Goal: Task Accomplishment & Management: Manage account settings

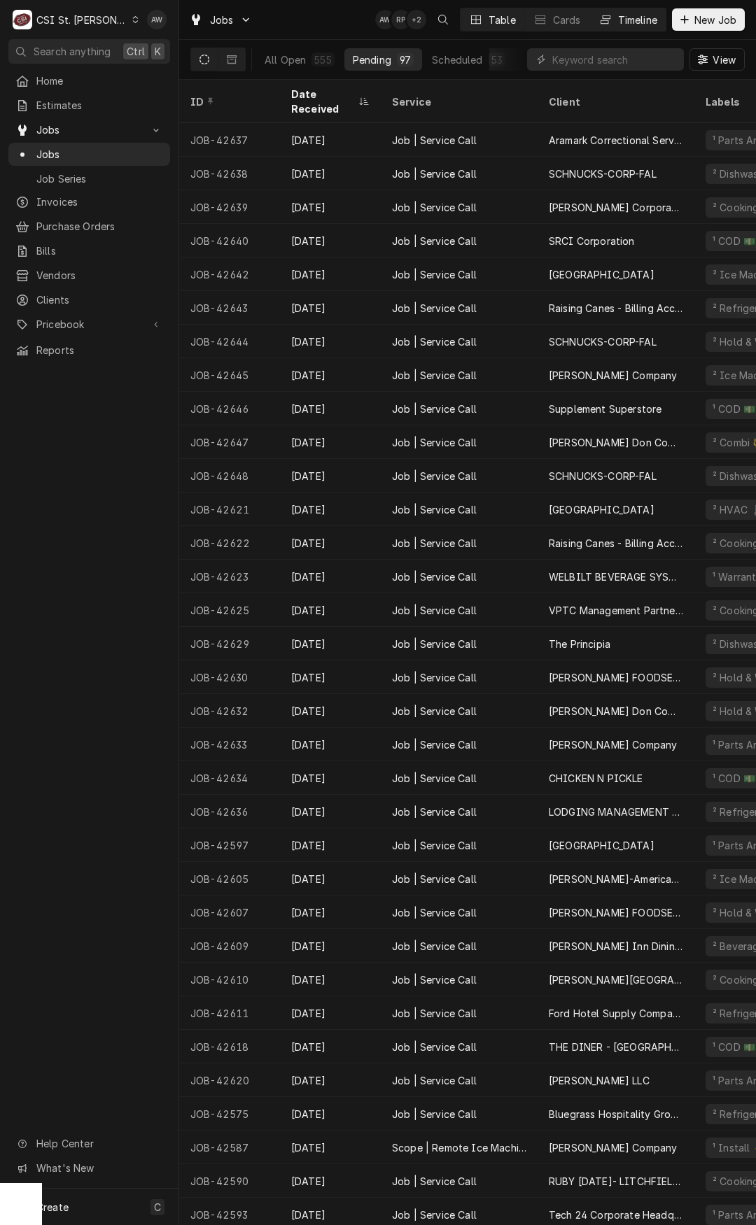
click at [651, 25] on div "Timeline" at bounding box center [637, 20] width 39 height 15
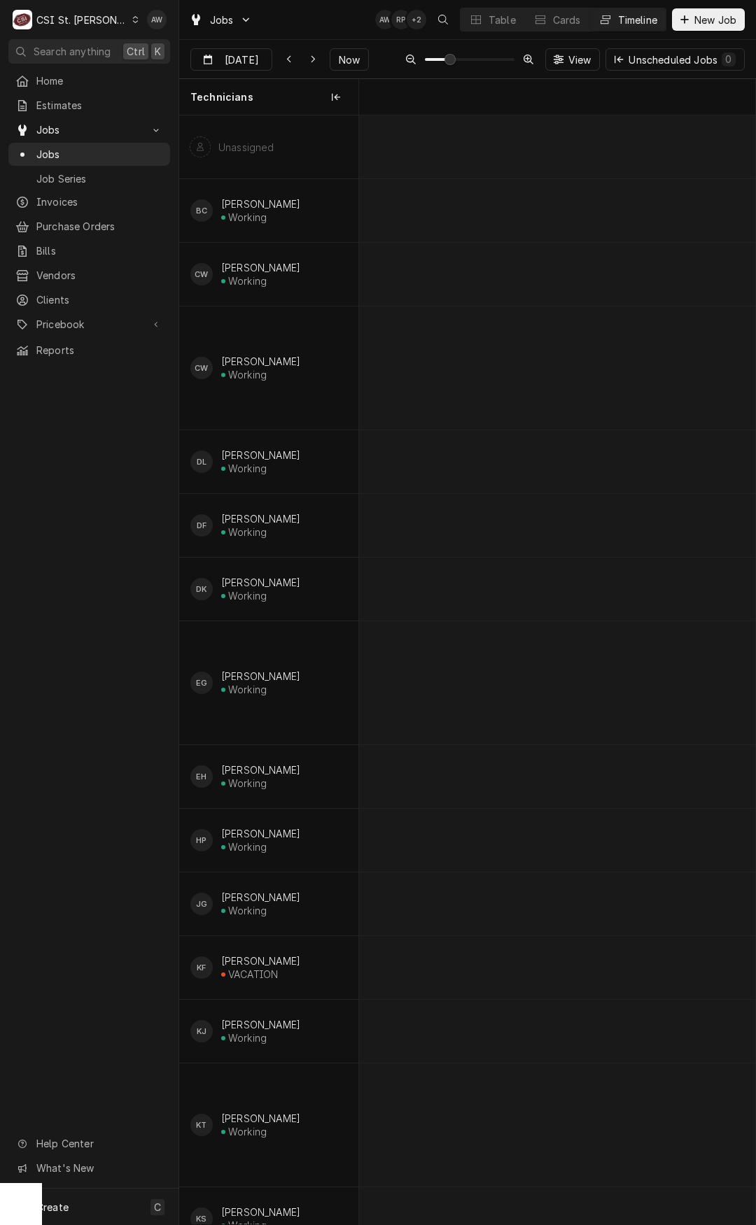
scroll to position [0, 7862]
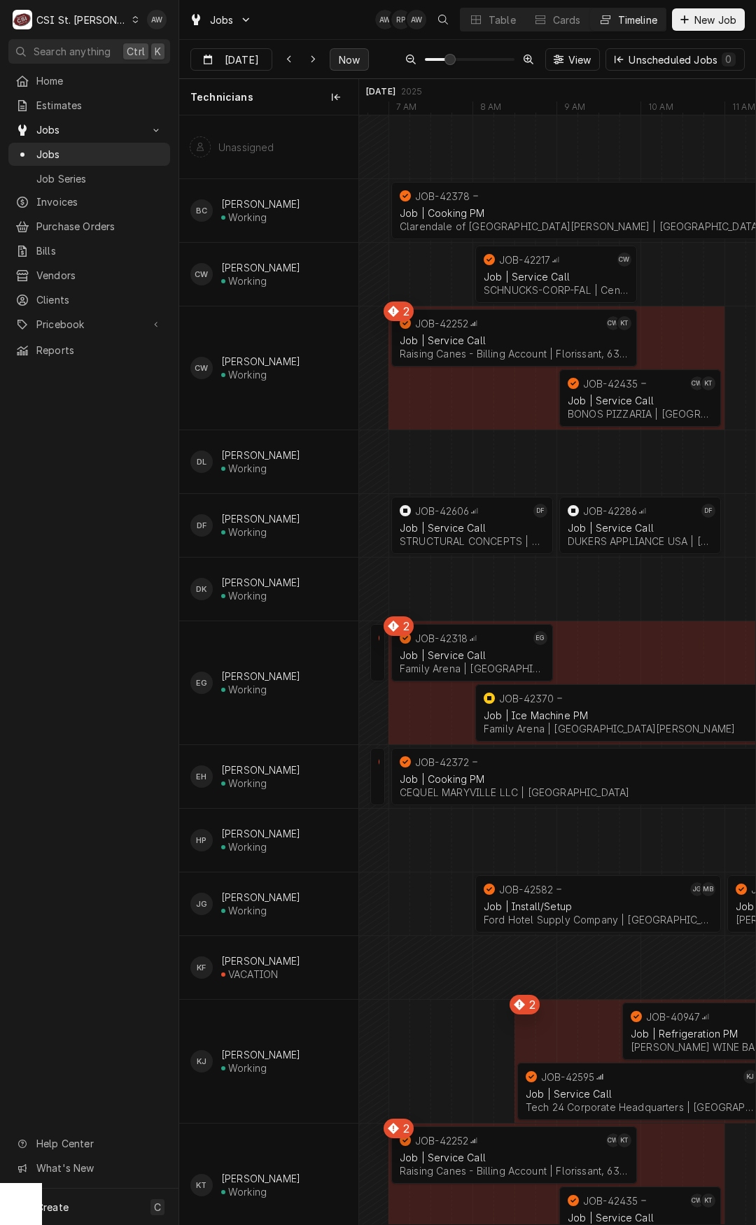
click at [341, 59] on span "Now" at bounding box center [349, 59] width 27 height 15
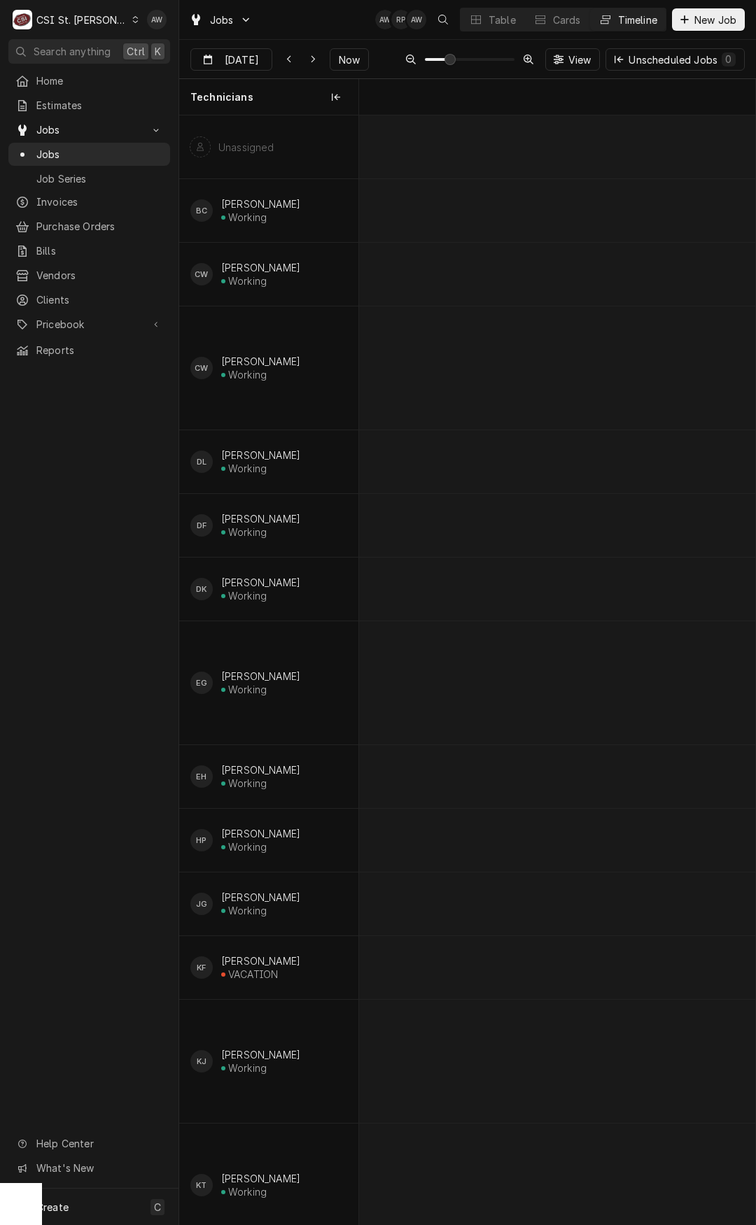
scroll to position [0, 13728]
type input "[DATE]"
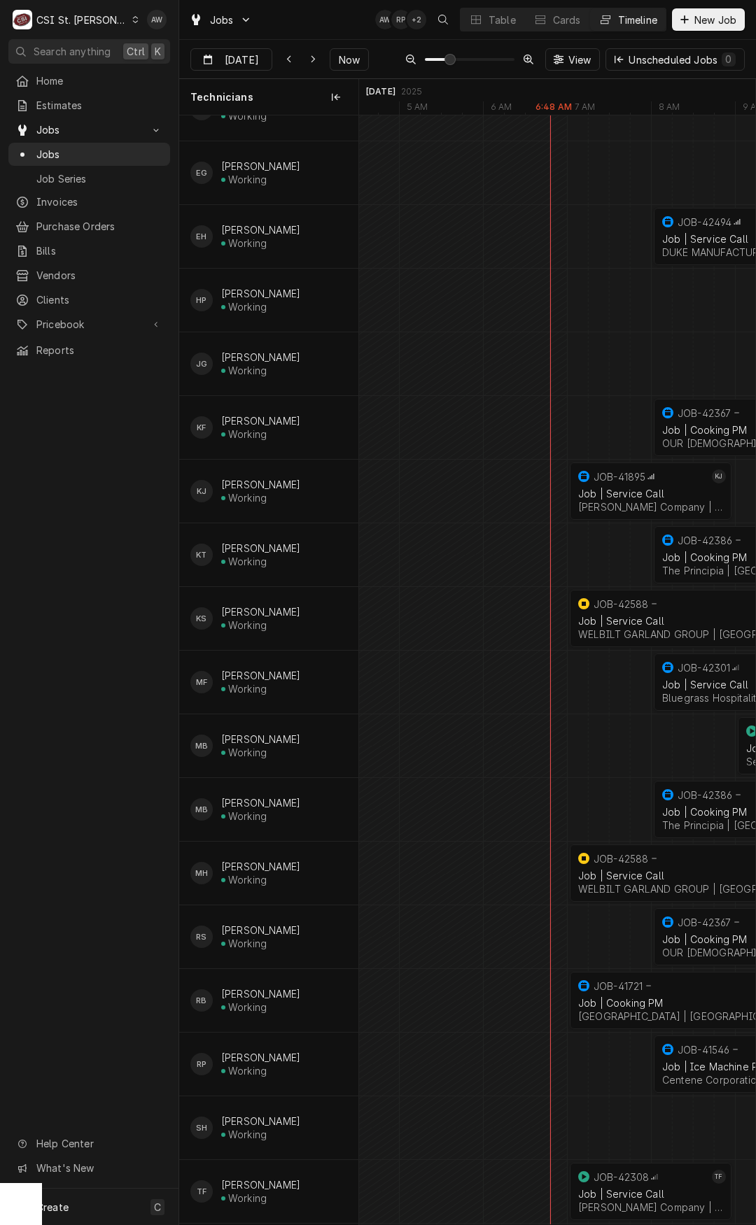
scroll to position [490, 0]
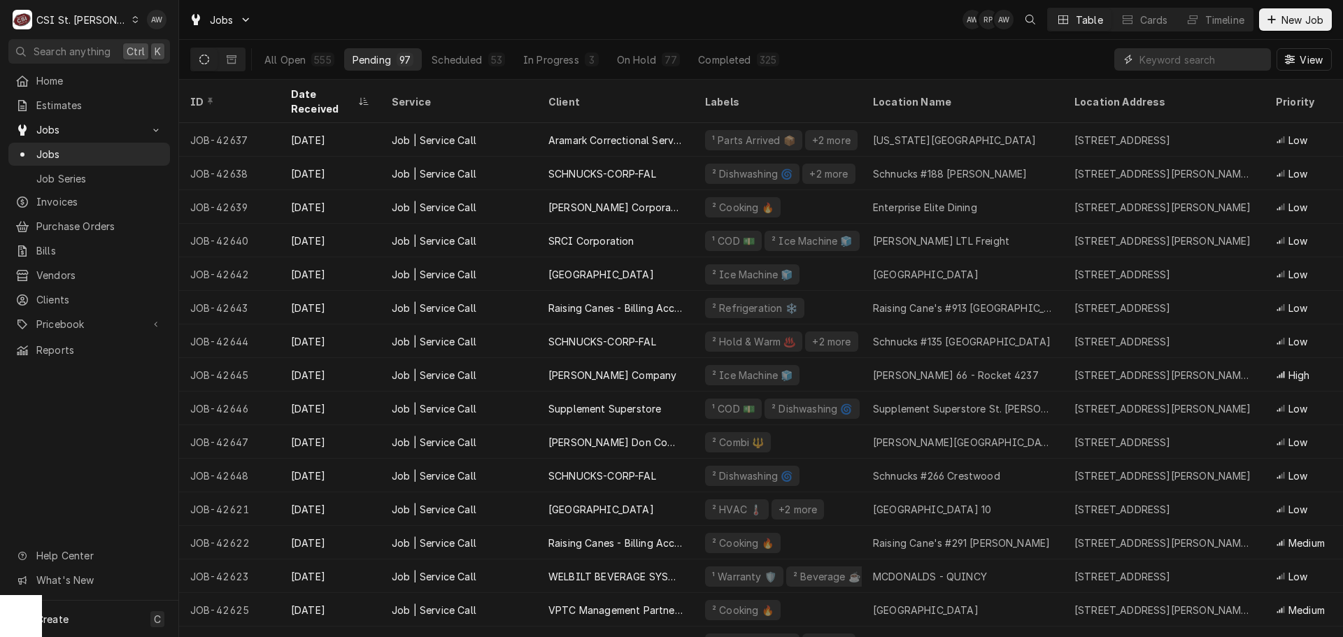
click at [1149, 64] on input "Dynamic Content Wrapper" at bounding box center [1202, 59] width 125 height 22
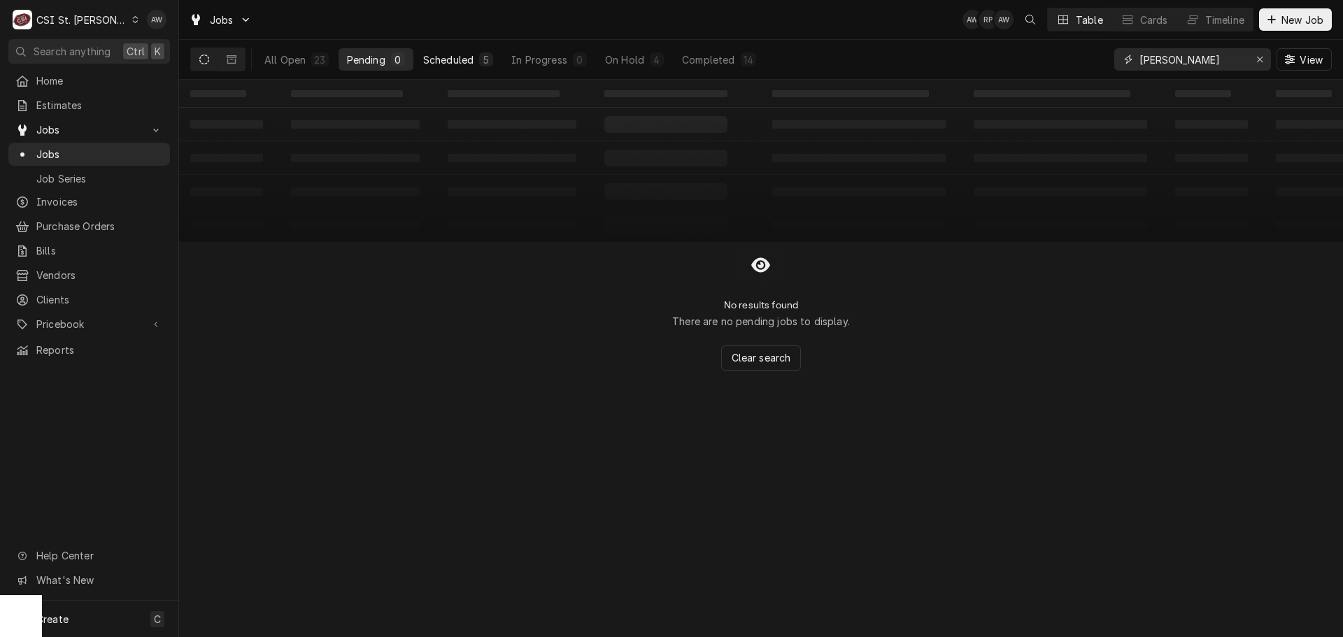
type input "eric guard"
click at [501, 62] on button "Scheduled 5" at bounding box center [458, 59] width 87 height 22
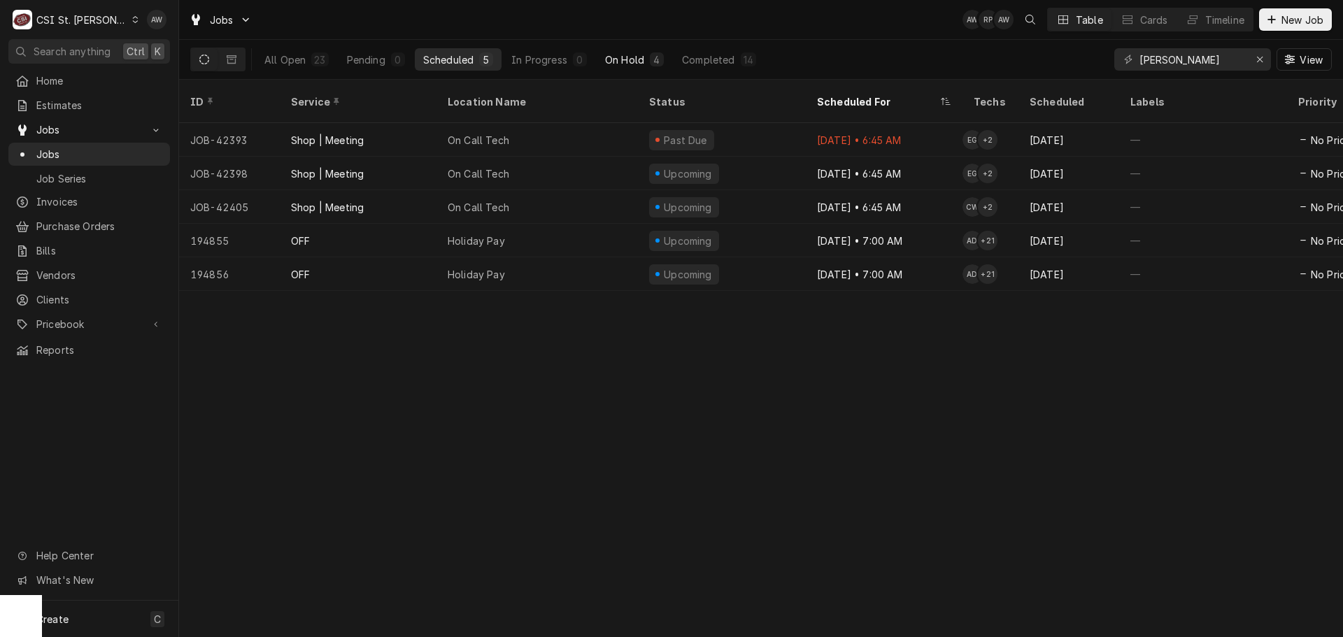
click at [616, 62] on div "On Hold" at bounding box center [624, 59] width 39 height 15
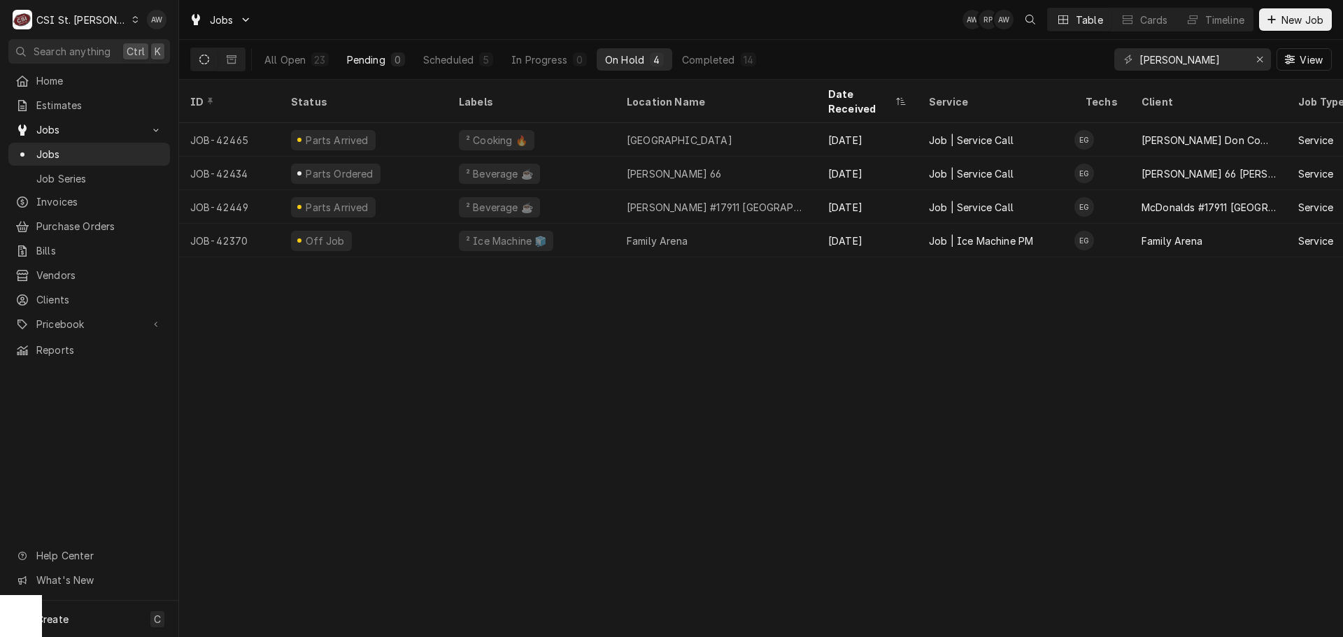
click at [389, 64] on button "Pending 0" at bounding box center [376, 59] width 75 height 22
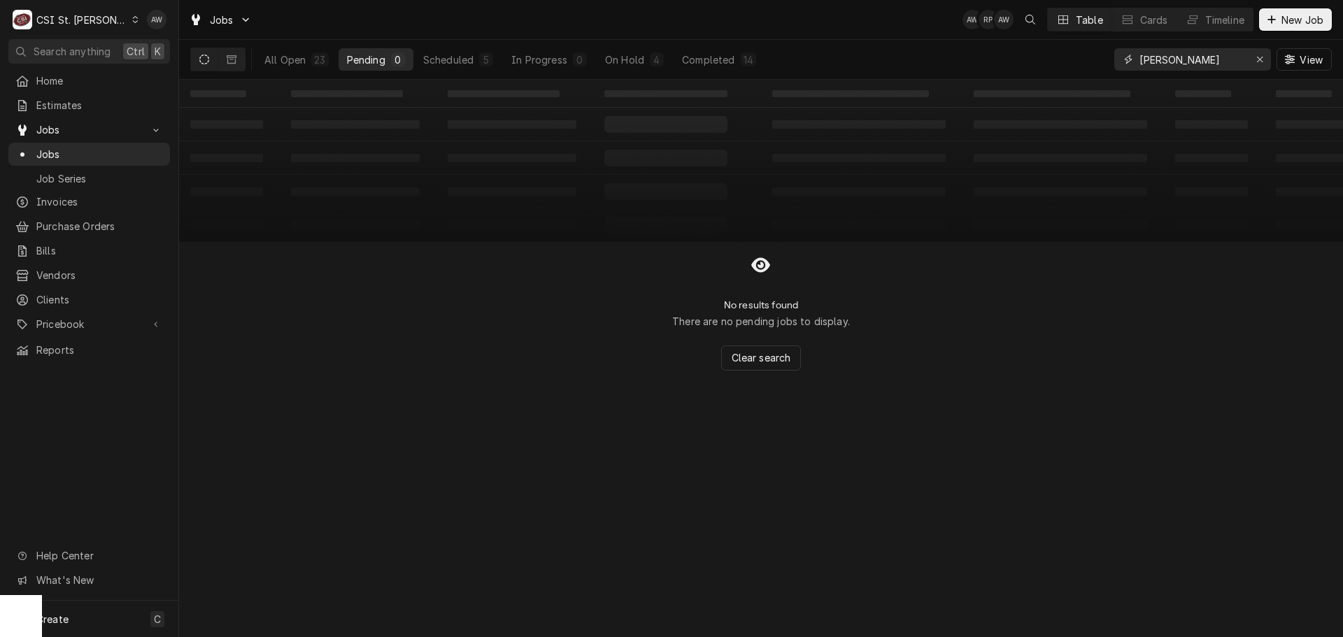
drag, startPoint x: 1161, startPoint y: 61, endPoint x: 1072, endPoint y: 61, distance: 89.5
click at [1072, 61] on div "All Open 23 Pending 0 Scheduled 5 In Progress 0 On Hold 4 Completed 14 eric gua…" at bounding box center [761, 59] width 1142 height 39
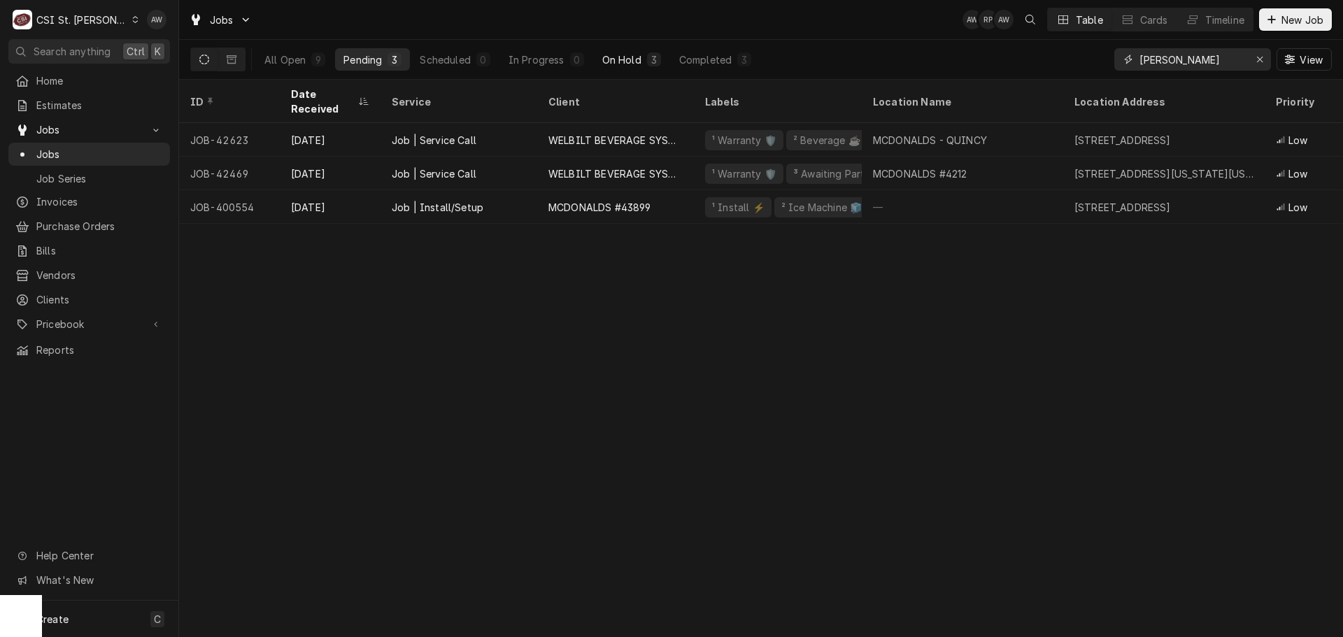
type input "mcdonald"
click at [635, 59] on div "On Hold" at bounding box center [621, 59] width 39 height 15
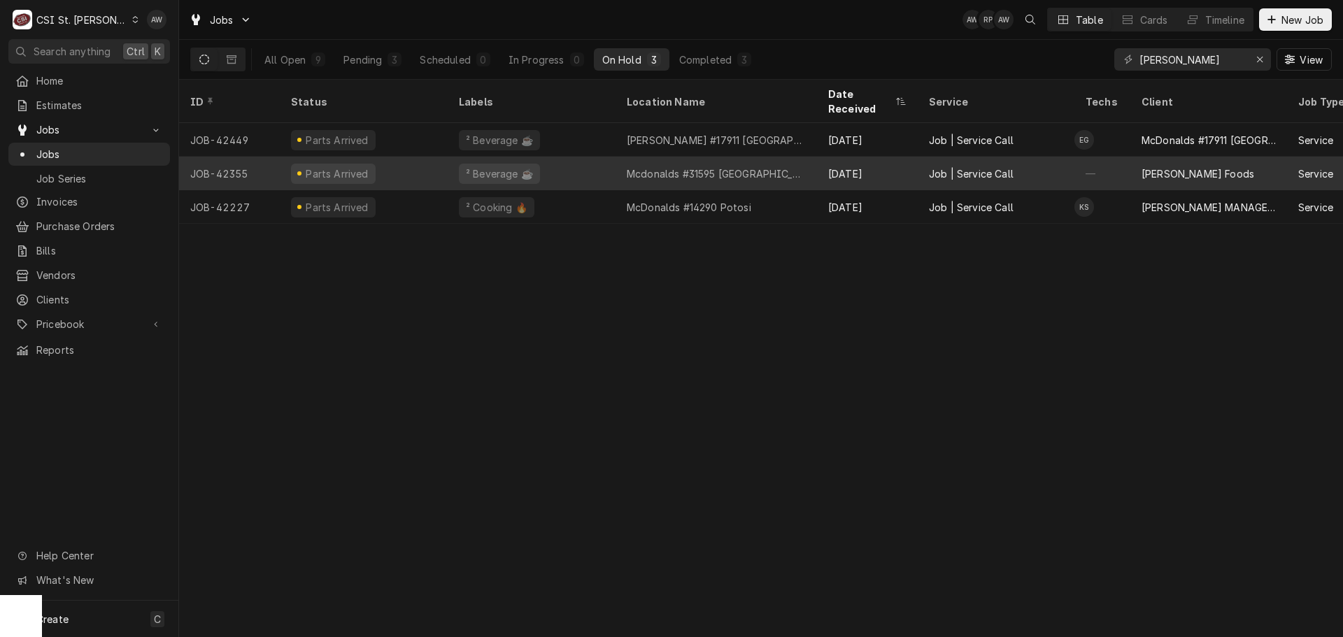
click at [659, 166] on div "Mcdonalds #31595 Bellefontaine" at bounding box center [716, 173] width 179 height 15
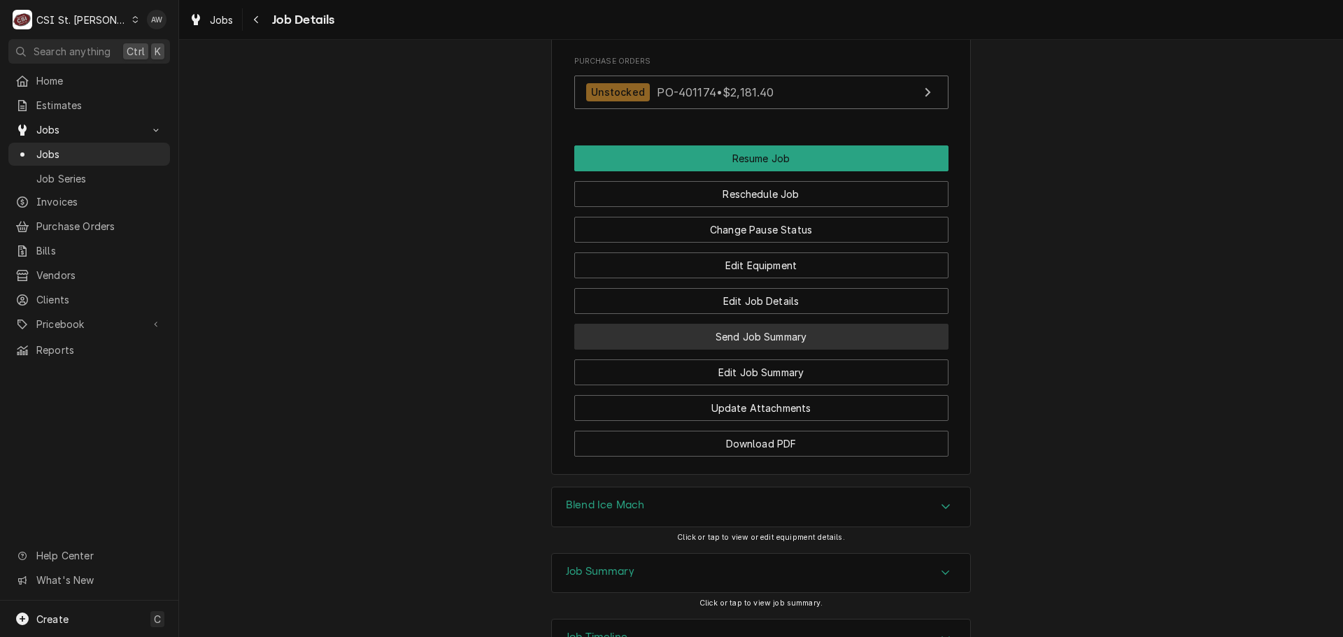
scroll to position [1539, 0]
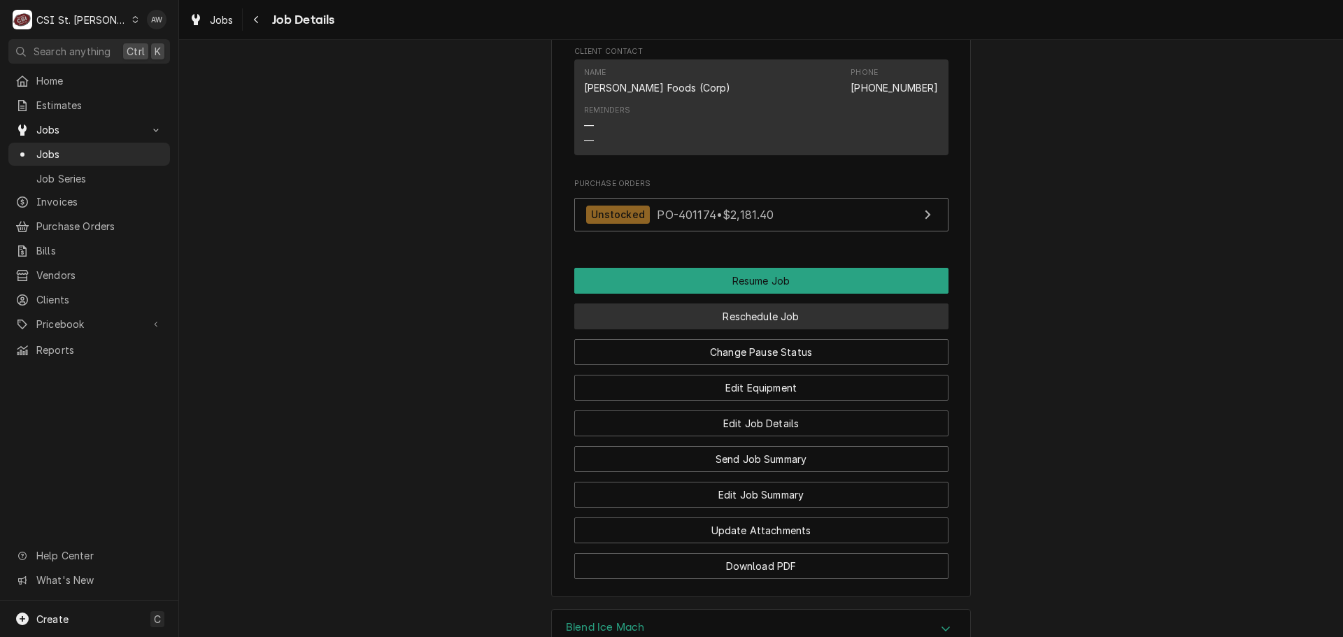
click at [760, 313] on button "Reschedule Job" at bounding box center [761, 317] width 374 height 26
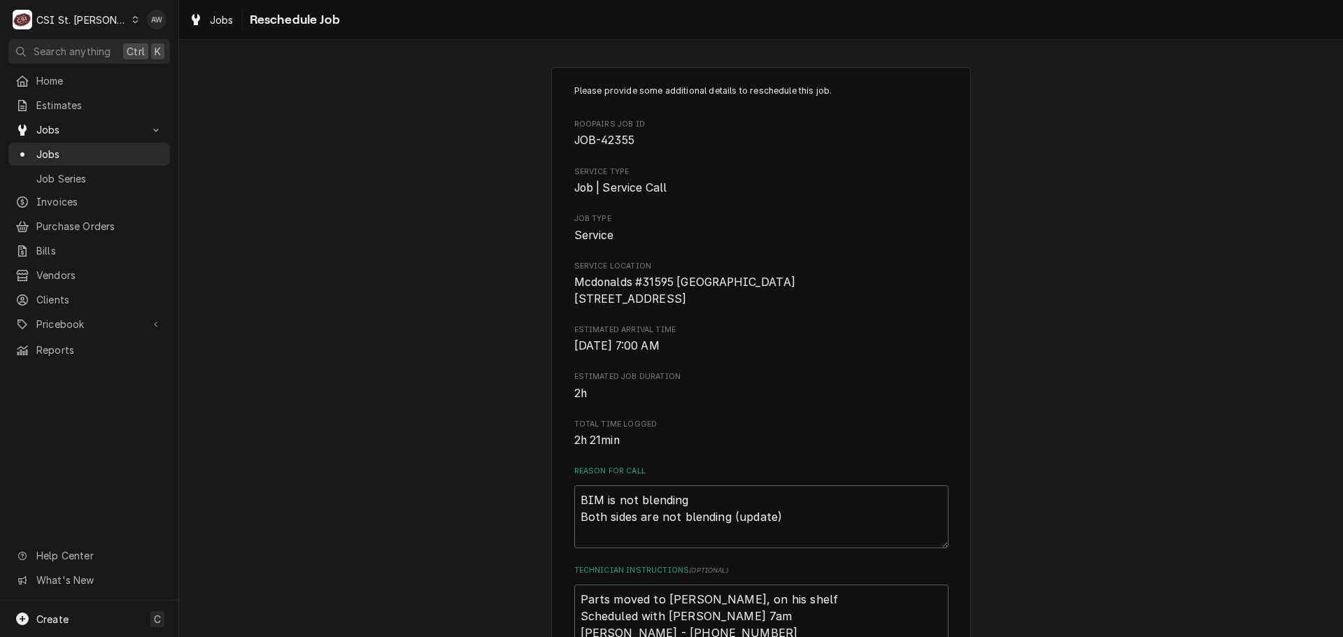
scroll to position [442, 0]
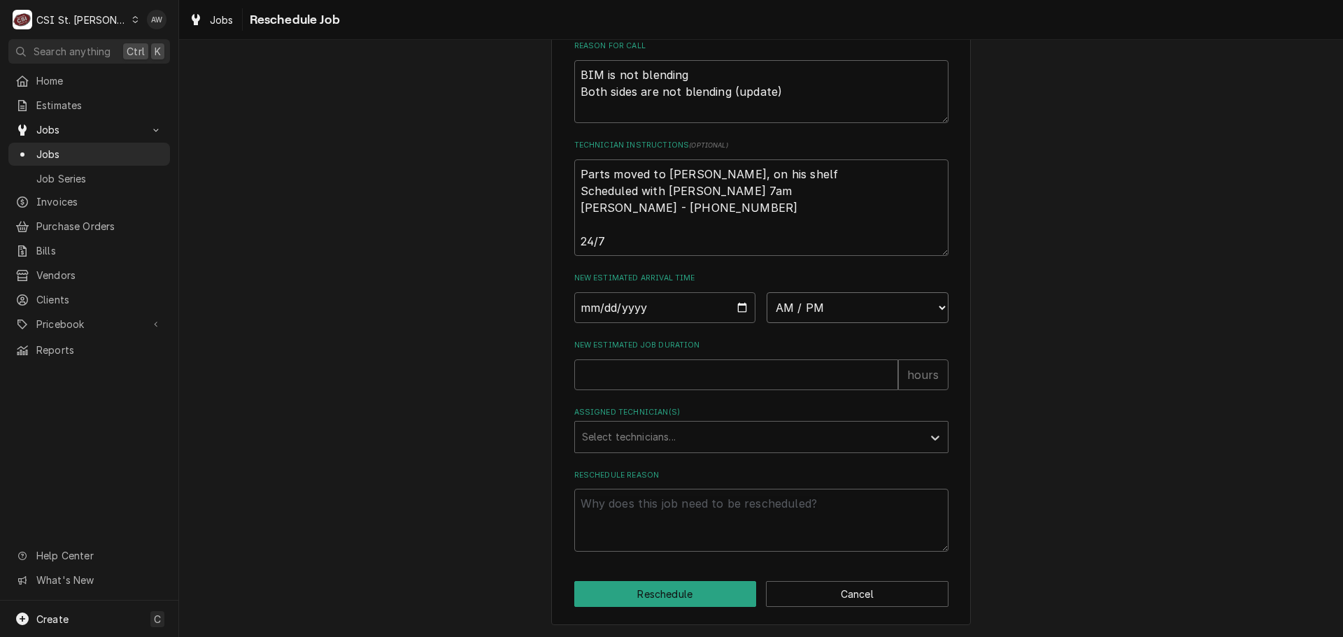
click at [811, 302] on select "AM / PM 6:00 AM 6:15 AM 6:30 AM 6:45 AM 7:00 AM 7:15 AM 7:30 AM 7:45 AM 8:00 AM…" at bounding box center [858, 307] width 182 height 31
click at [850, 309] on select "AM / PM 6:00 AM 6:15 AM 6:30 AM 6:45 AM 7:00 AM 7:15 AM 7:30 AM 7:45 AM 8:00 AM…" at bounding box center [858, 307] width 182 height 31
select select "07:00:00"
click at [767, 292] on select "AM / PM 6:00 AM 6:15 AM 6:30 AM 6:45 AM 7:00 AM 7:15 AM 7:30 AM 7:45 AM 8:00 AM…" at bounding box center [858, 307] width 182 height 31
click at [739, 304] on input "Date" at bounding box center [665, 307] width 182 height 31
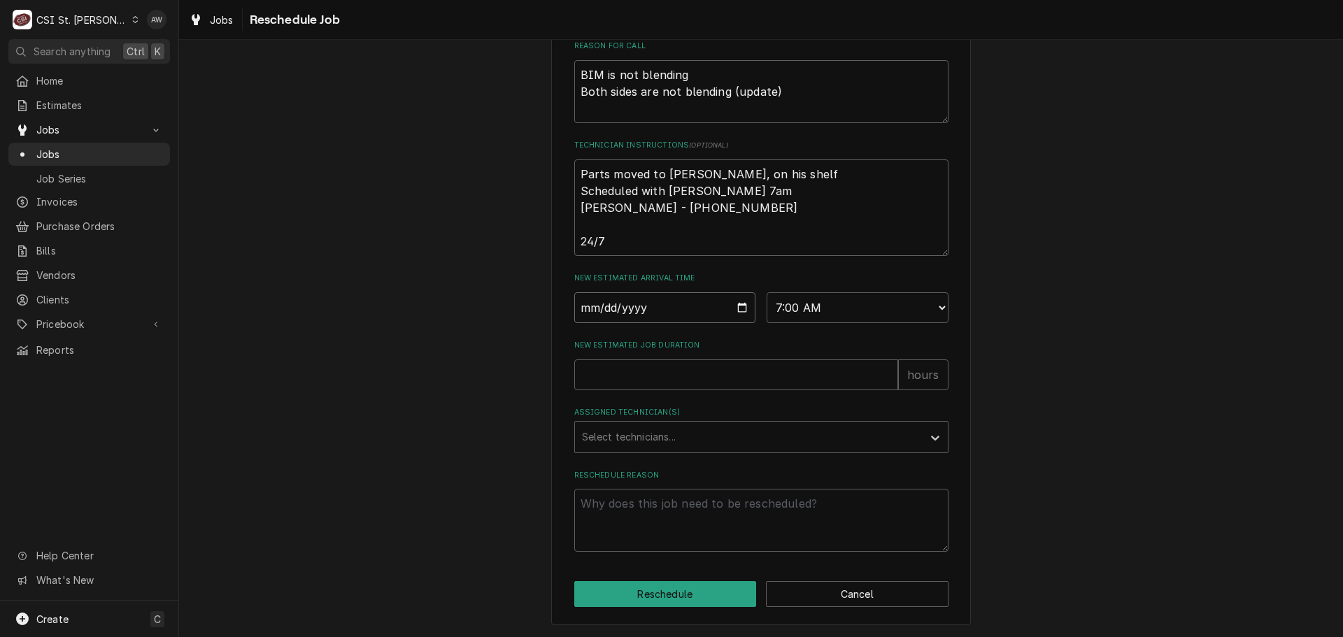
type textarea "x"
type input "2025-09-15"
click at [611, 381] on input "New Estimated Job Duration" at bounding box center [736, 375] width 324 height 31
type textarea "x"
type input "2"
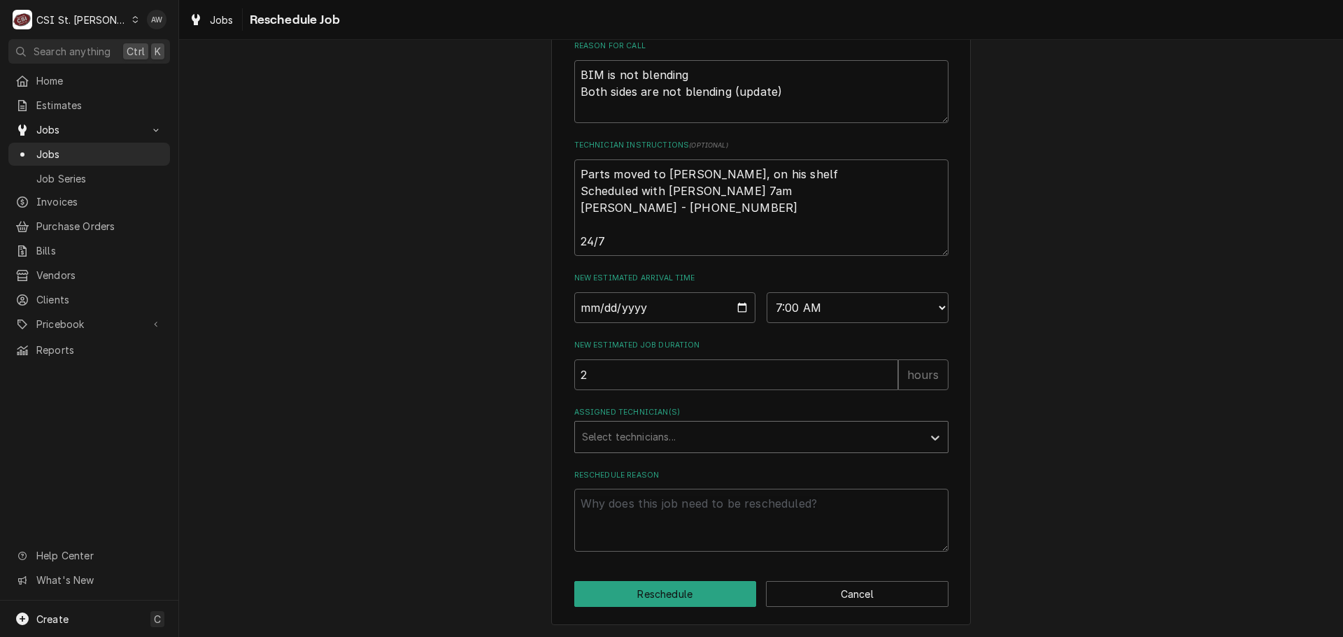
click at [617, 437] on div "Assigned Technician(s)" at bounding box center [749, 437] width 334 height 25
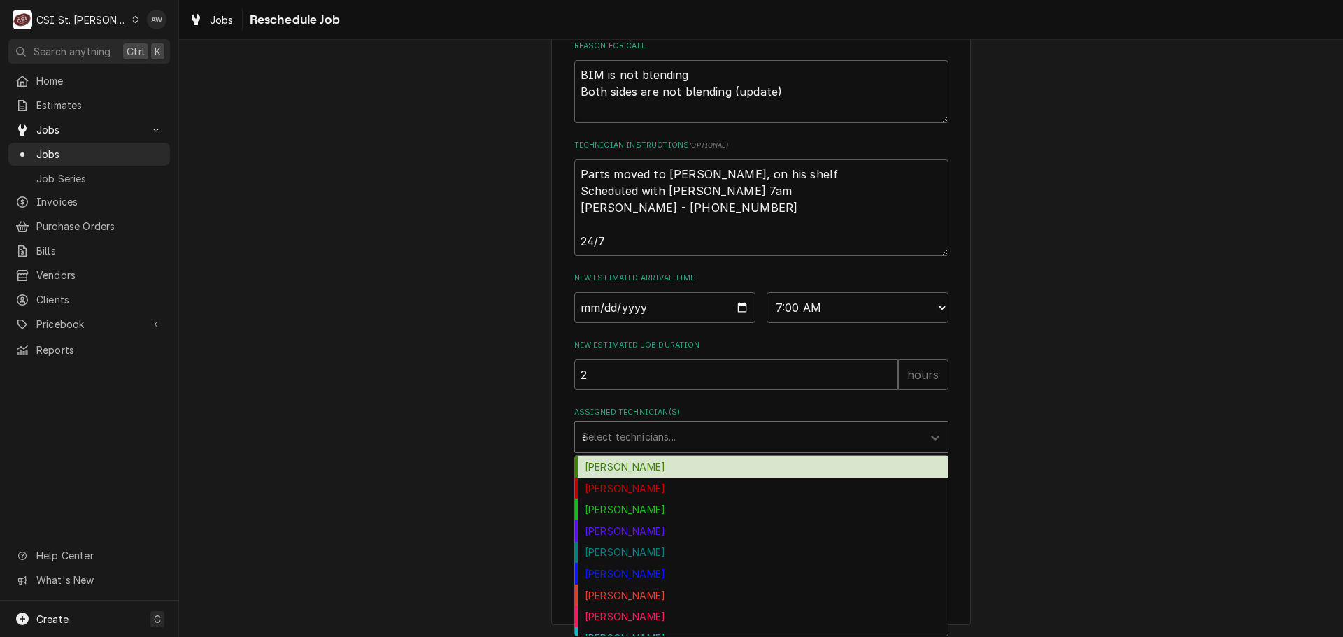
type input "er"
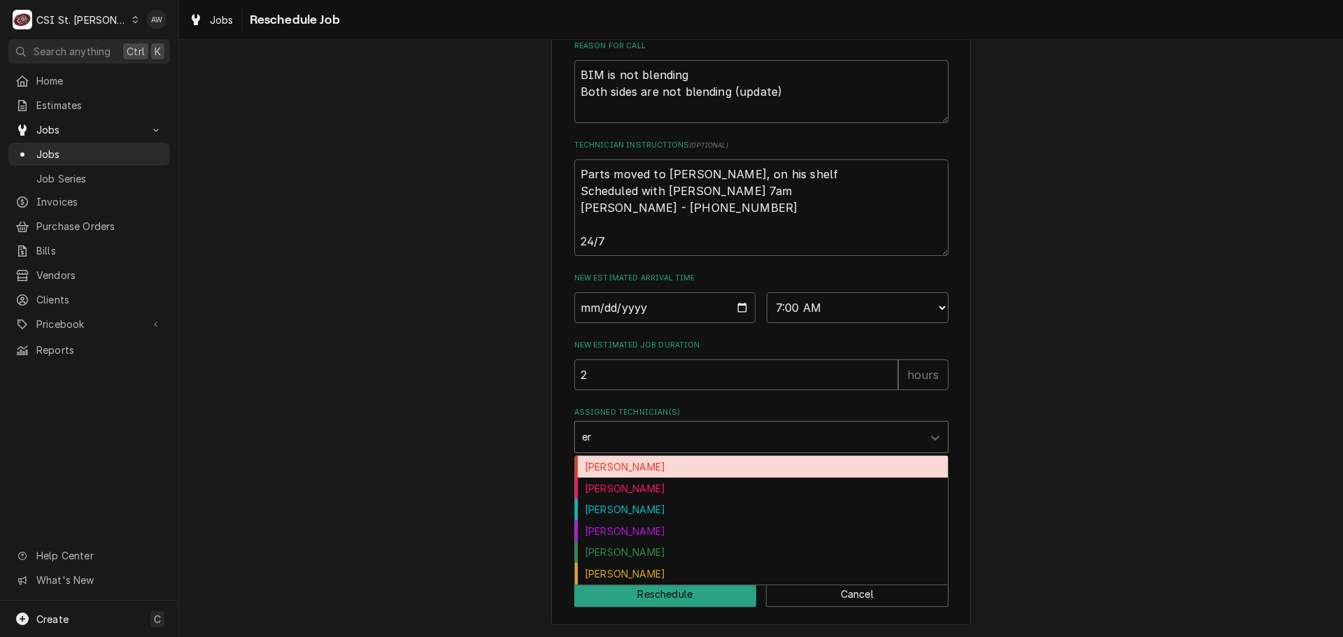
click at [617, 470] on div "[PERSON_NAME]" at bounding box center [761, 467] width 373 height 22
type textarea "x"
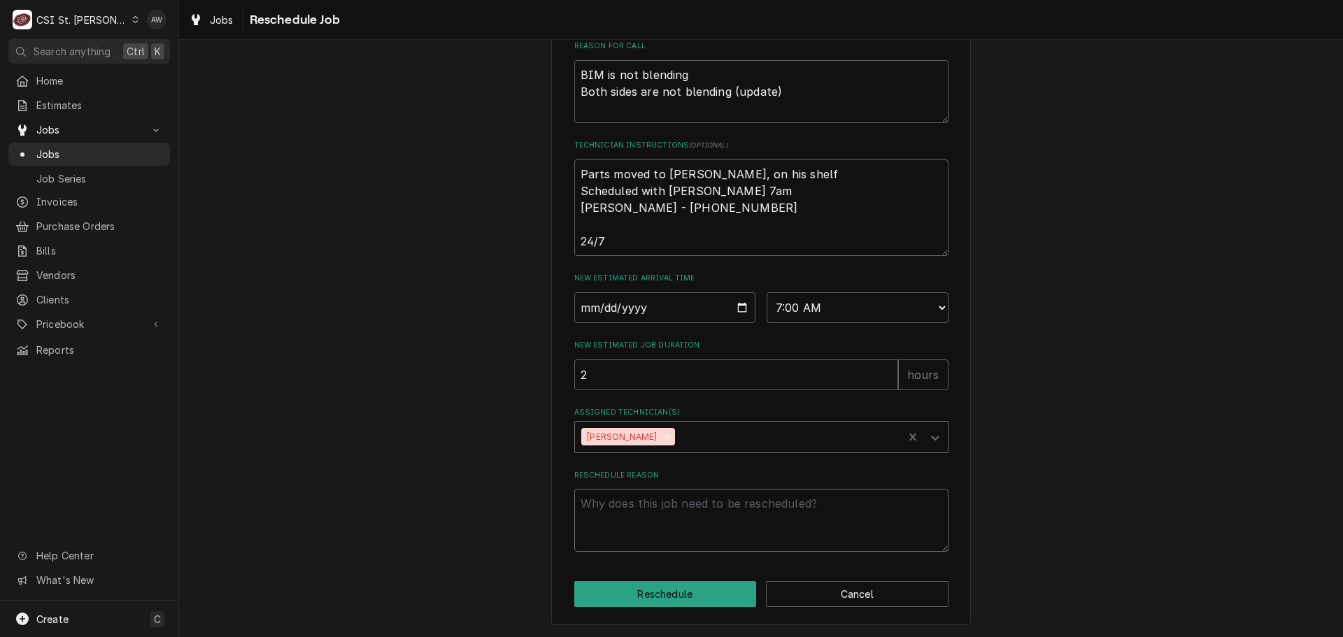
click at [616, 511] on textarea "Reschedule Reason" at bounding box center [761, 520] width 374 height 63
type textarea "x"
type textarea "r"
type textarea "x"
type textarea "re"
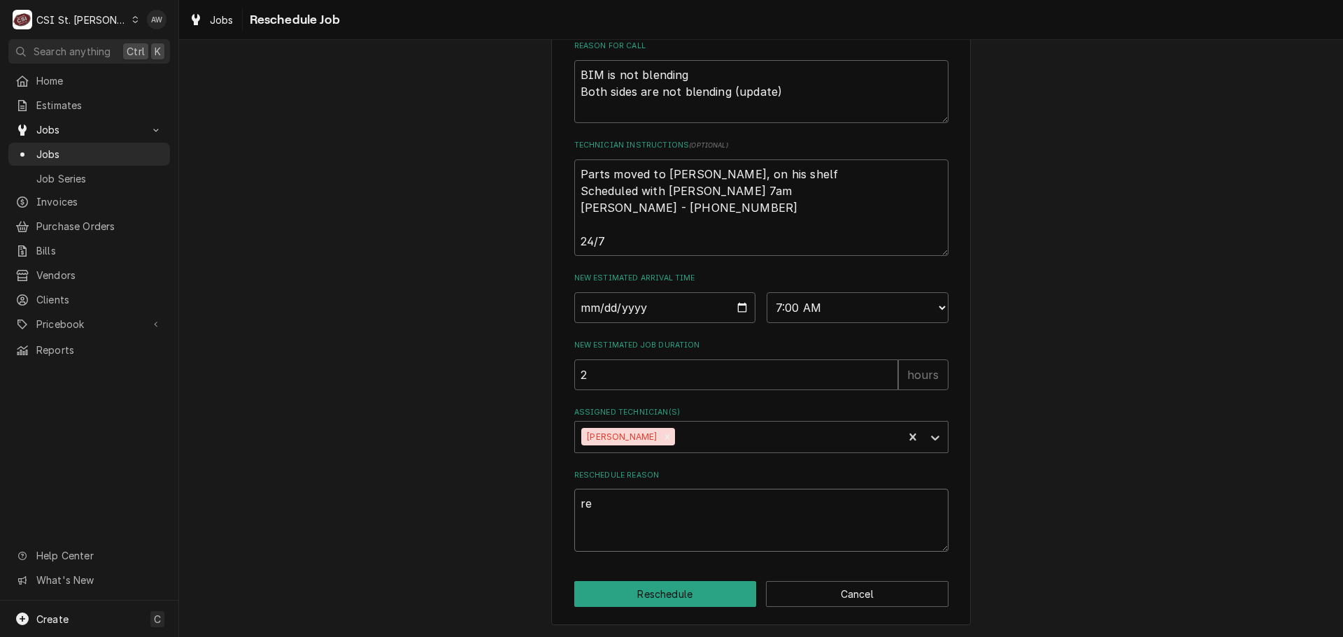
type textarea "x"
type textarea "ret"
type textarea "x"
type textarea "retu"
type textarea "x"
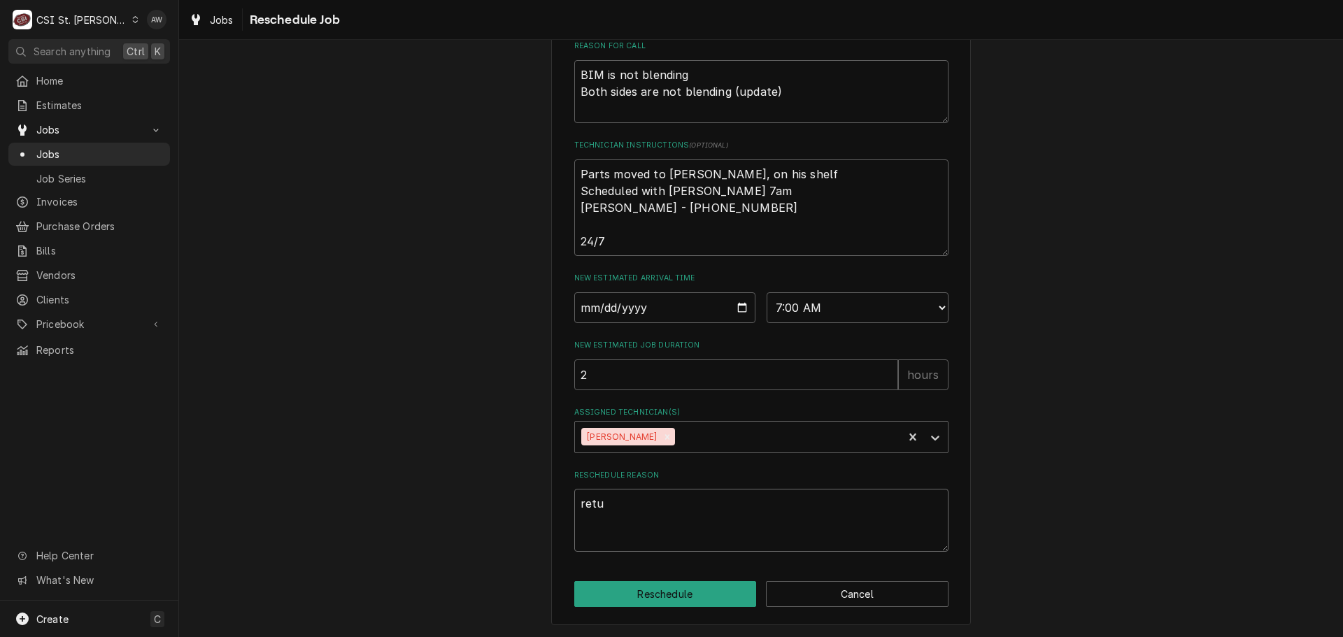
type textarea "retur"
type textarea "x"
type textarea "return"
type textarea "x"
type textarea "returni"
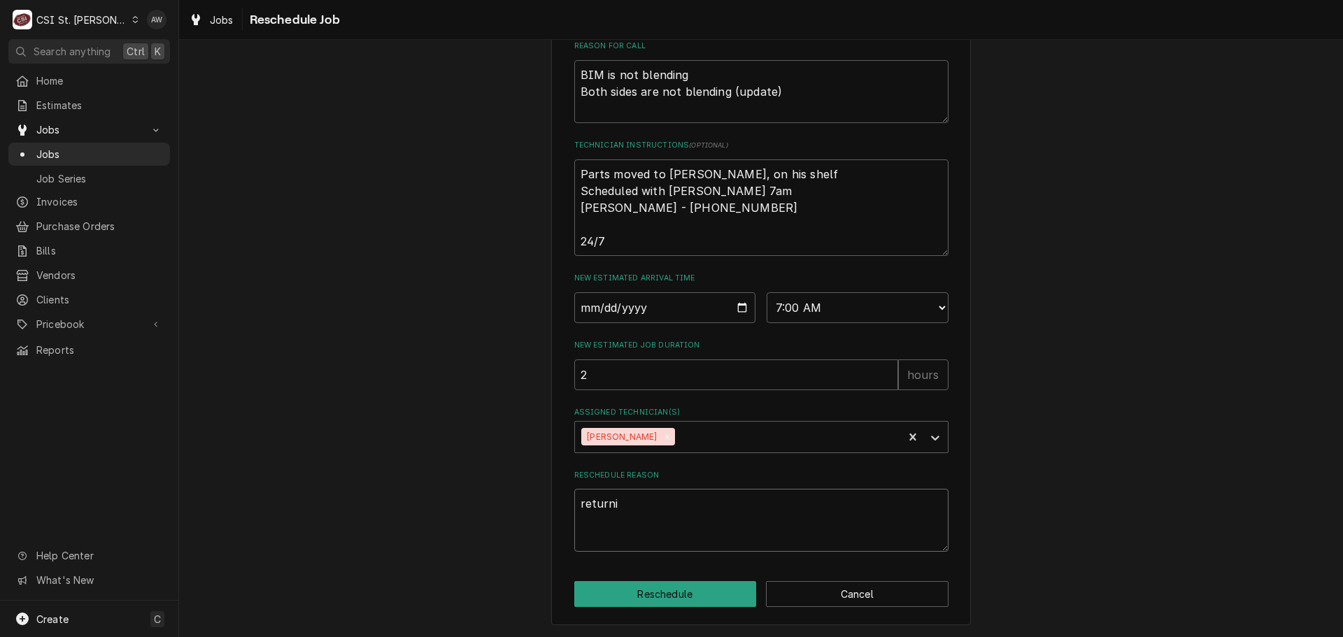
type textarea "x"
type textarea "returnig"
type textarea "x"
type textarea "returnign"
type textarea "x"
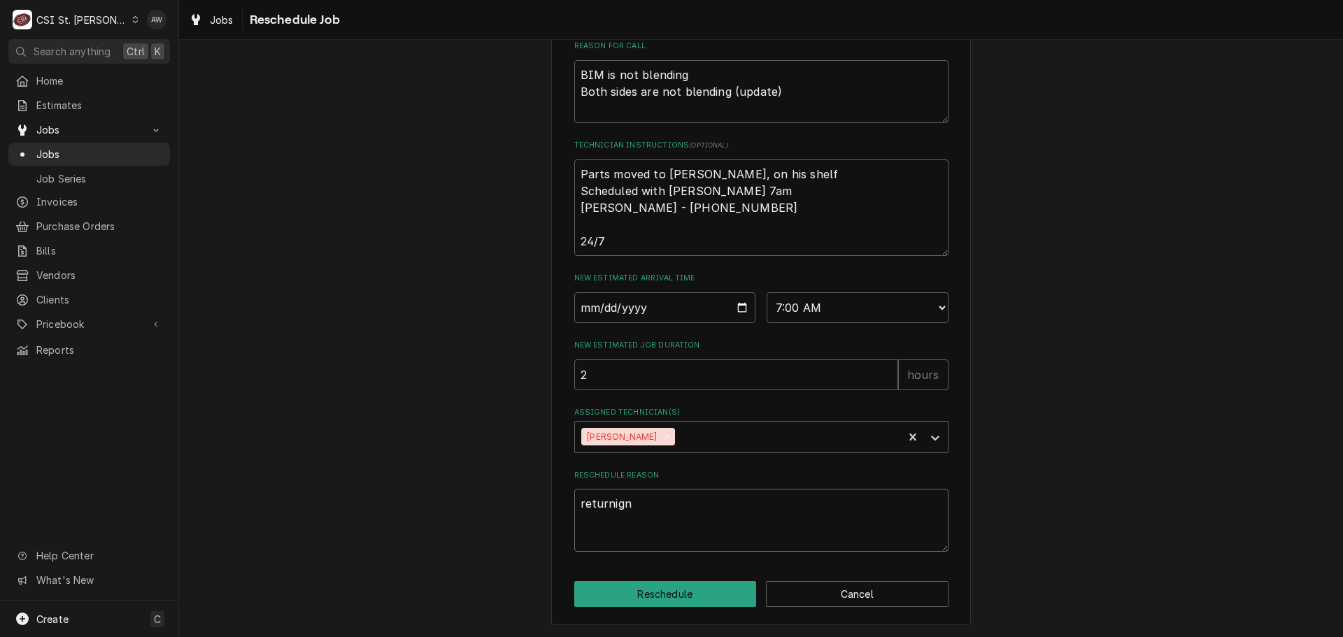
type textarea "returnign"
type textarea "x"
type textarea "returnign w"
type textarea "x"
type textarea "returnign wi"
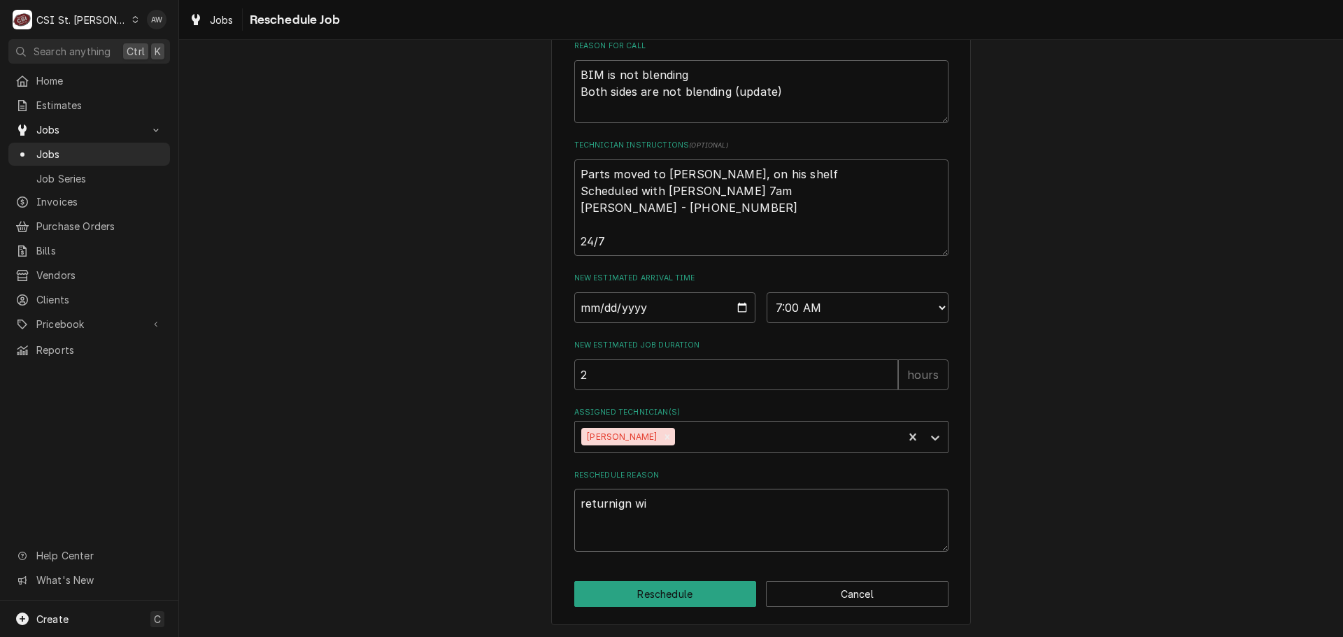
type textarea "x"
type textarea "returnign wit"
type textarea "x"
type textarea "returnign with"
type textarea "x"
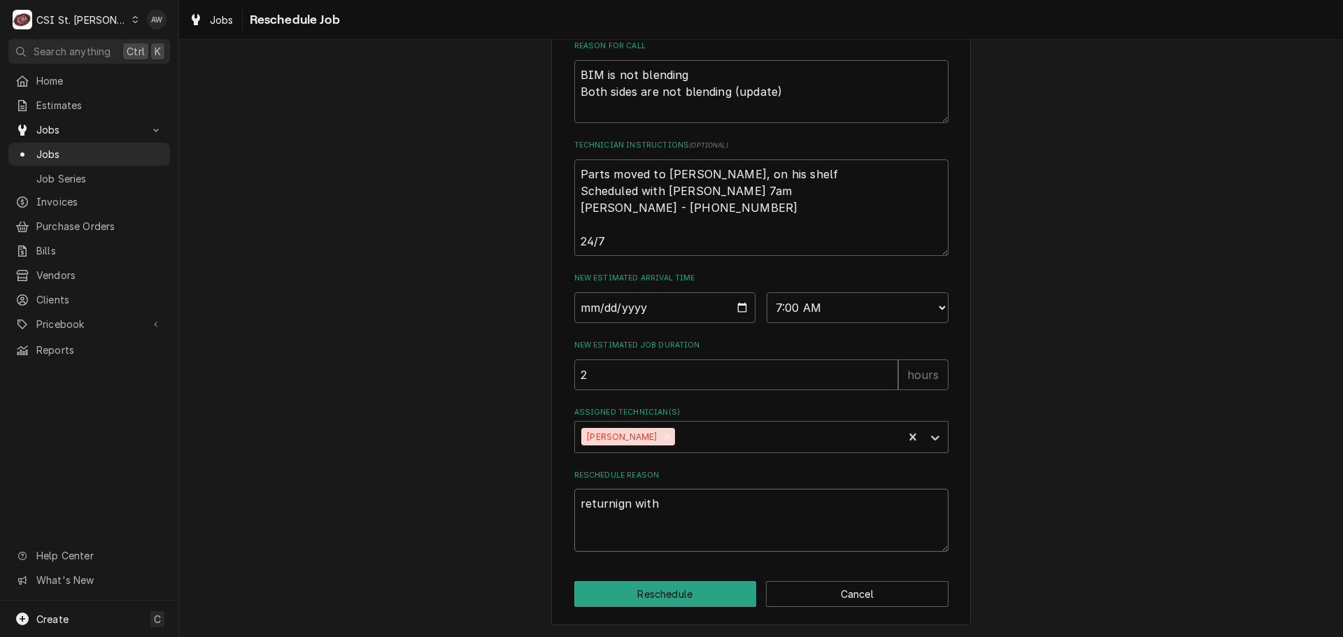
type textarea "returnign with"
type textarea "x"
type textarea "returnign with a"
type textarea "x"
type textarea "returnign with ap"
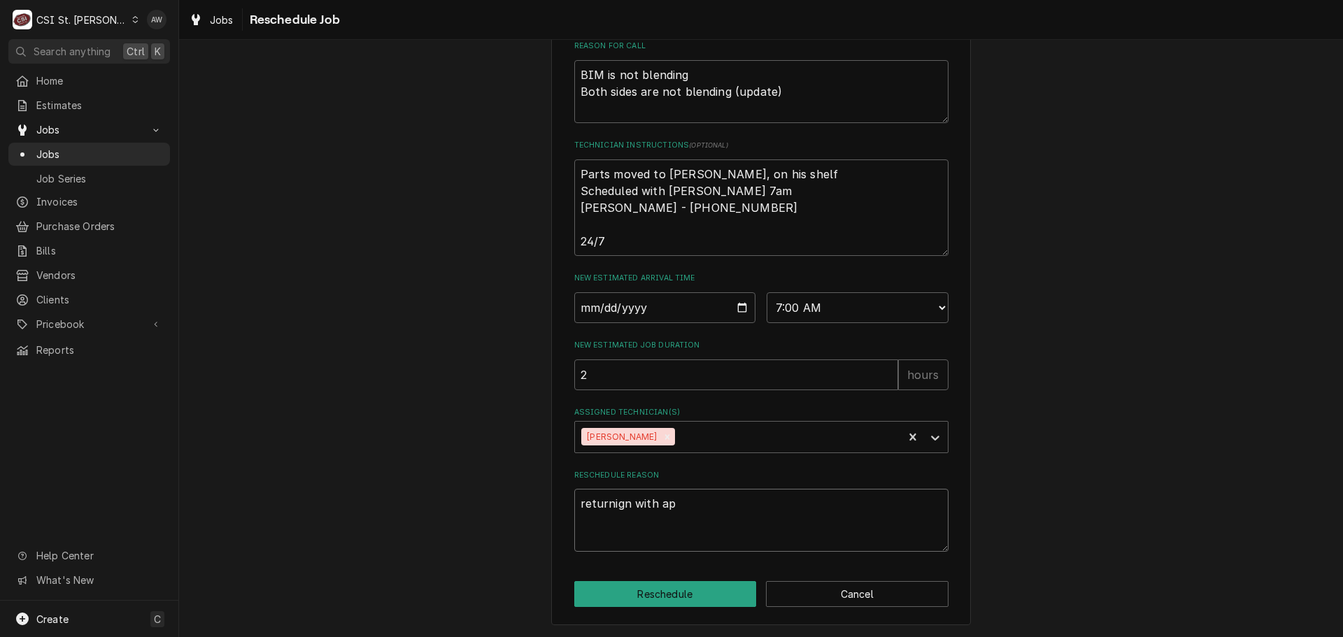
type textarea "x"
type textarea "returnign with apr"
type textarea "x"
type textarea "returnign with aprt"
type textarea "x"
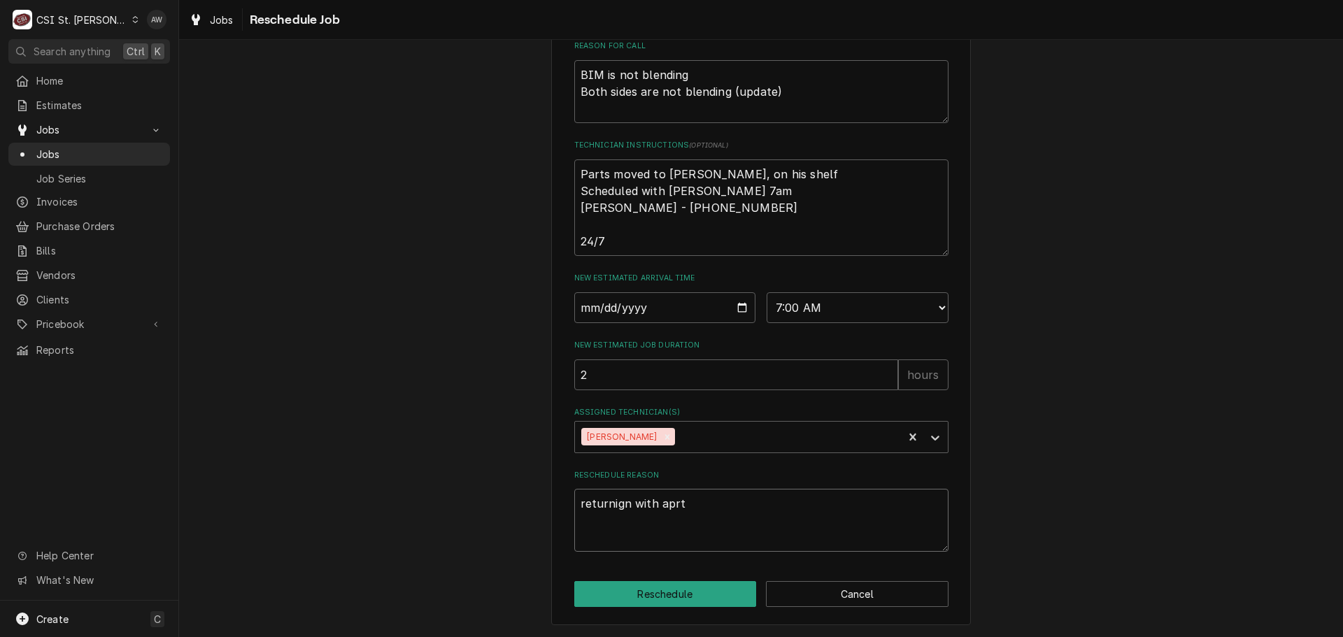
type textarea "returnign with aprts"
type textarea "x"
type textarea "returnign with aprts"
type textarea "x"
type textarea "returnign with aprts"
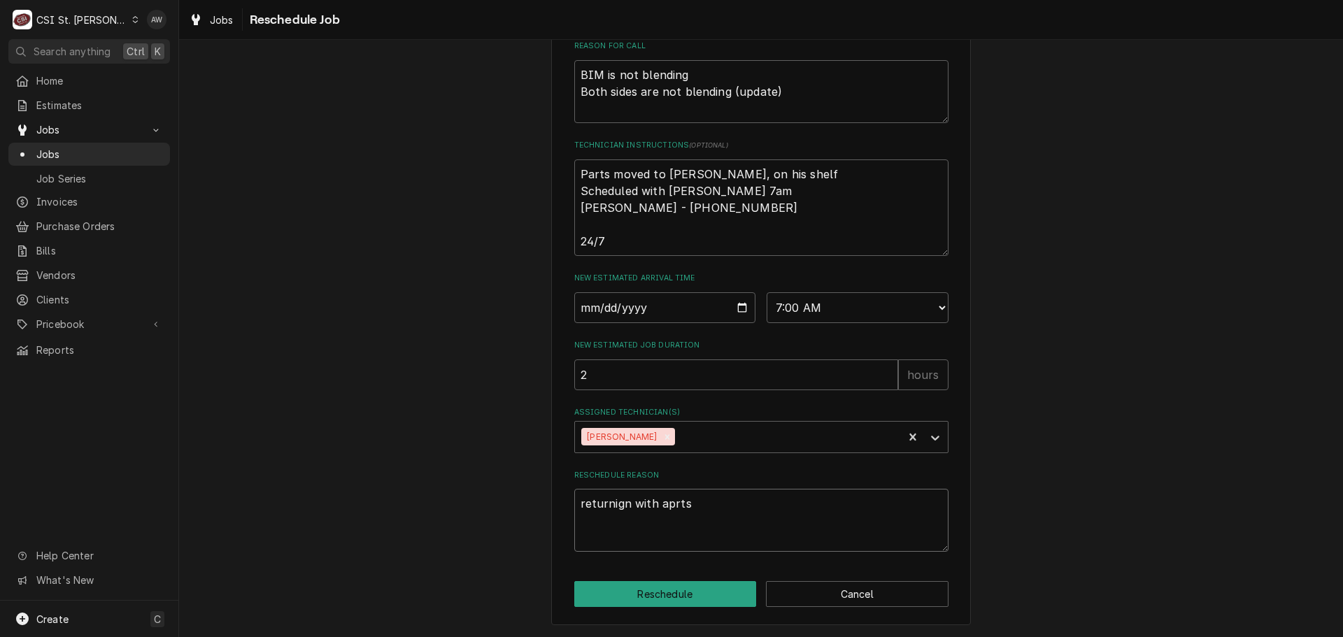
type textarea "x"
type textarea "returnign with aprt"
type textarea "x"
type textarea "returnign with apr"
type textarea "x"
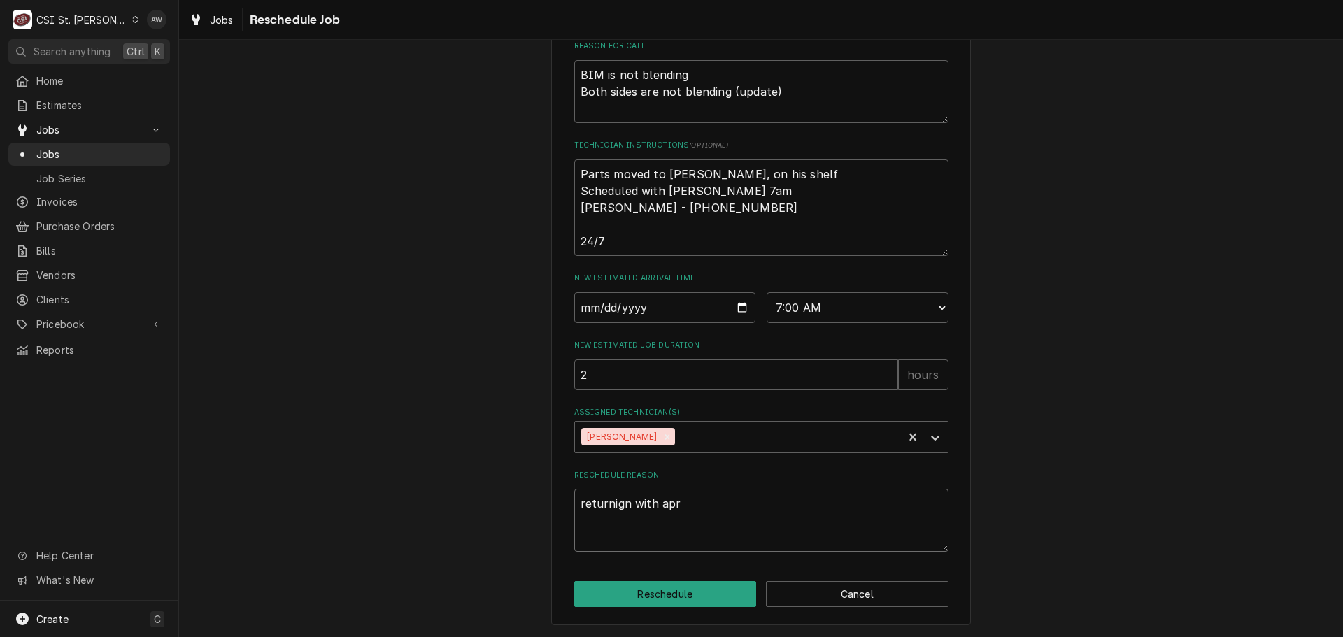
type textarea "returnign with ap"
type textarea "x"
type textarea "returnign with a"
type textarea "x"
type textarea "returnign with"
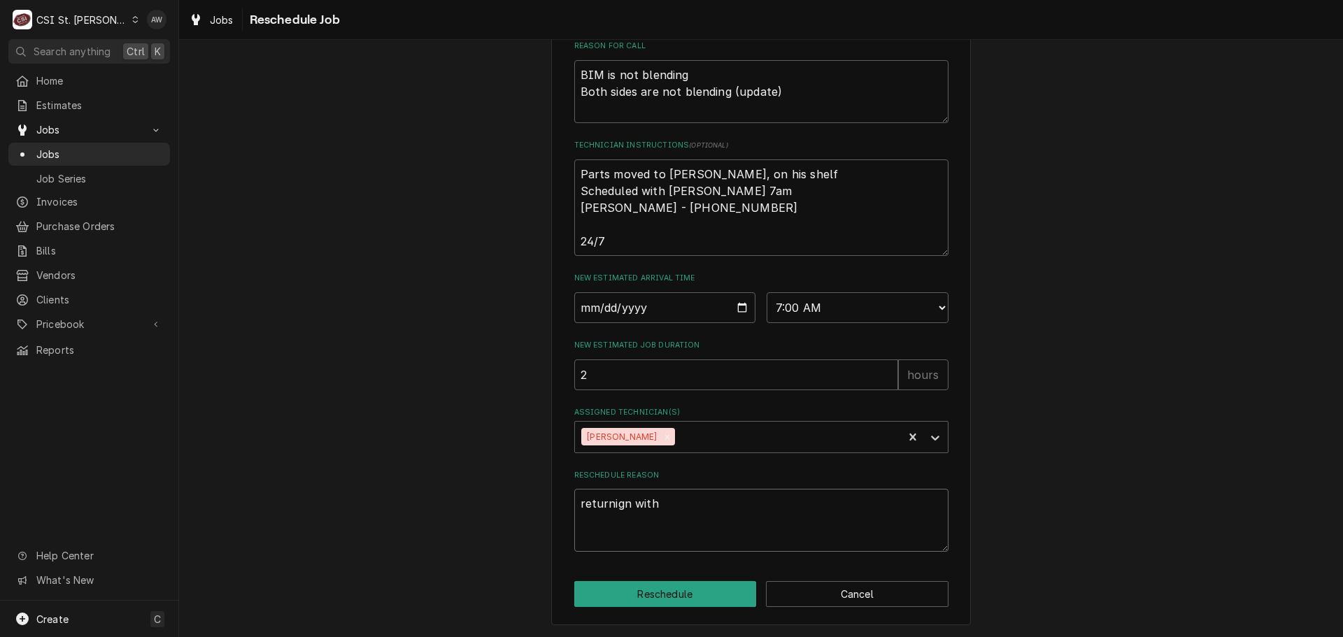
type textarea "x"
type textarea "returnign with p"
type textarea "x"
type textarea "returnign with pa"
type textarea "x"
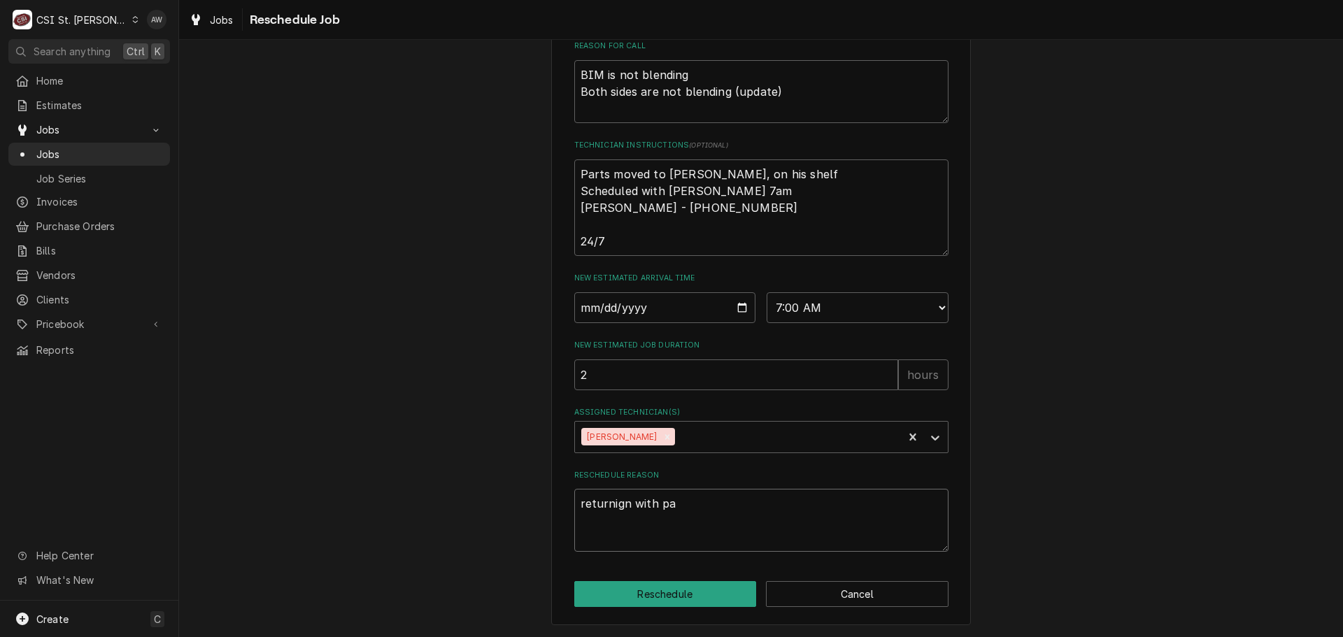
type textarea "returnign with par"
type textarea "x"
type textarea "returnign with part"
type textarea "x"
type textarea "returnign with parts"
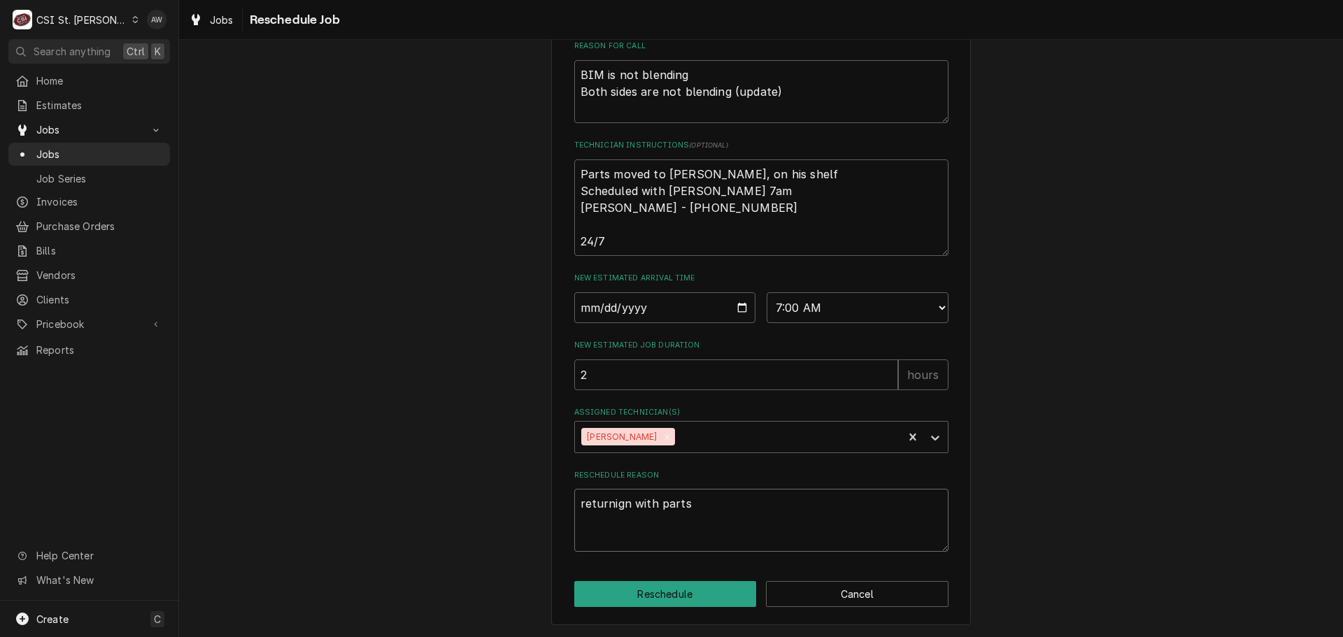
type textarea "x"
type textarea "returning with parts"
click at [588, 594] on button "Reschedule" at bounding box center [665, 594] width 183 height 26
type textarea "x"
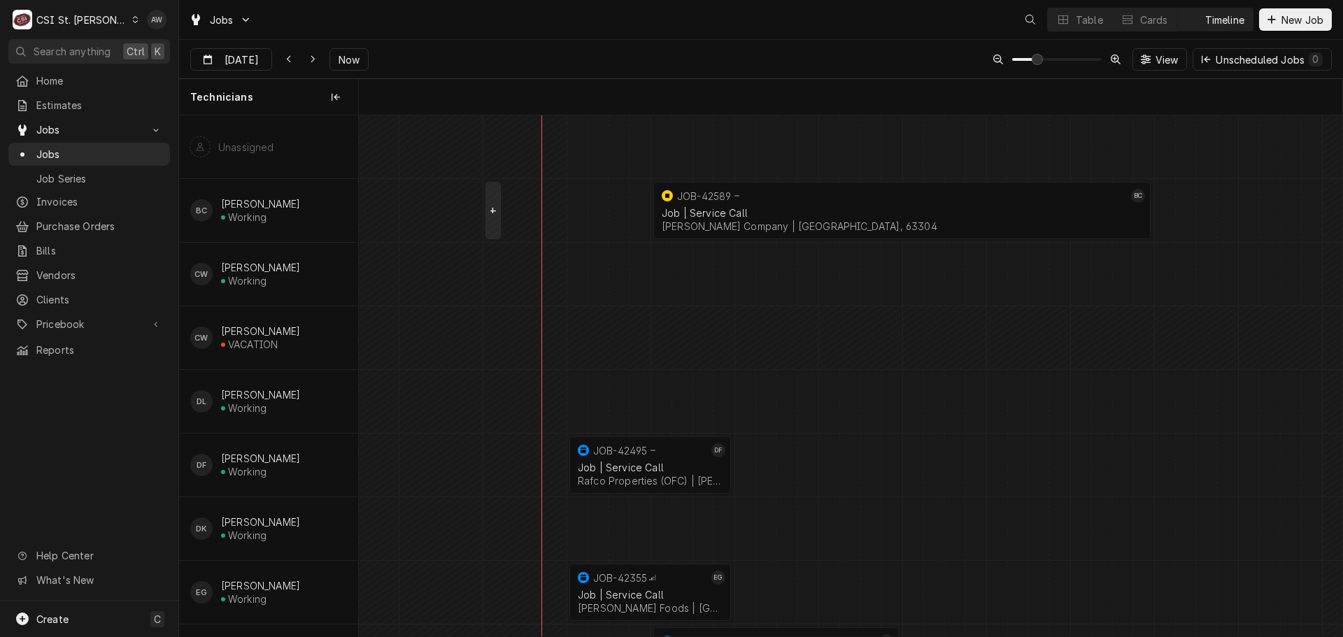
scroll to position [0, 19499]
click at [1058, 20] on icon "Dynamic Content Wrapper" at bounding box center [1063, 20] width 10 height 10
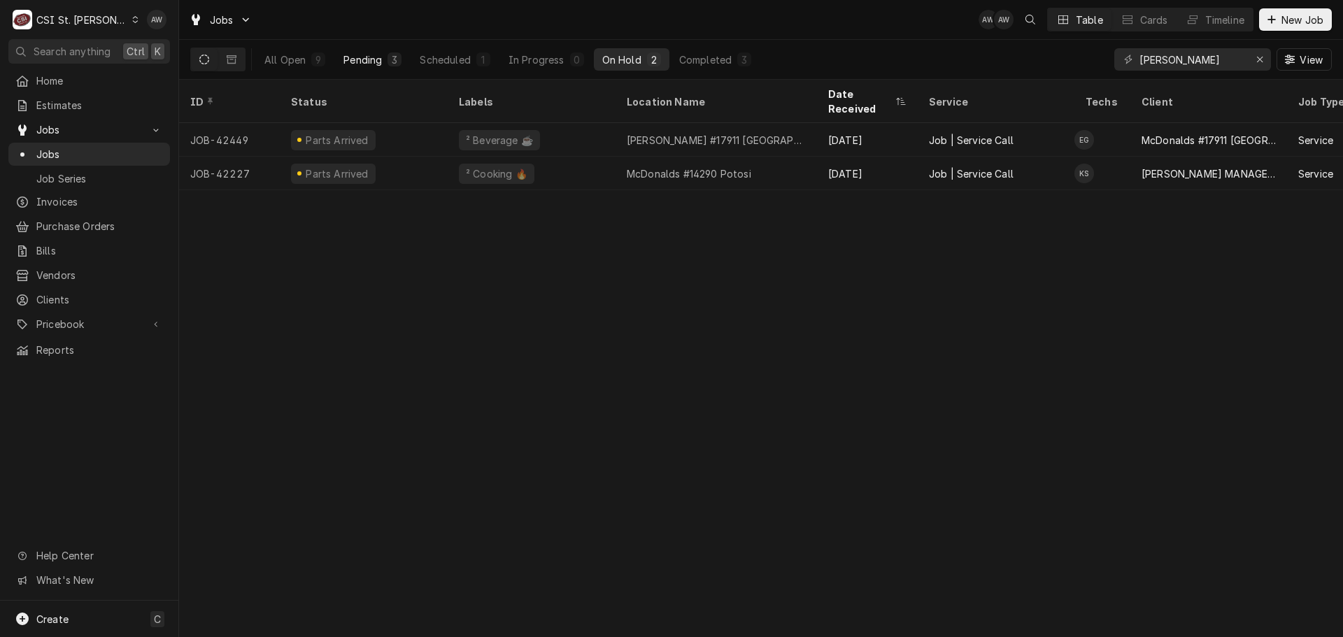
click at [380, 56] on div "Pending" at bounding box center [362, 59] width 38 height 15
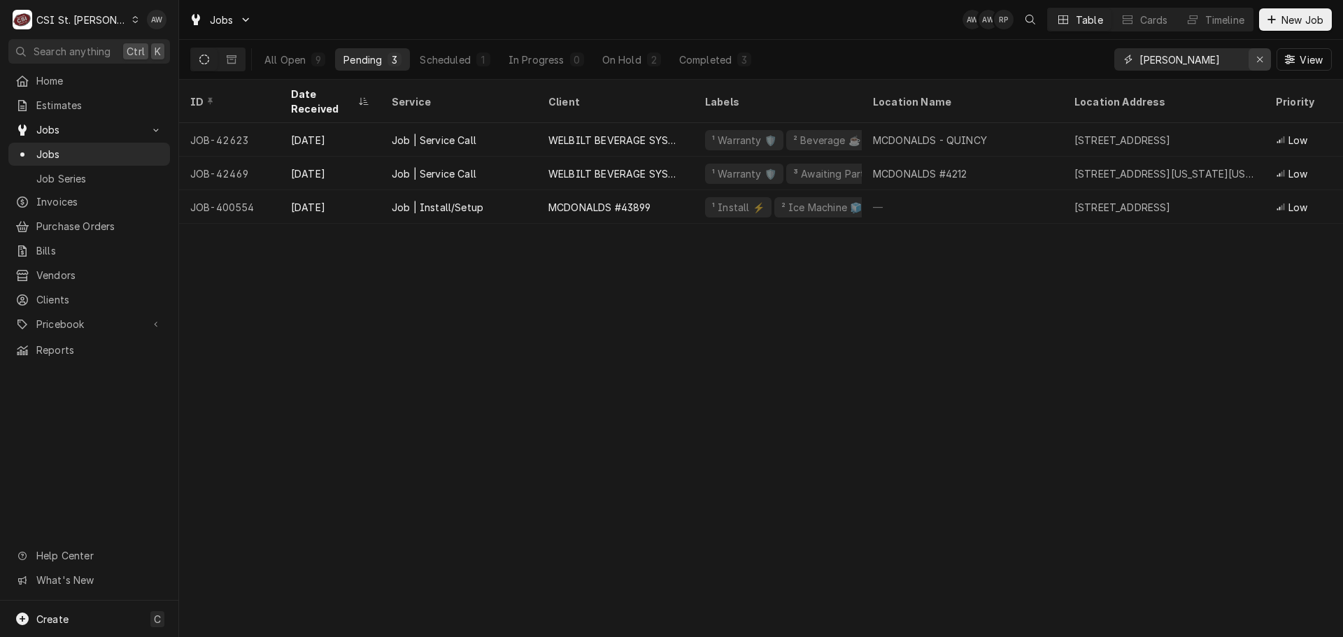
click at [1266, 57] on div "Erase input" at bounding box center [1260, 59] width 14 height 14
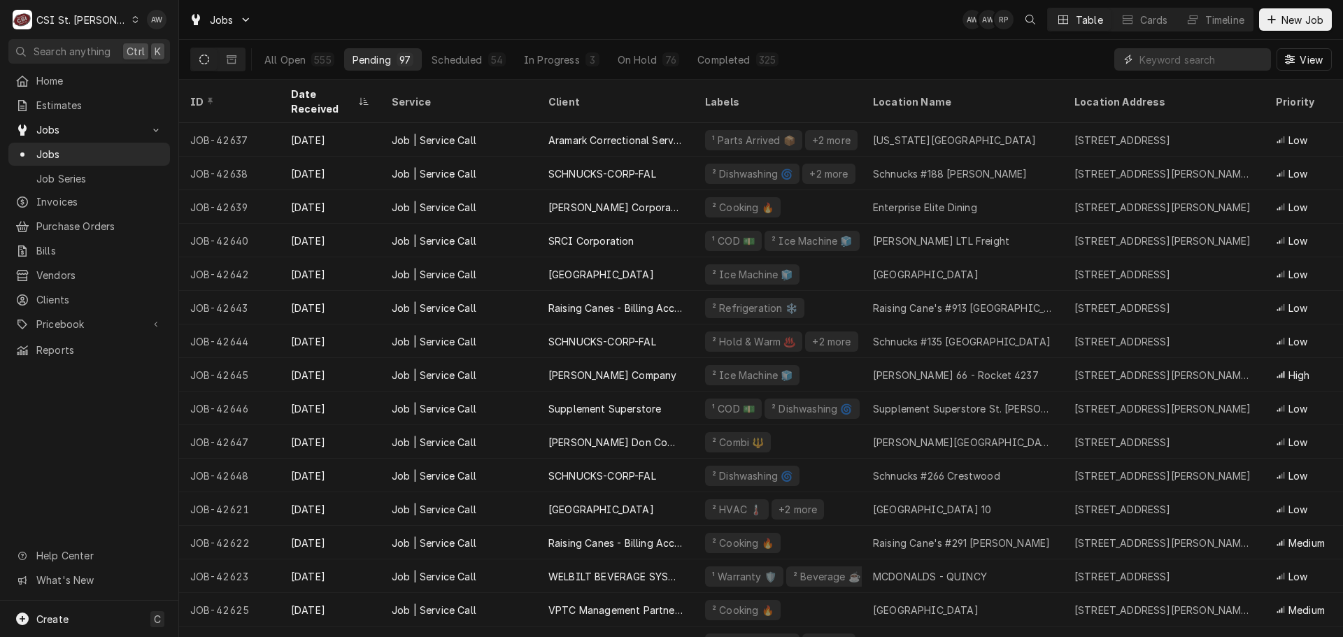
click at [1155, 66] on input "Dynamic Content Wrapper" at bounding box center [1202, 59] width 125 height 22
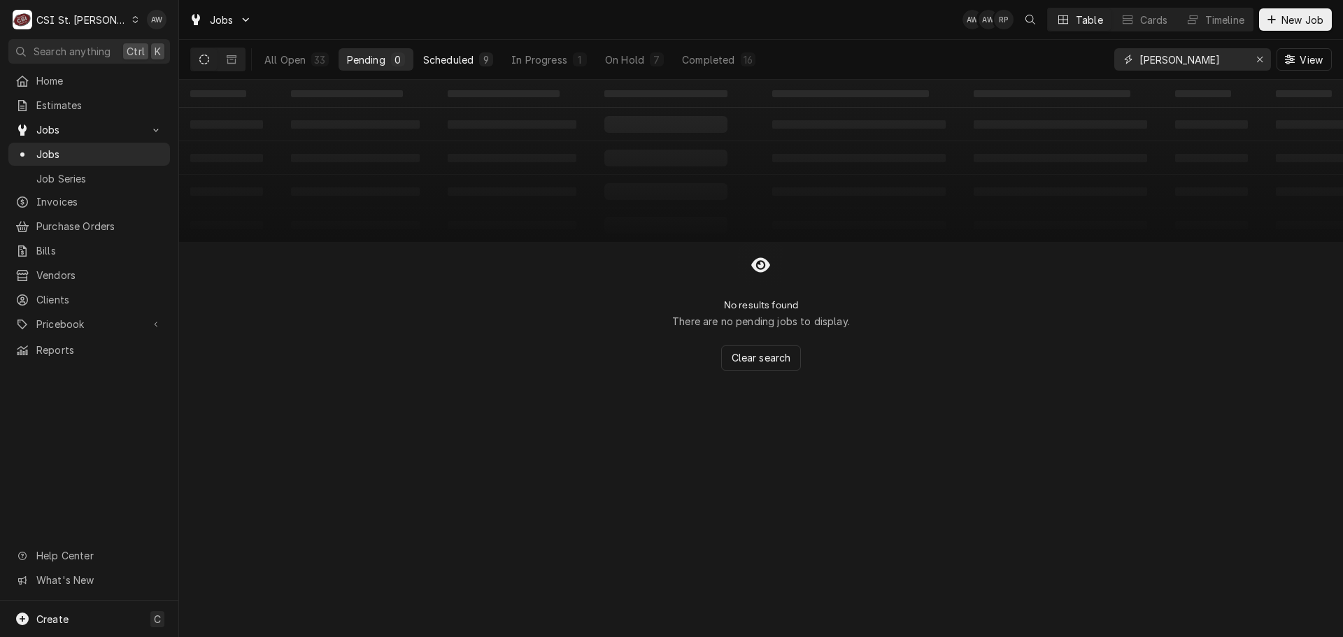
type input "erick"
click at [475, 57] on button "Scheduled 9" at bounding box center [458, 59] width 87 height 22
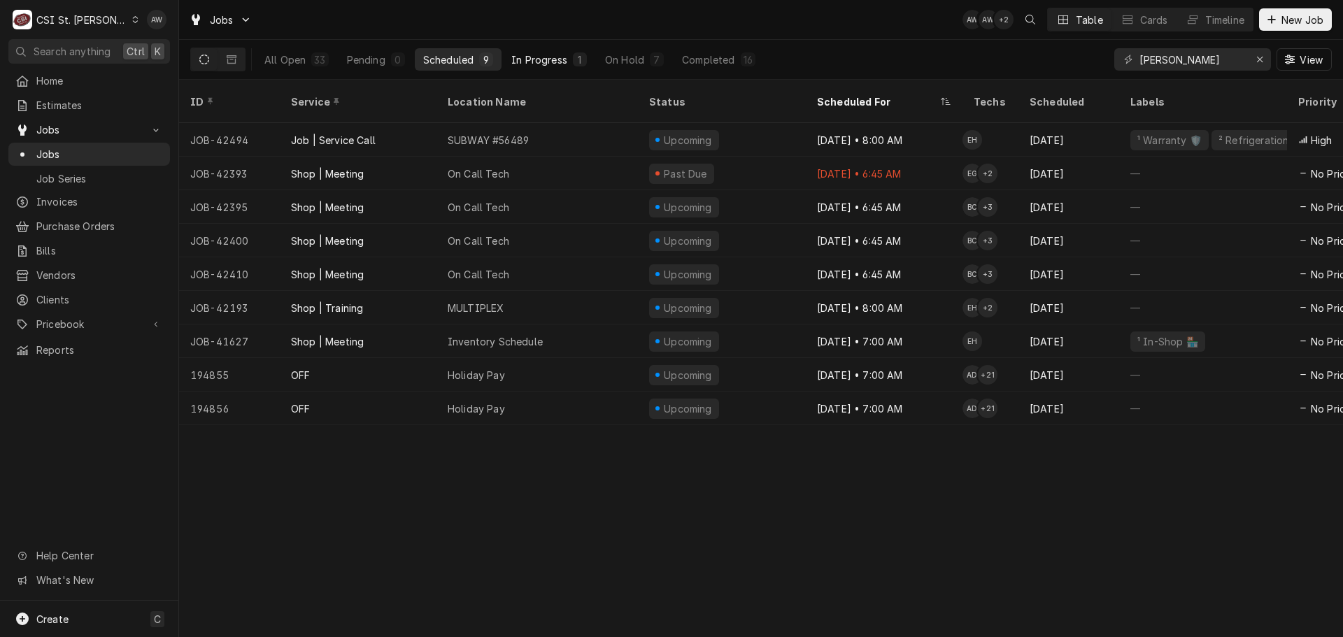
click at [542, 63] on div "In Progress" at bounding box center [539, 59] width 56 height 15
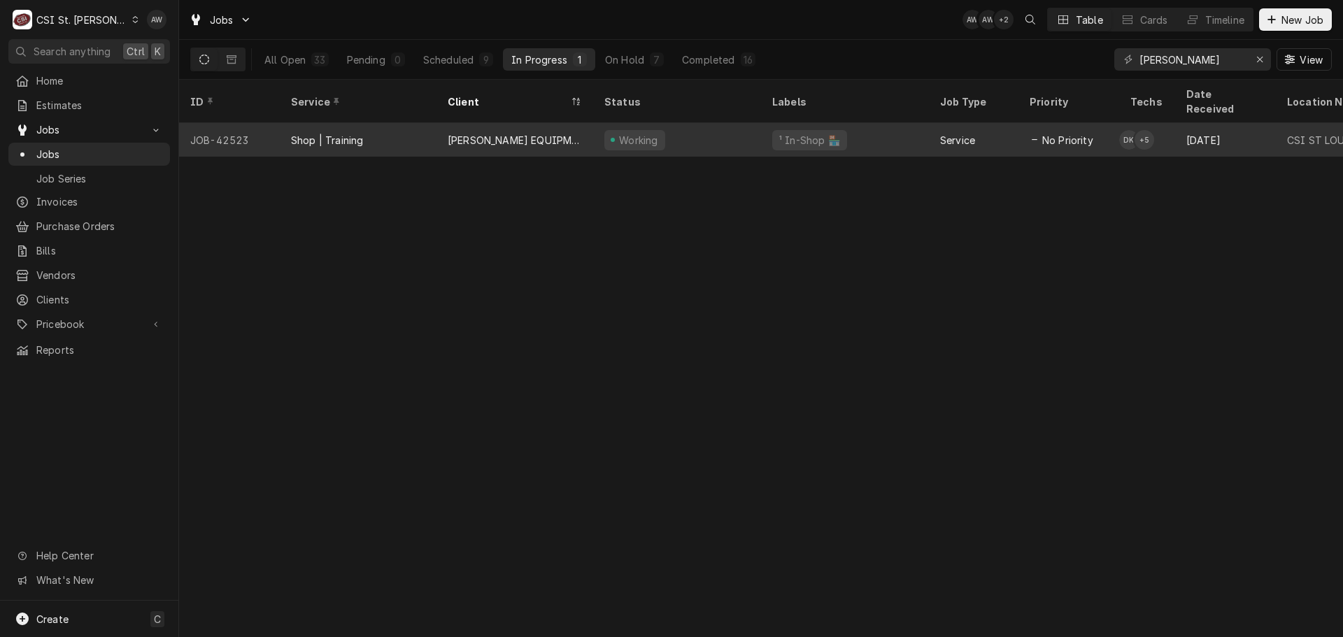
click at [563, 132] on div "[PERSON_NAME] EQUIPMENT MANUFACTURING" at bounding box center [515, 140] width 157 height 34
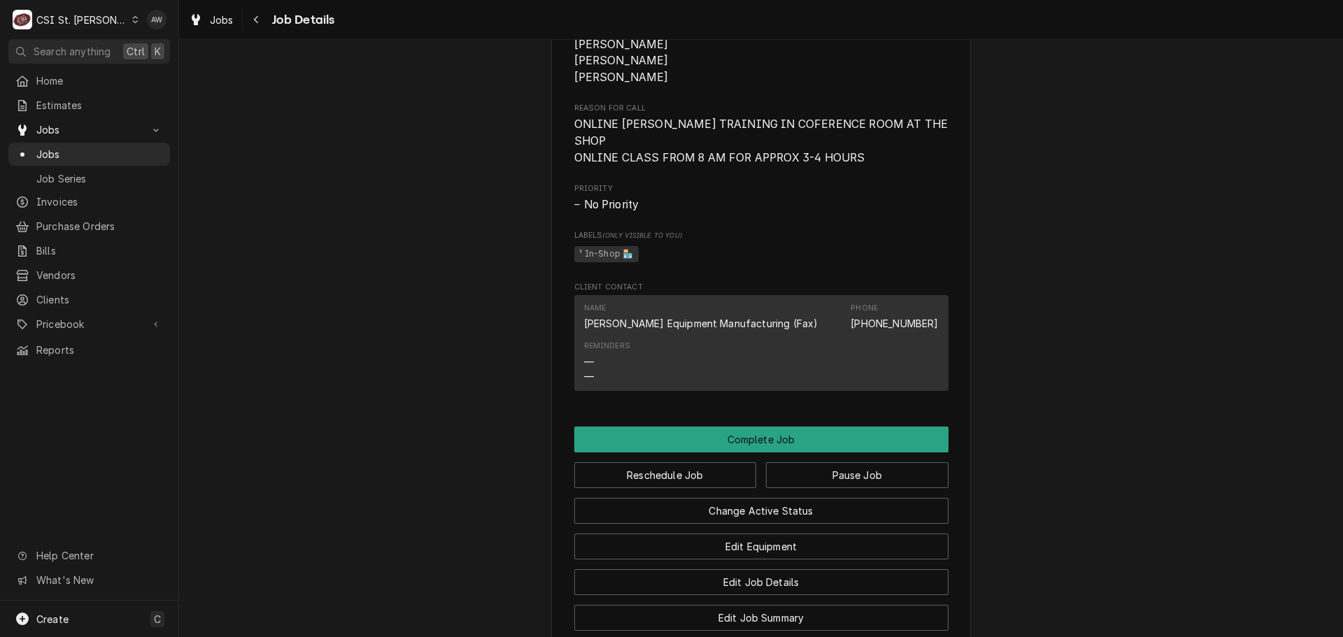
scroll to position [1049, 0]
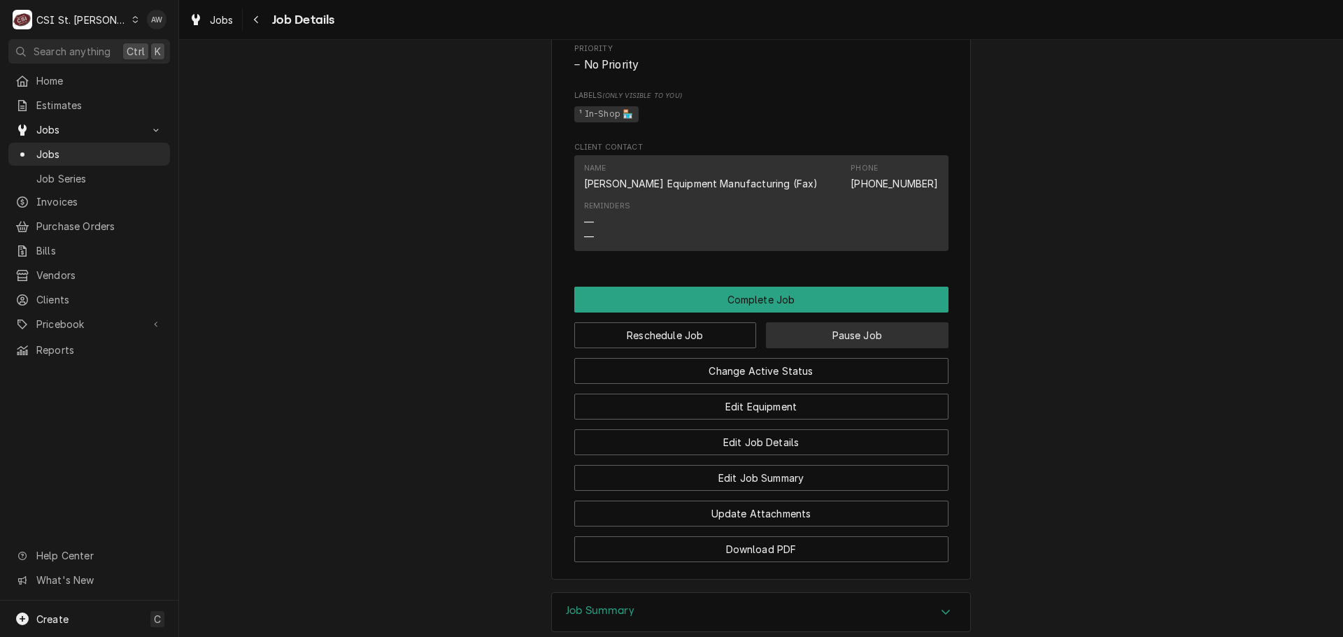
click at [774, 336] on button "Pause Job" at bounding box center [857, 336] width 183 height 26
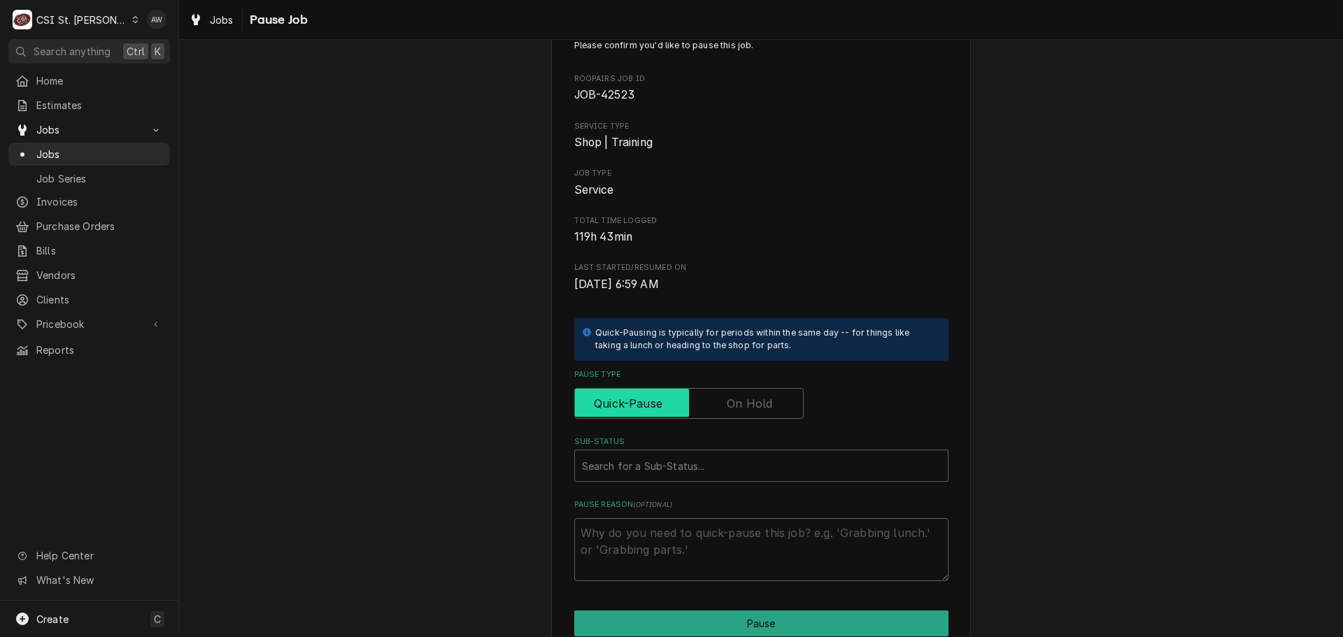
scroll to position [70, 0]
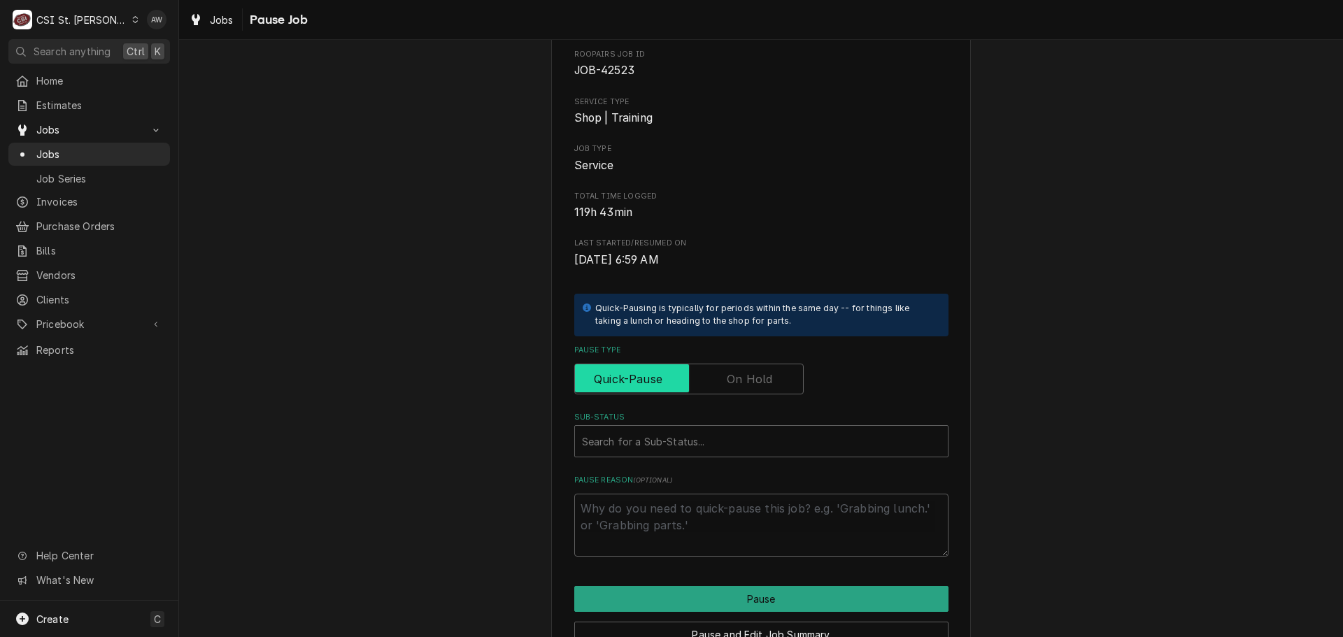
click at [694, 387] on input "Pause Type" at bounding box center [689, 379] width 217 height 31
checkbox input "true"
type textarea "x"
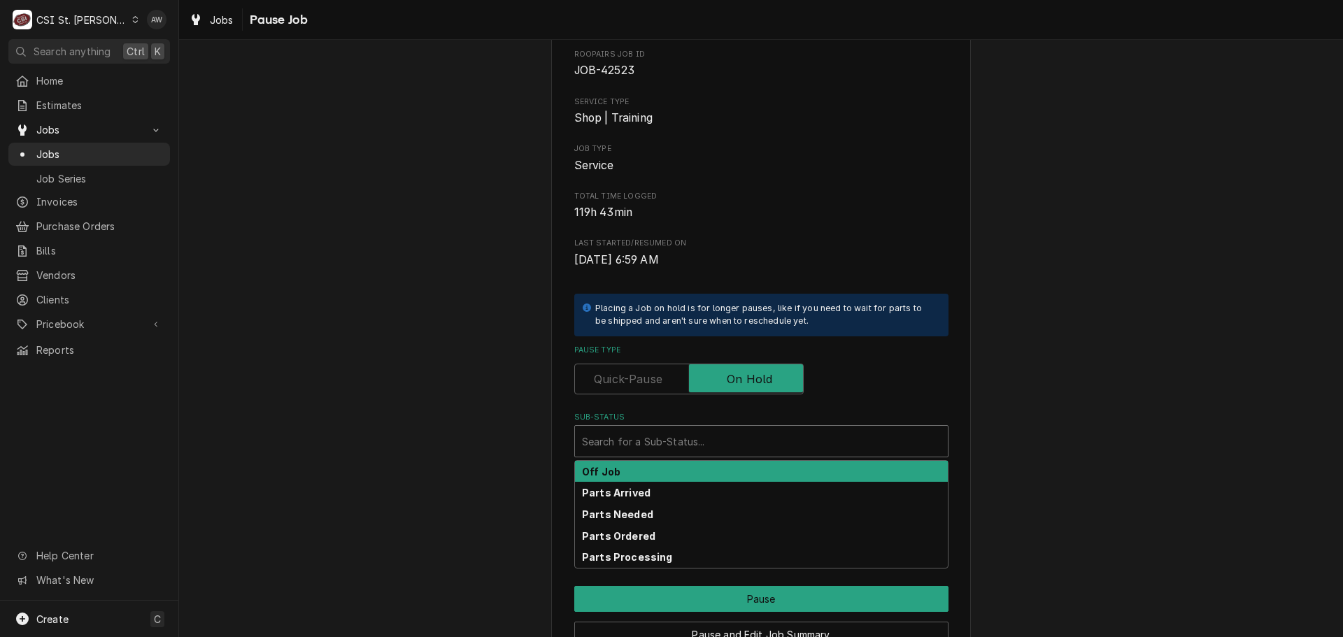
click at [683, 441] on div "Sub-Status" at bounding box center [761, 441] width 359 height 25
click at [216, 28] on link "Jobs" at bounding box center [211, 19] width 56 height 23
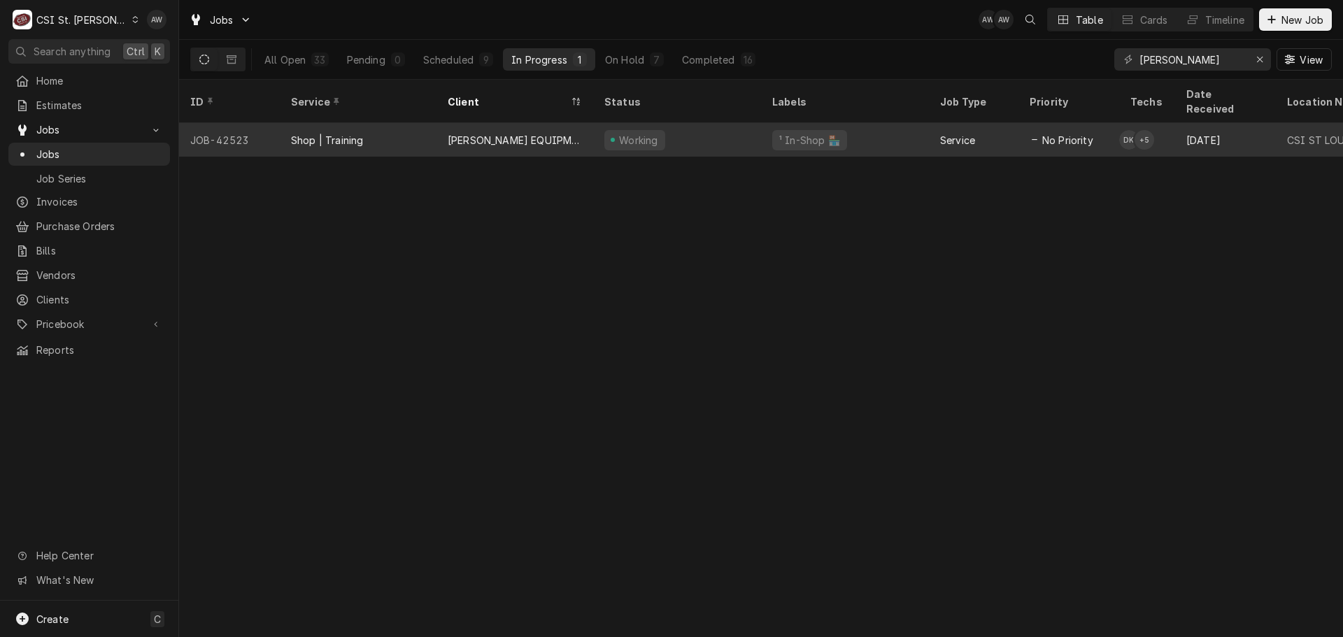
click at [667, 123] on div "Working" at bounding box center [677, 140] width 168 height 34
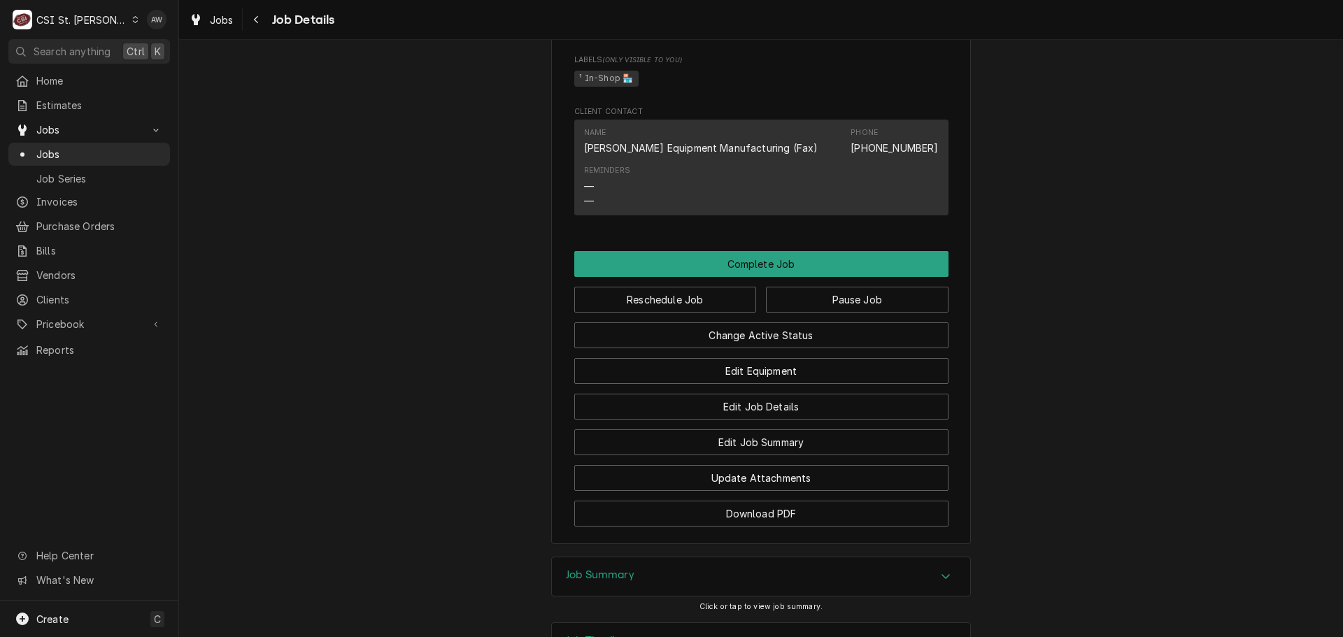
scroll to position [1063, 0]
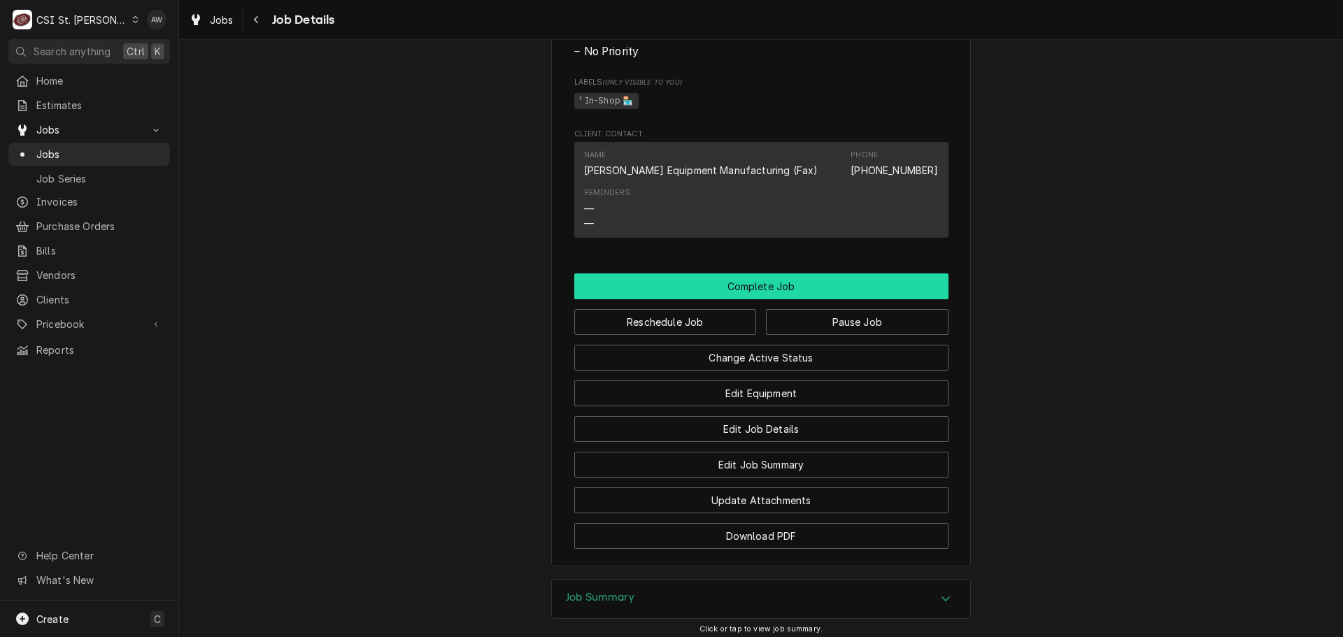
click at [702, 285] on button "Complete Job" at bounding box center [761, 287] width 374 height 26
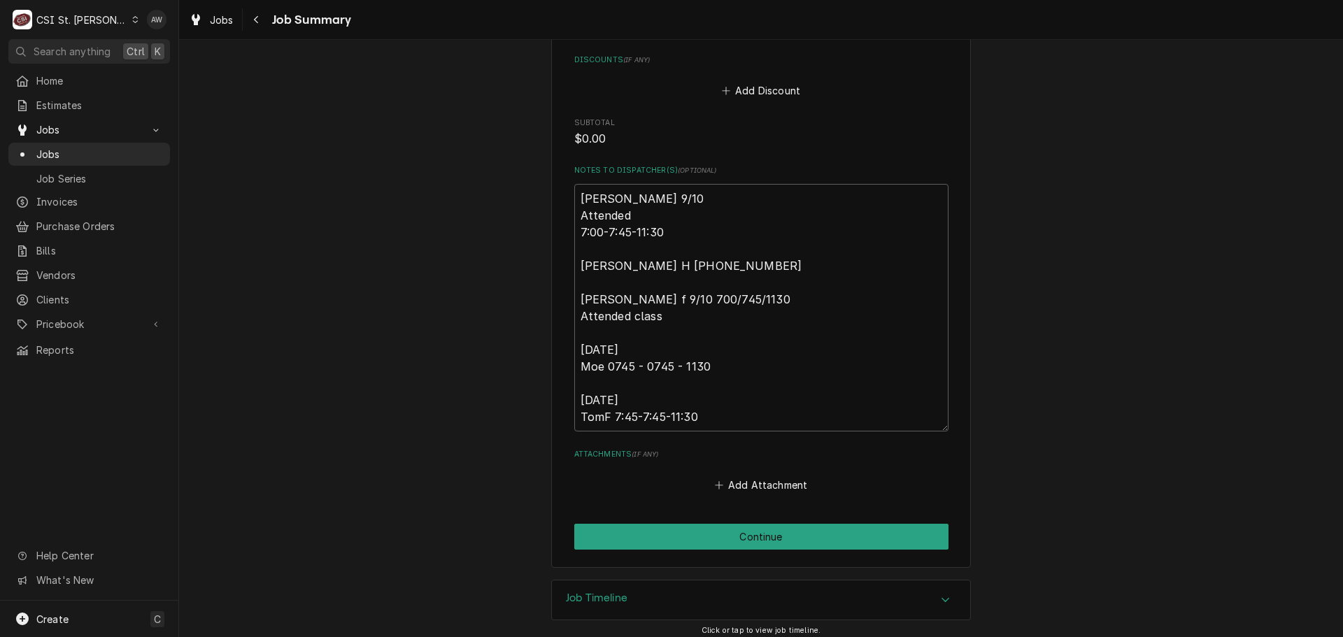
scroll to position [765, 0]
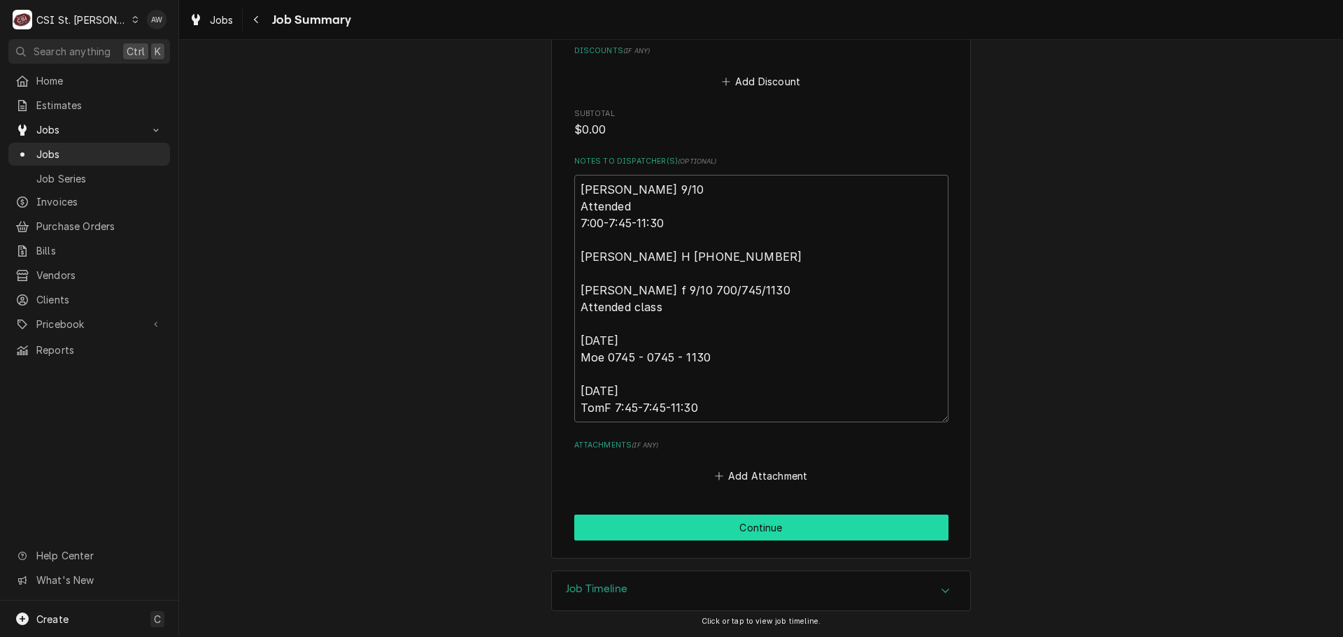
click at [729, 536] on button "Continue" at bounding box center [761, 528] width 374 height 26
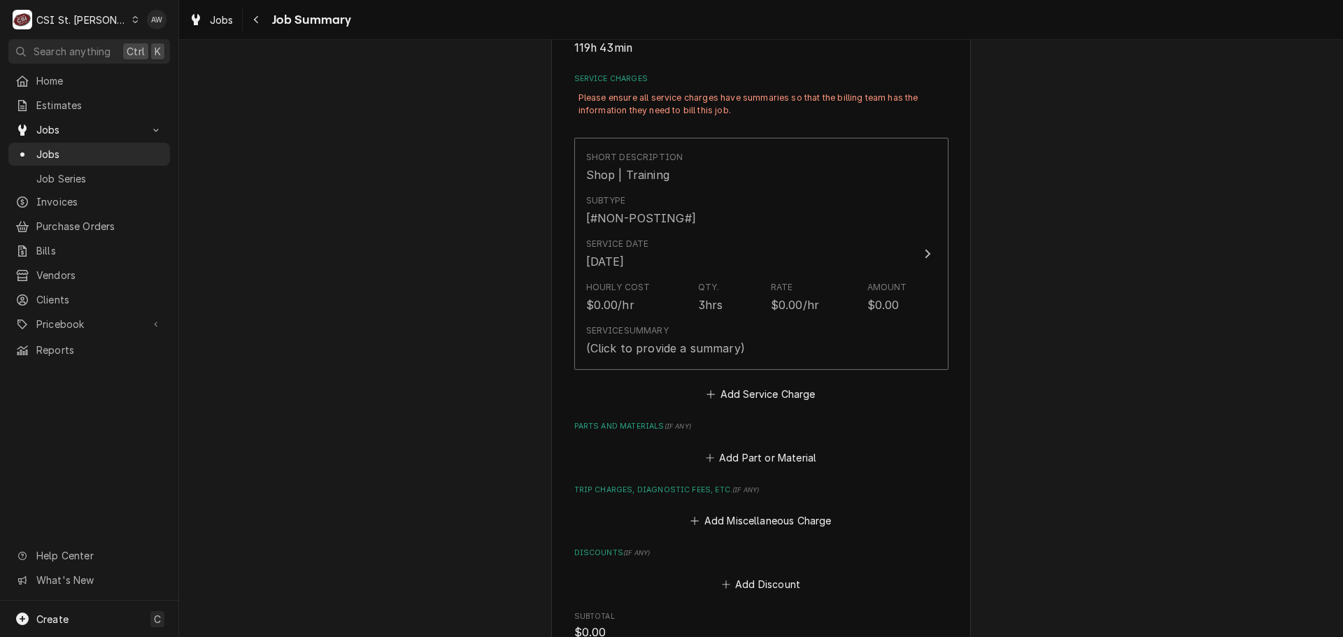
scroll to position [350, 0]
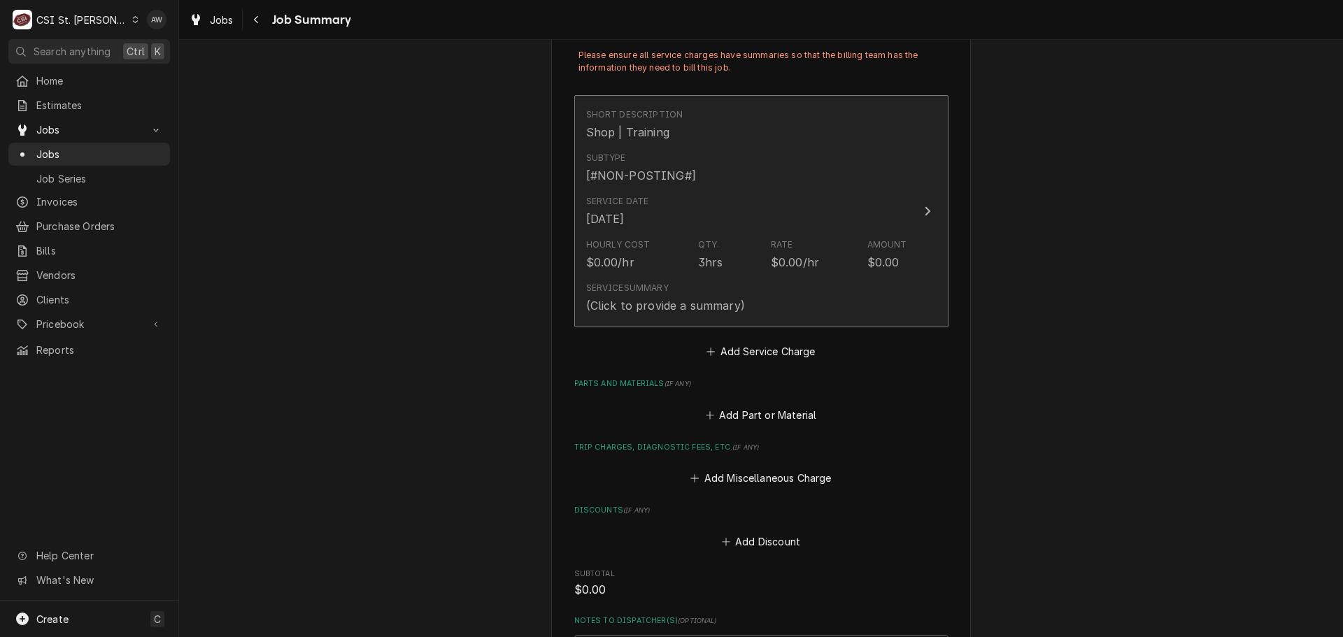
click at [783, 288] on div "Service Summary (Click to provide a summary)" at bounding box center [746, 297] width 321 height 43
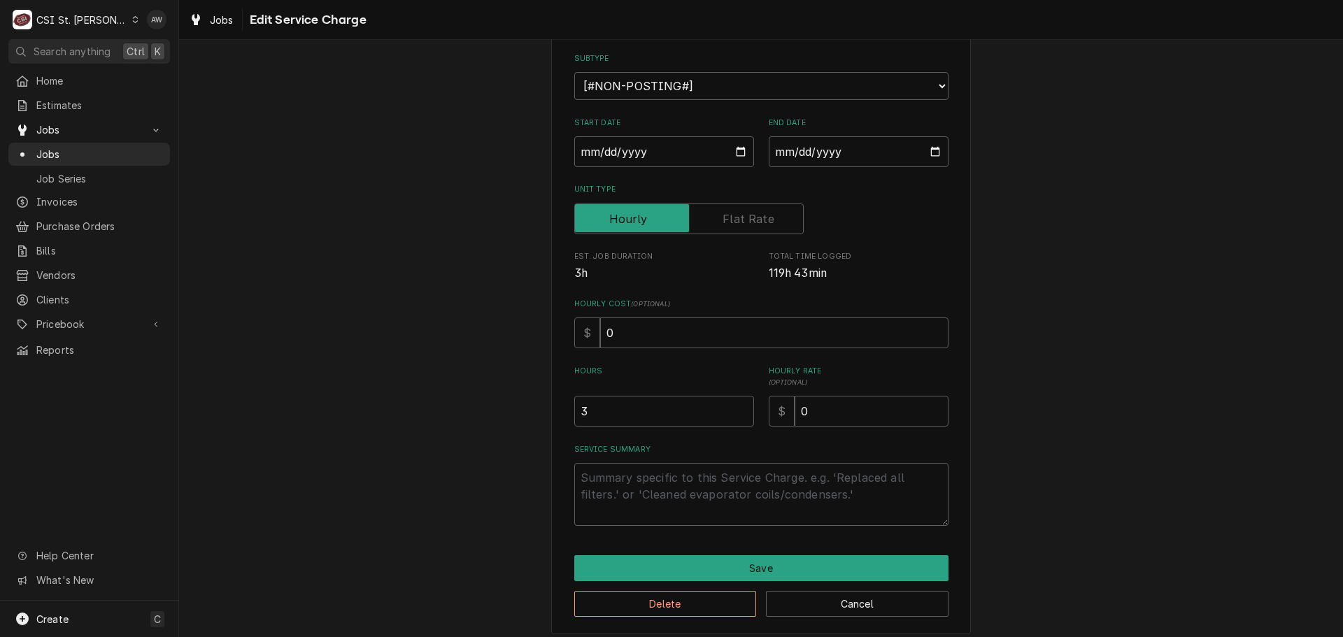
scroll to position [162, 0]
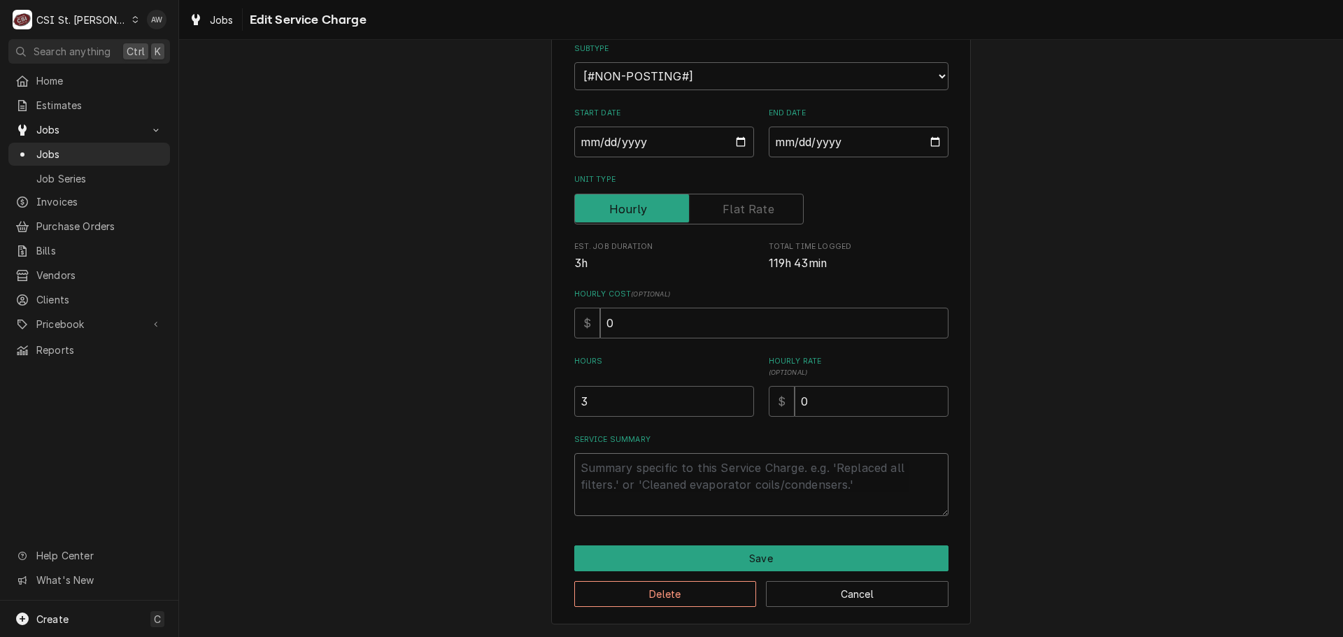
click at [646, 482] on textarea "Service Summary" at bounding box center [761, 484] width 374 height 63
type textarea "x"
type textarea "d"
type textarea "x"
type textarea "di"
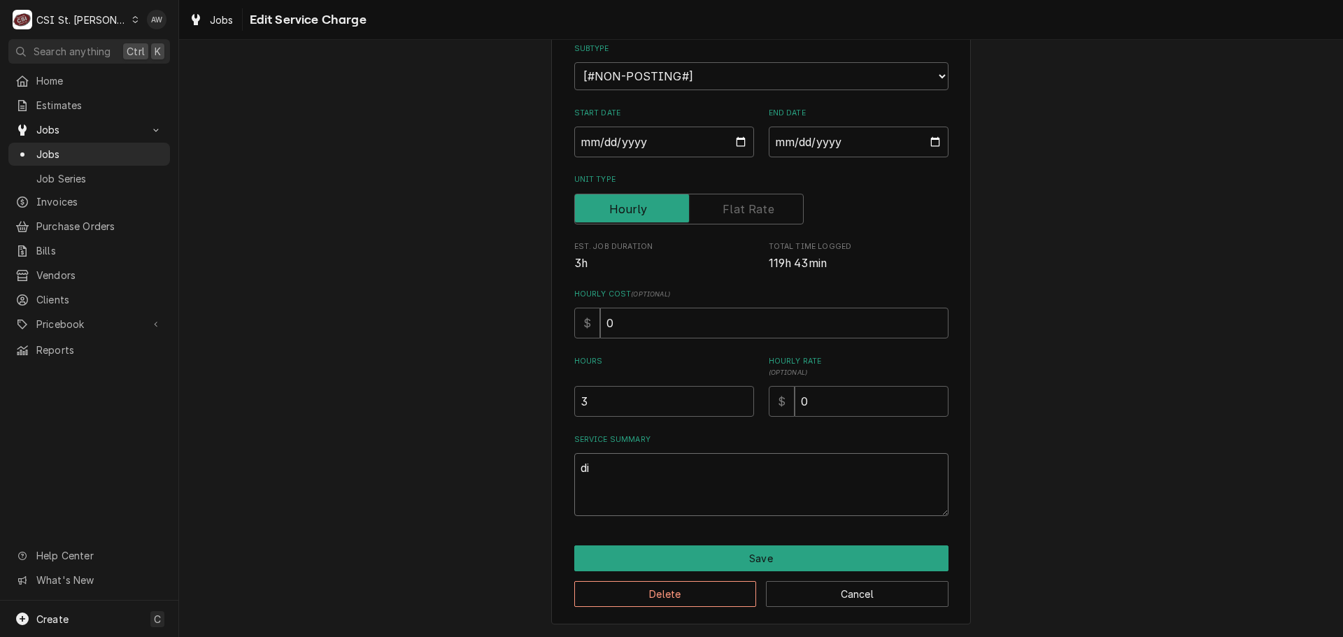
type textarea "x"
type textarea "did"
type textarea "x"
type textarea "did"
type textarea "x"
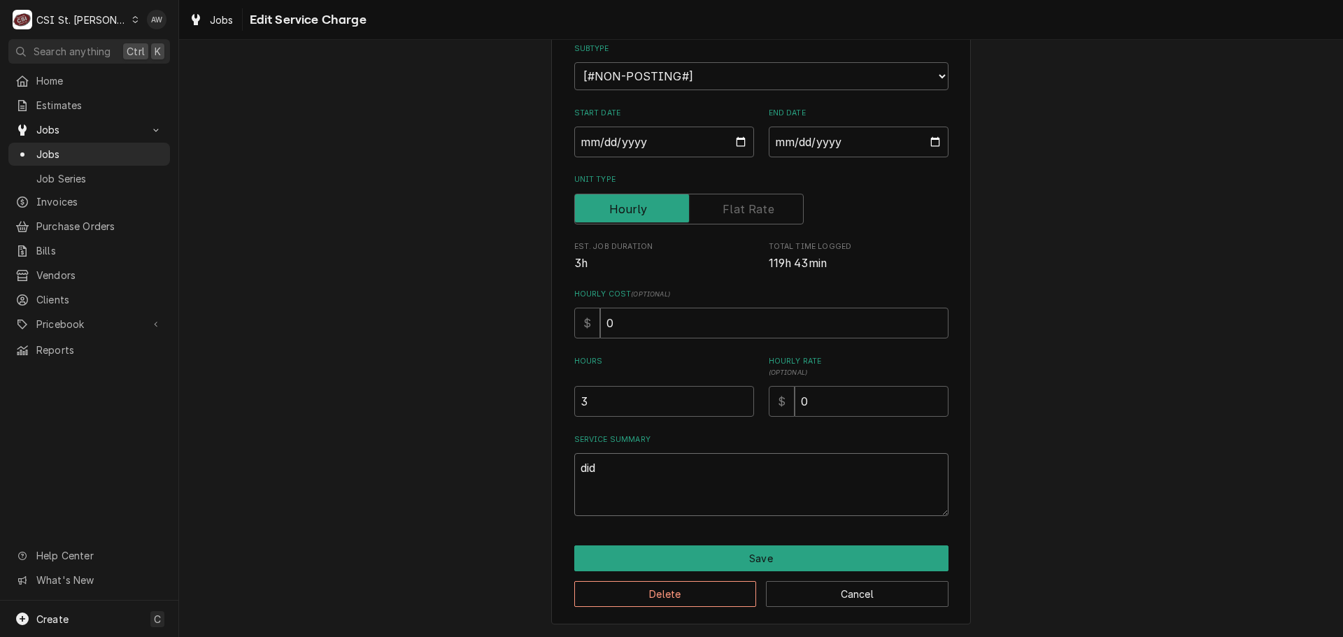
type textarea "did t"
type textarea "x"
type textarea "did tr"
type textarea "x"
type textarea "did tri"
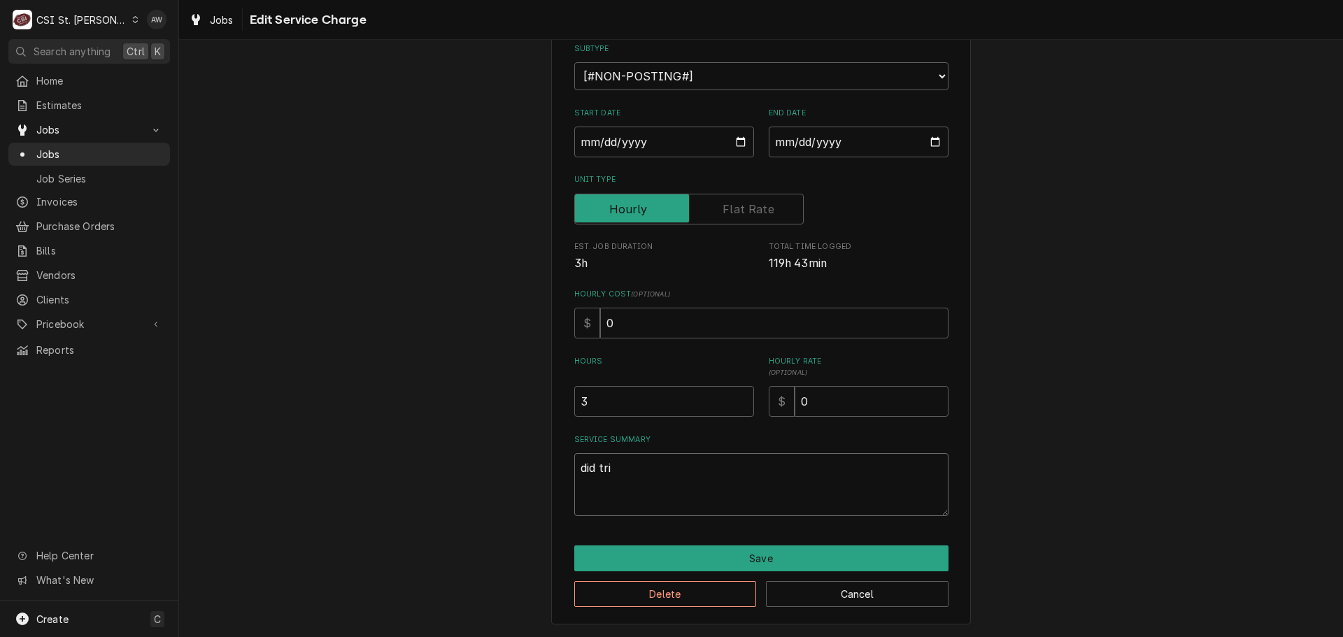
type textarea "x"
type textarea "did tria"
type textarea "x"
type textarea "did trian"
type textarea "x"
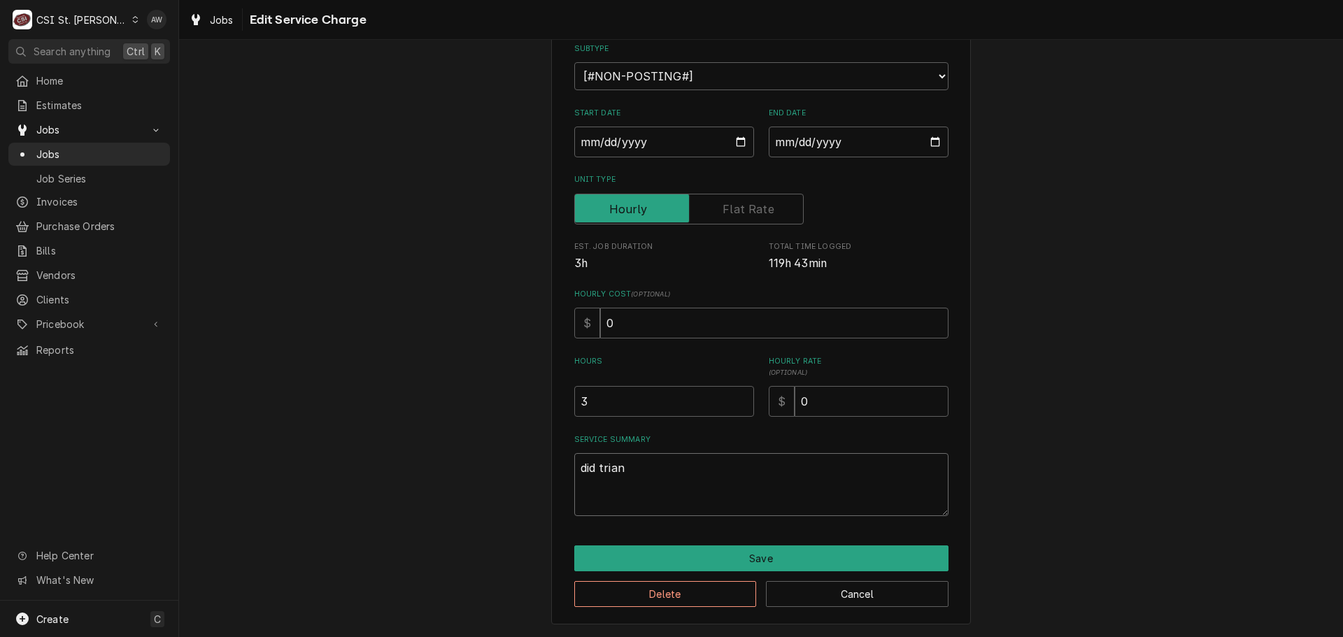
type textarea "did triani"
type textarea "x"
type textarea "did trianin"
type textarea "x"
type textarea "did trianing"
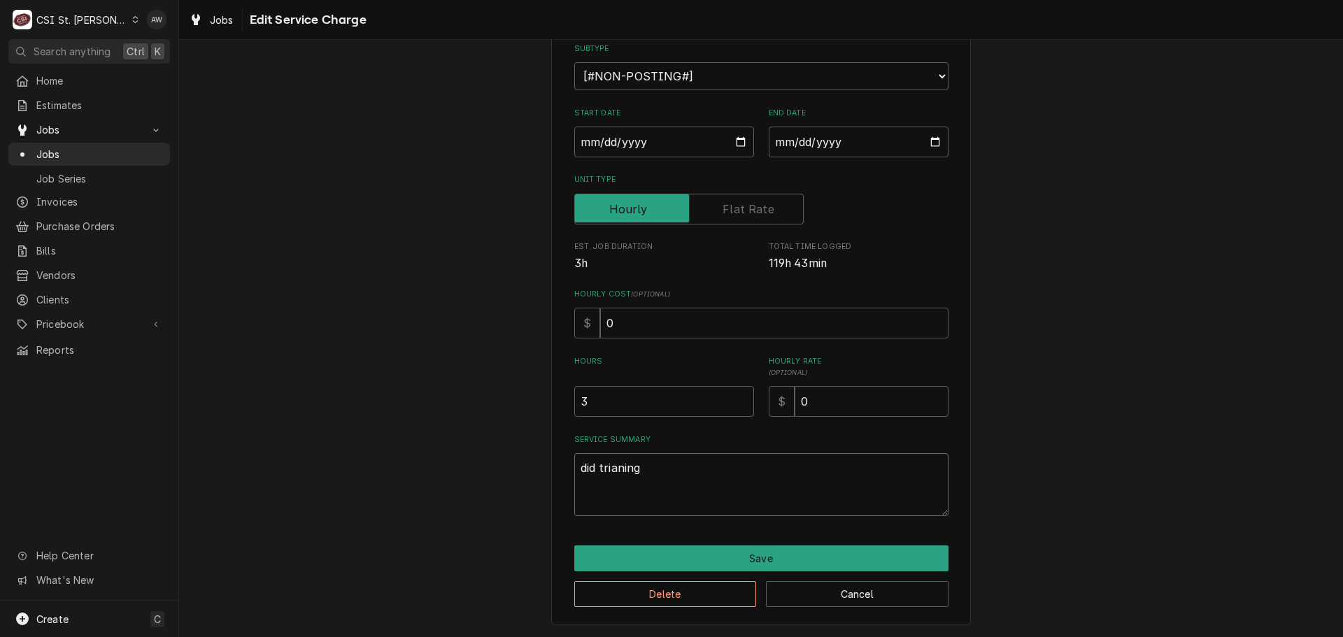
type textarea "x"
type textarea "did trianing"
type textarea "x"
type textarea "did trianing c"
type textarea "x"
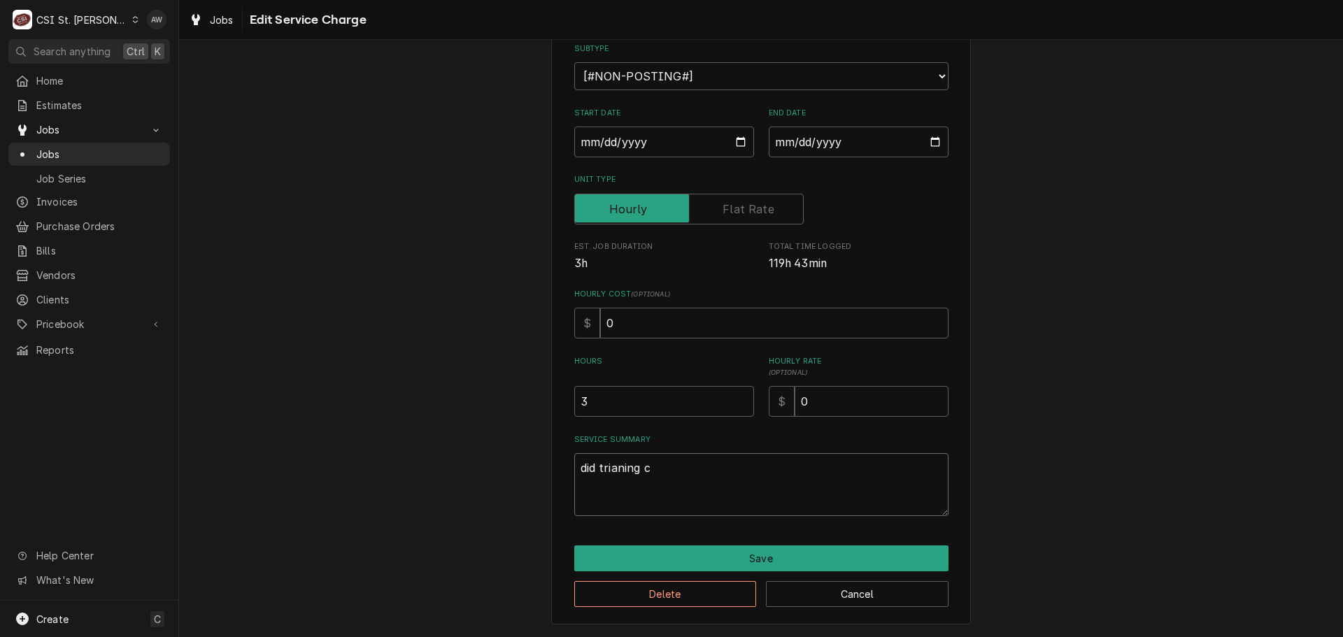
type textarea "did trianing cl"
type textarea "x"
type textarea "did trianing cla"
type textarea "x"
type textarea "did trianing clas"
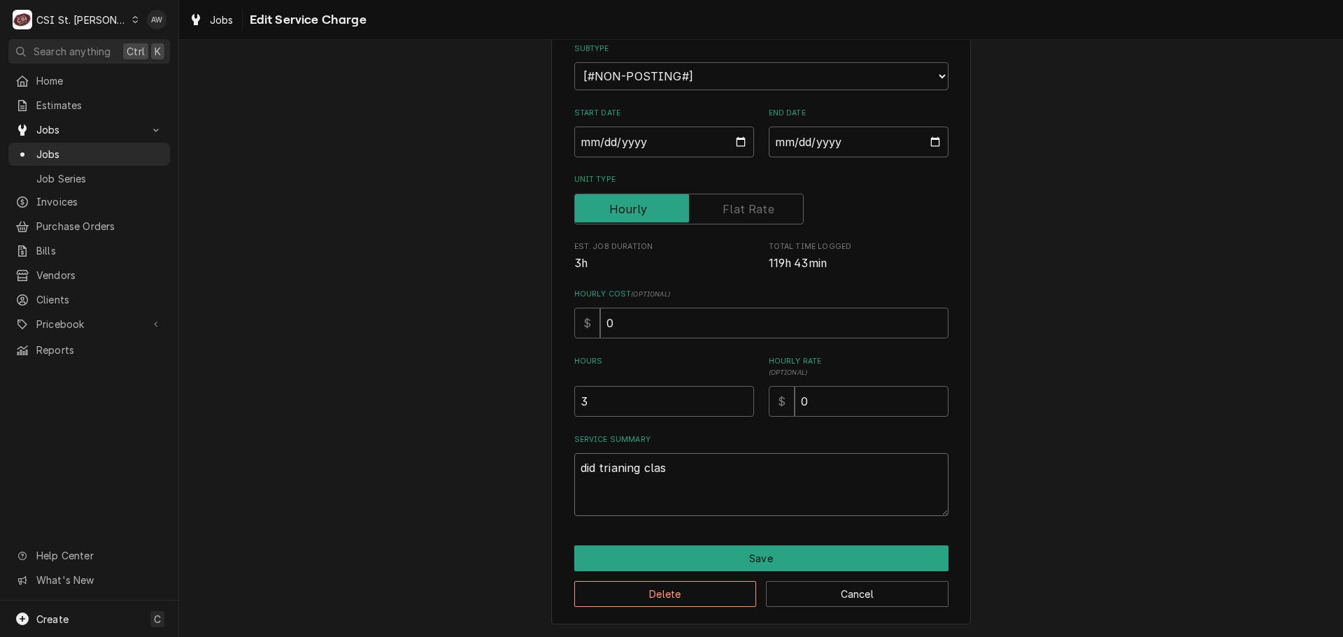
type textarea "x"
type textarea "did trianing class"
type textarea "x"
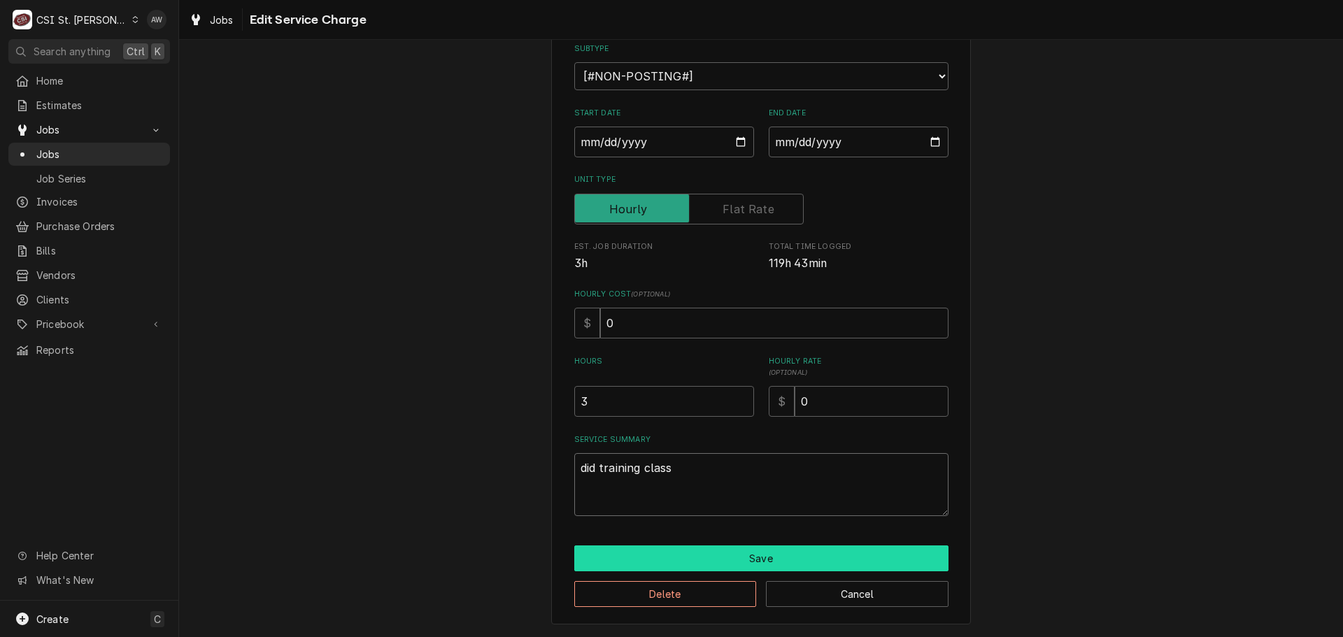
type textarea "did training class"
click at [725, 559] on button "Save" at bounding box center [761, 559] width 374 height 26
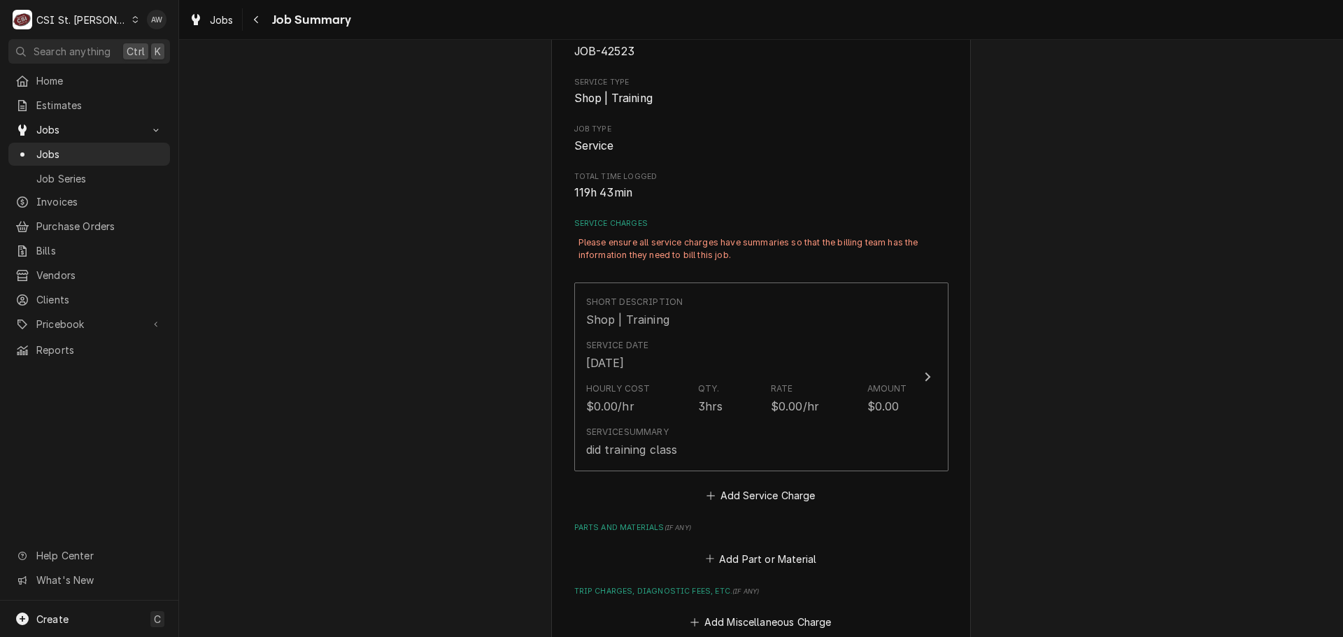
scroll to position [350, 0]
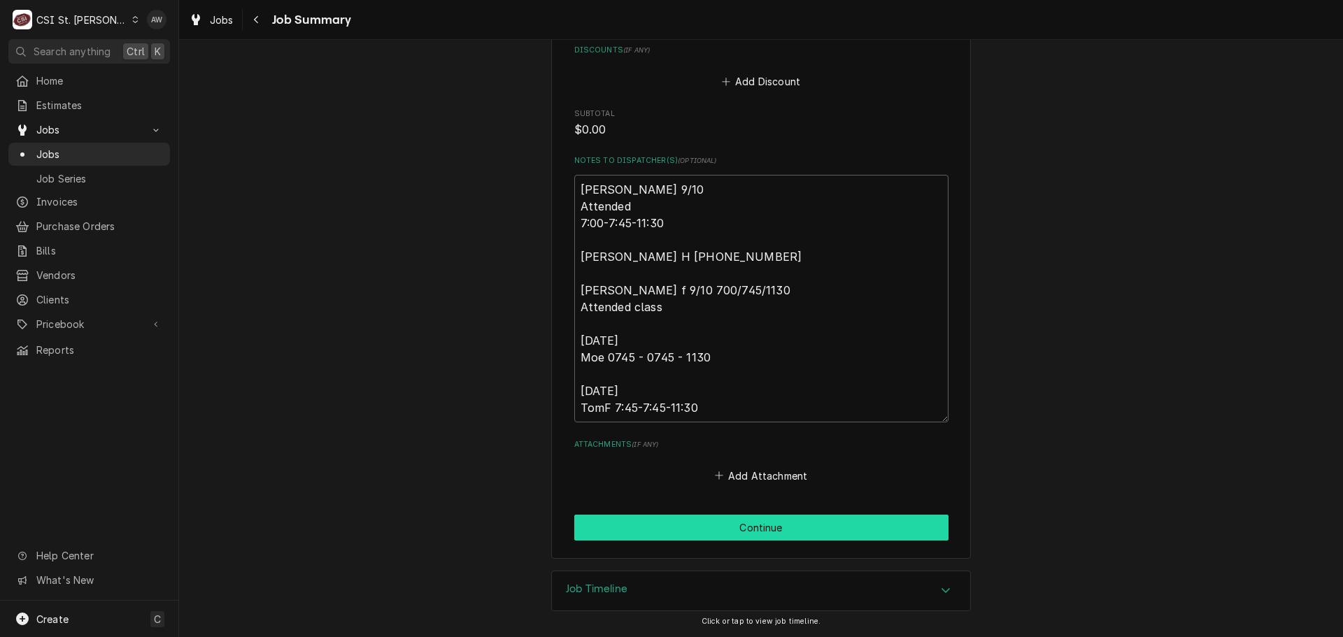
click at [791, 527] on button "Continue" at bounding box center [761, 528] width 374 height 26
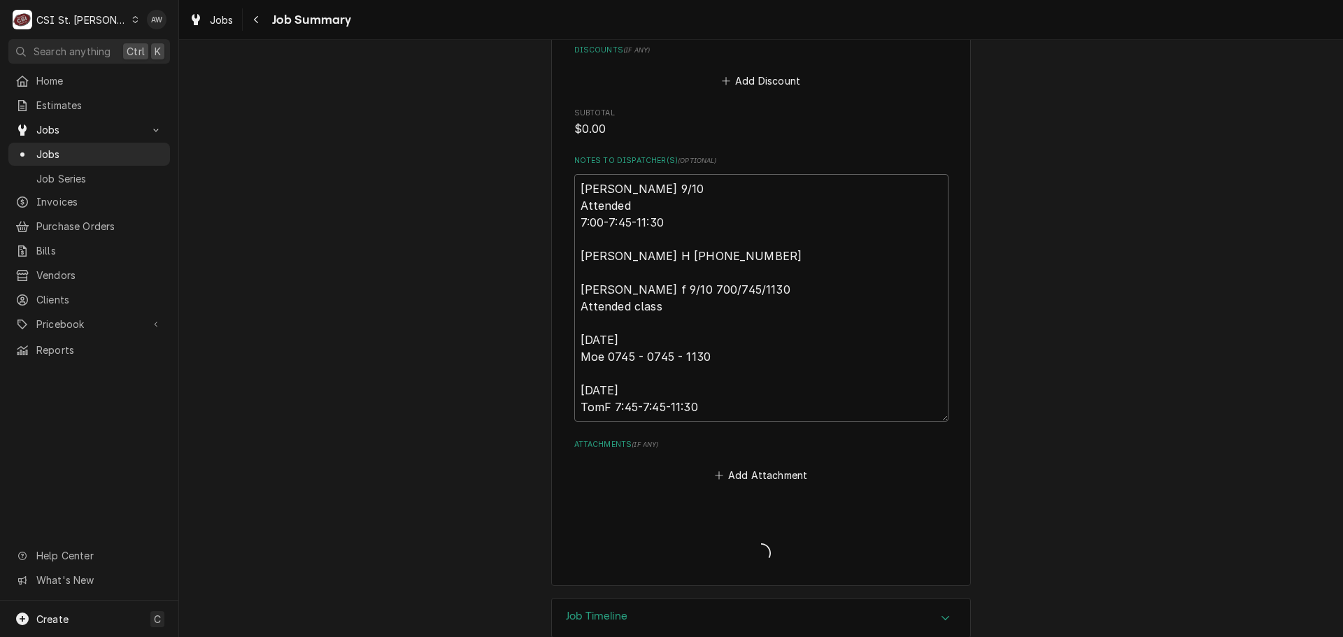
type textarea "x"
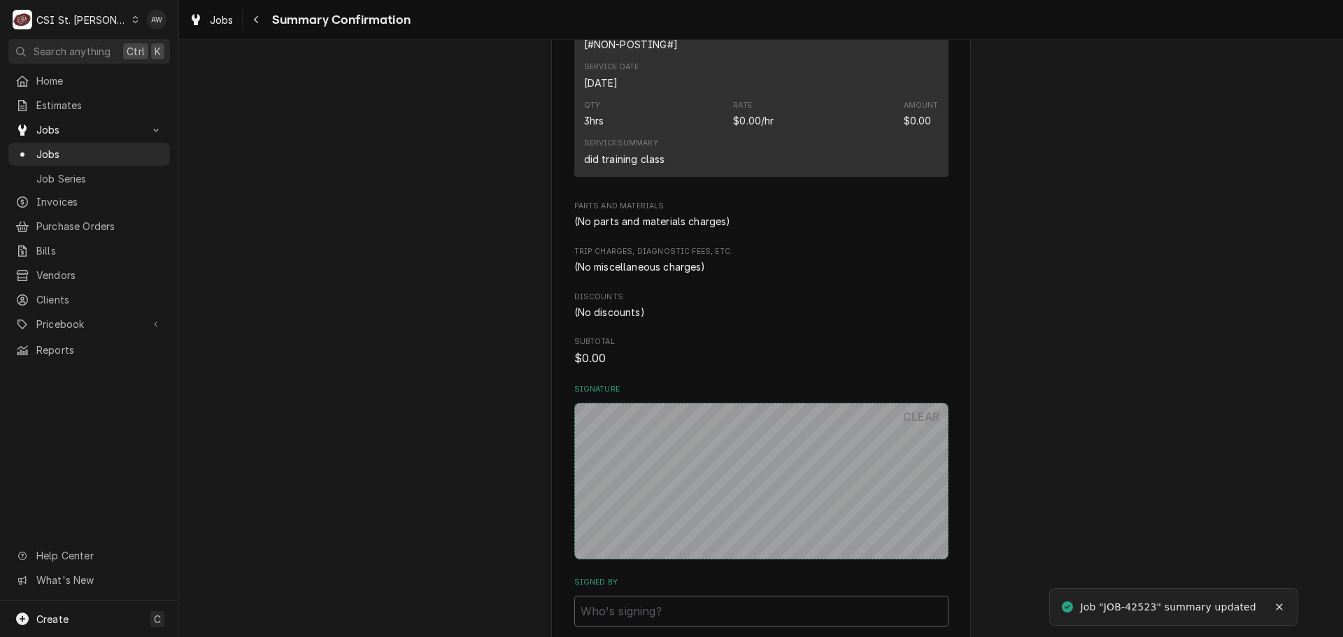
scroll to position [560, 0]
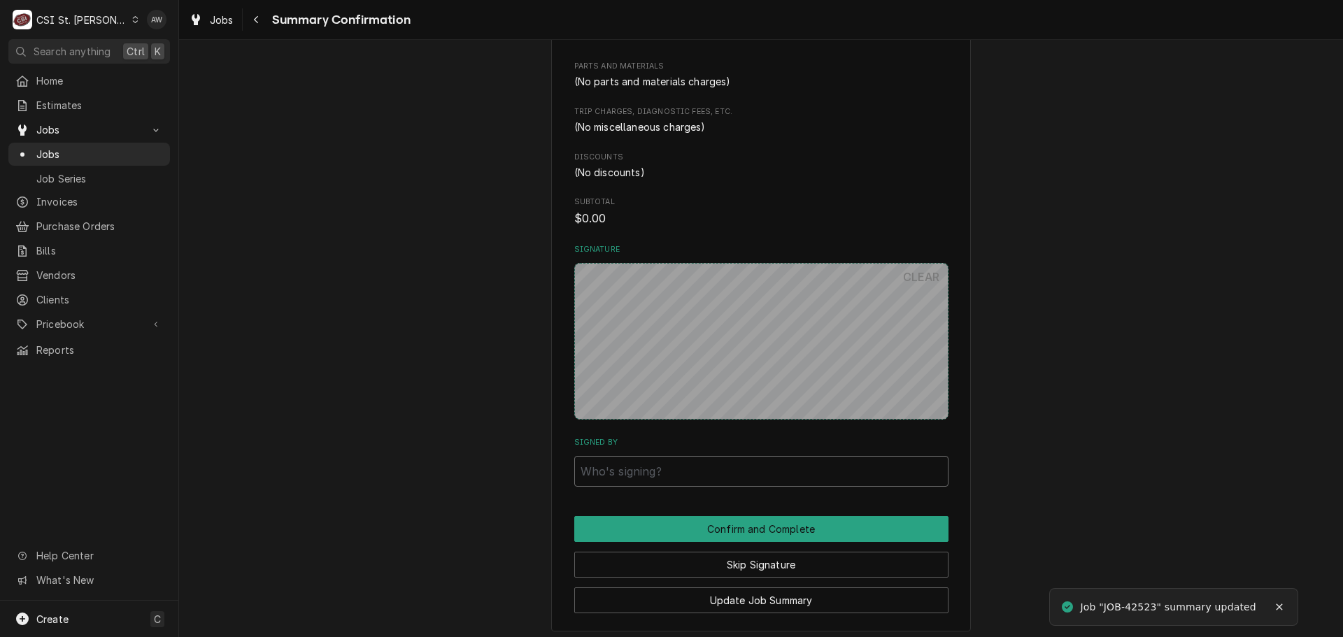
click at [679, 472] on input "Signed By" at bounding box center [761, 471] width 374 height 31
click at [707, 474] on input "Signed By" at bounding box center [761, 471] width 374 height 31
type input "3"
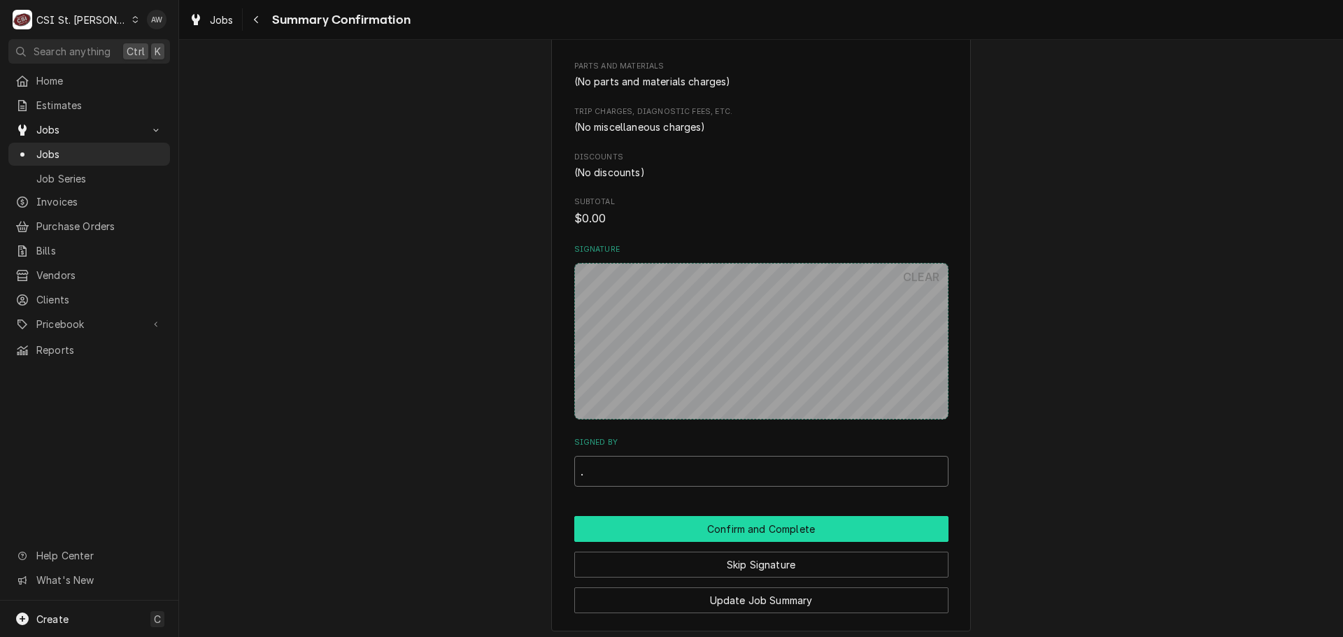
type input "."
click at [686, 532] on button "Confirm and Complete" at bounding box center [761, 529] width 374 height 26
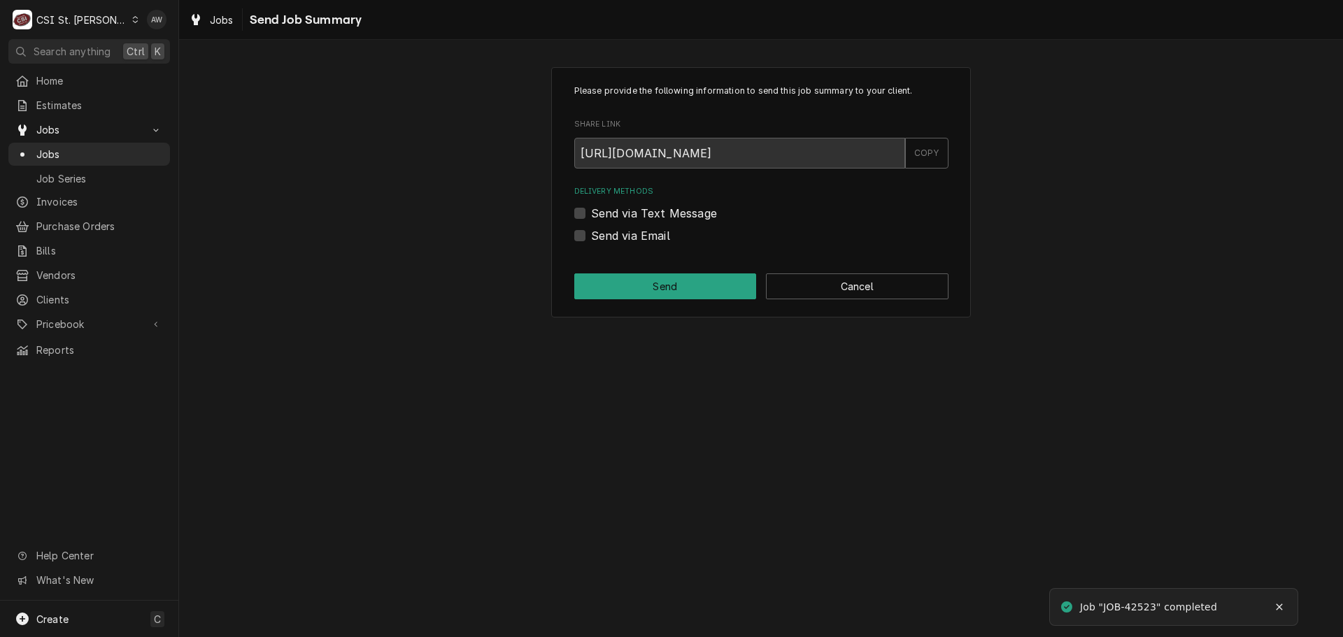
click at [835, 301] on div "Please provide the following information to send this job summary to your clien…" at bounding box center [761, 192] width 420 height 250
click at [835, 296] on button "Cancel" at bounding box center [857, 287] width 183 height 26
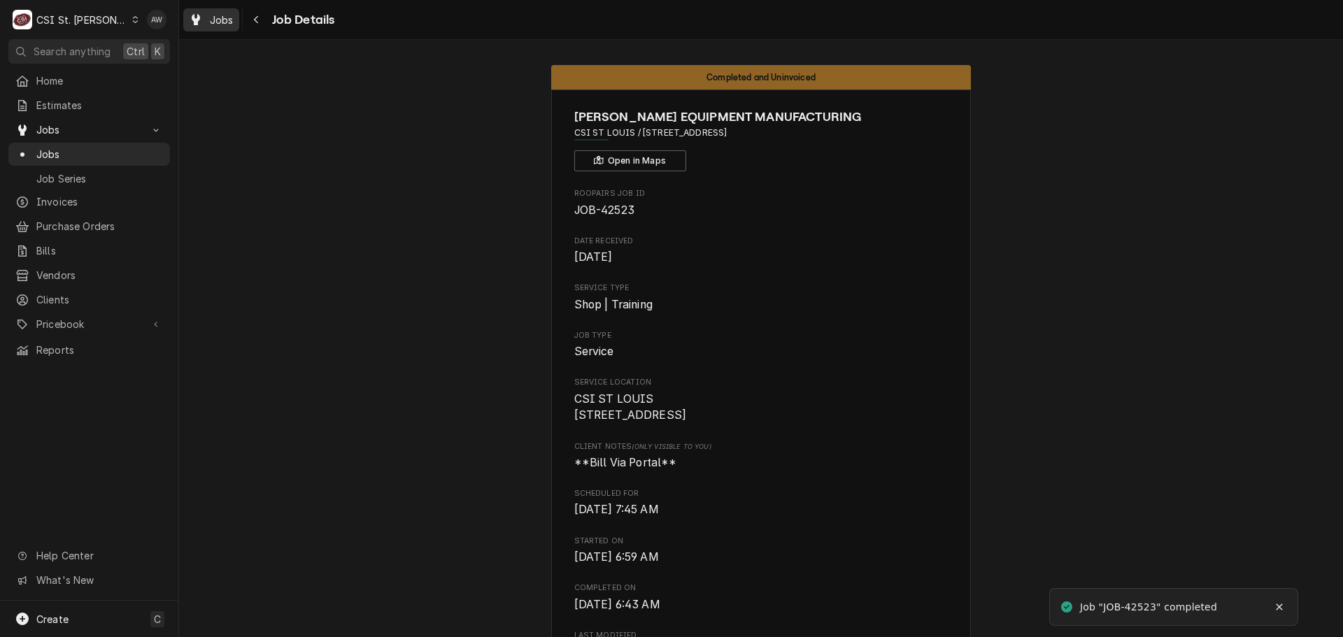
click at [220, 20] on span "Jobs" at bounding box center [222, 20] width 24 height 15
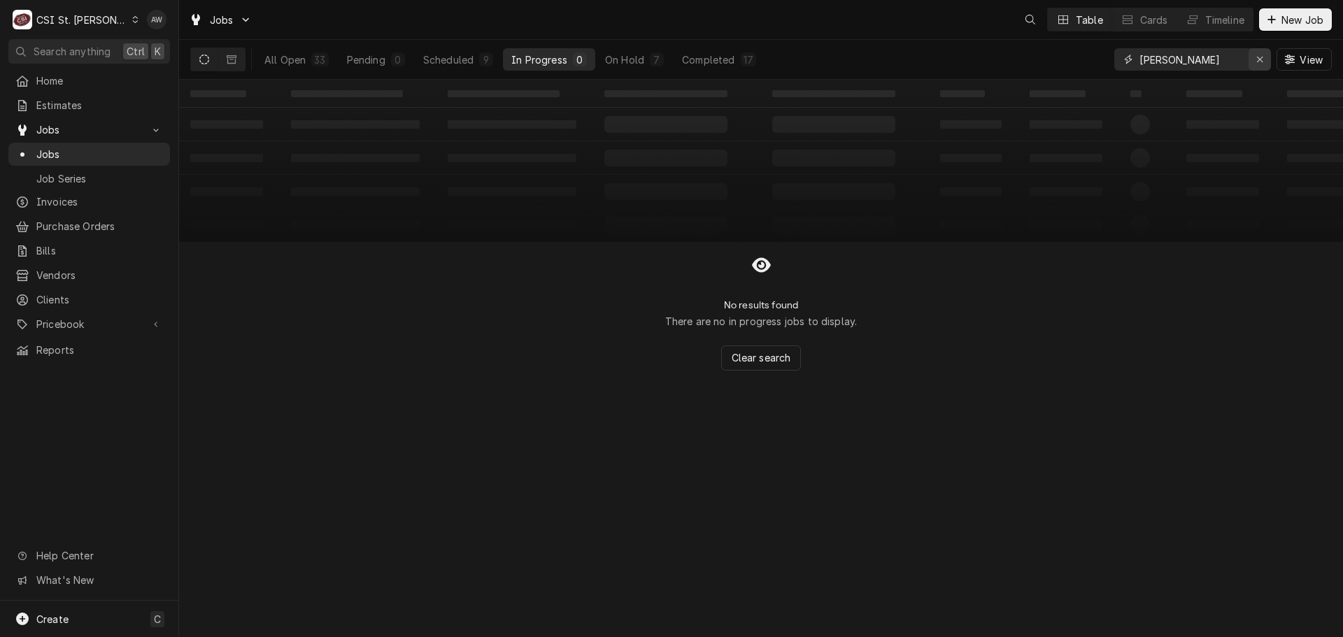
click at [1263, 55] on icon "Erase input" at bounding box center [1260, 60] width 8 height 10
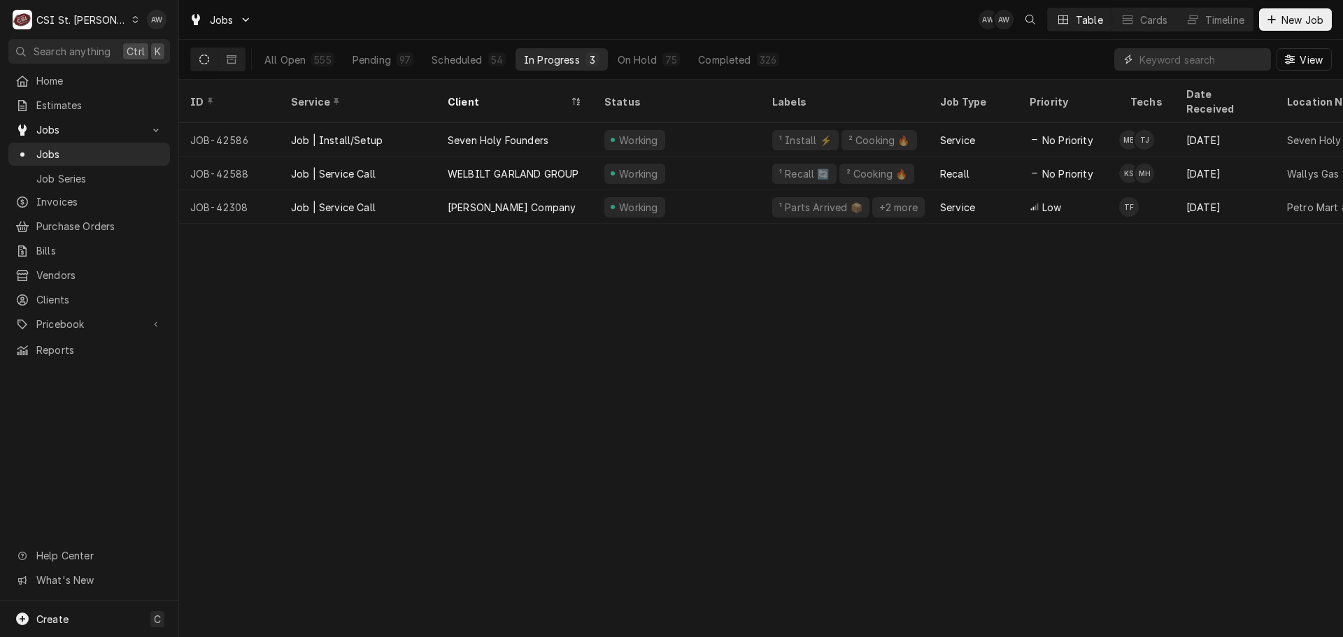
click at [1161, 58] on input "Dynamic Content Wrapper" at bounding box center [1202, 59] width 125 height 22
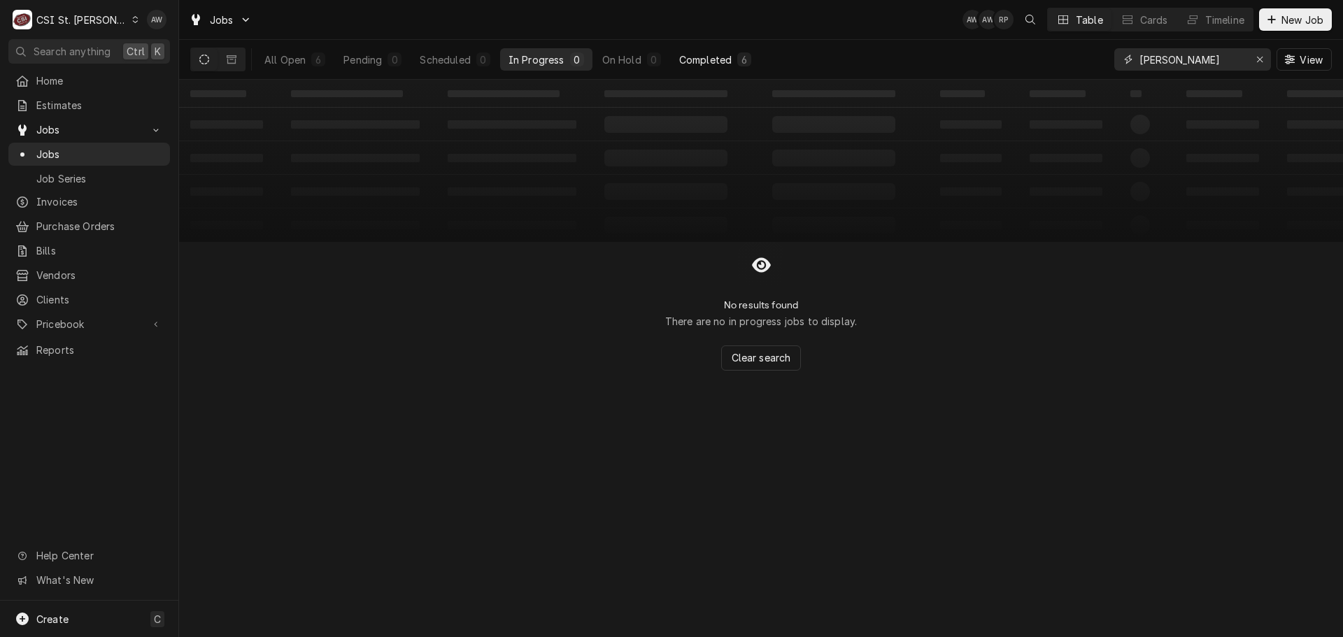
type input "[PERSON_NAME]"
click at [711, 54] on div "Completed" at bounding box center [705, 59] width 52 height 15
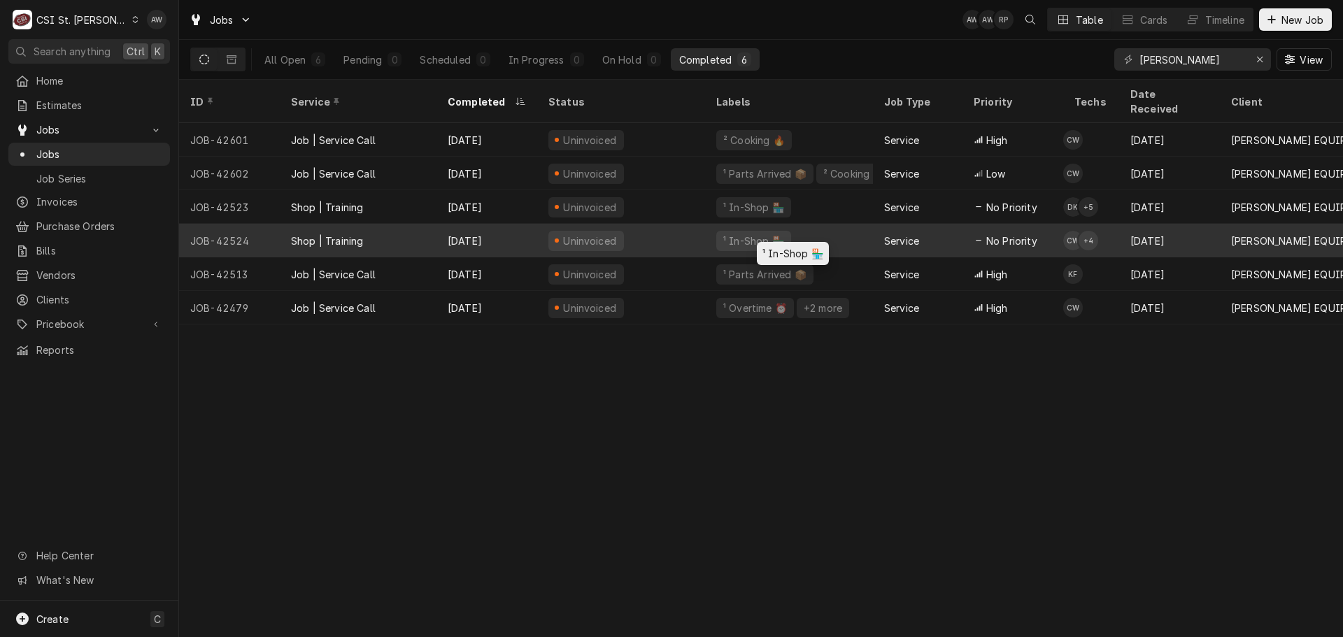
click at [789, 224] on div "¹ In-Shop 🏪" at bounding box center [789, 241] width 168 height 34
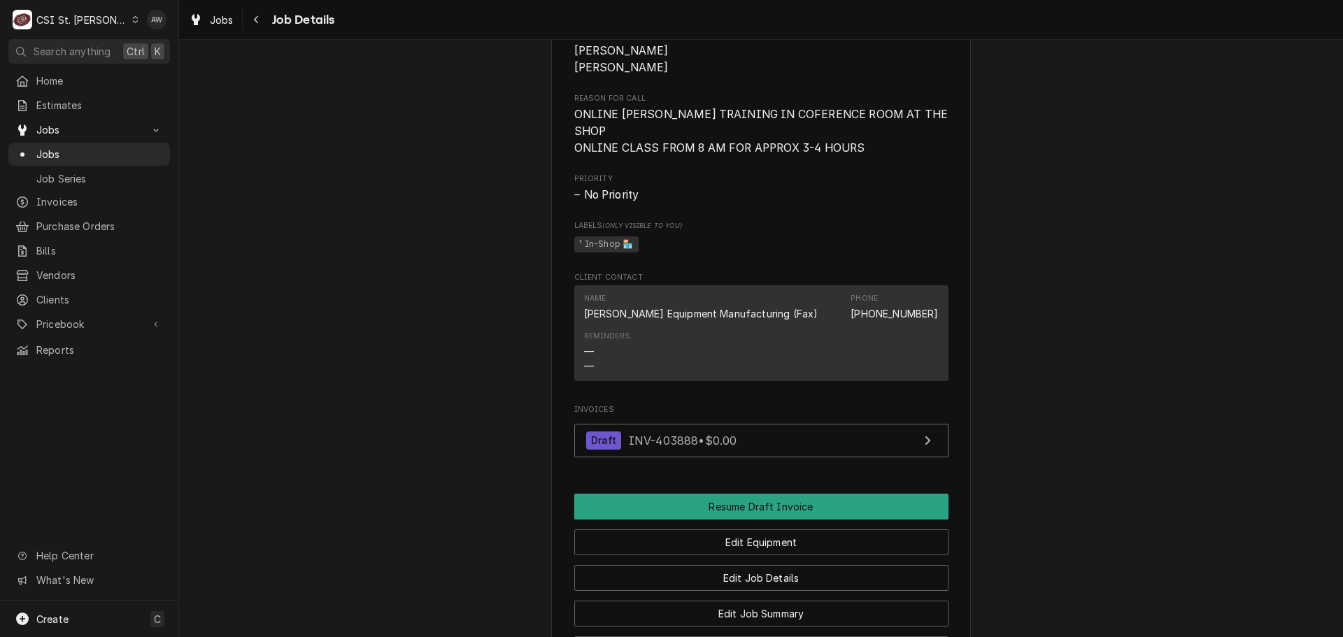
scroll to position [909, 0]
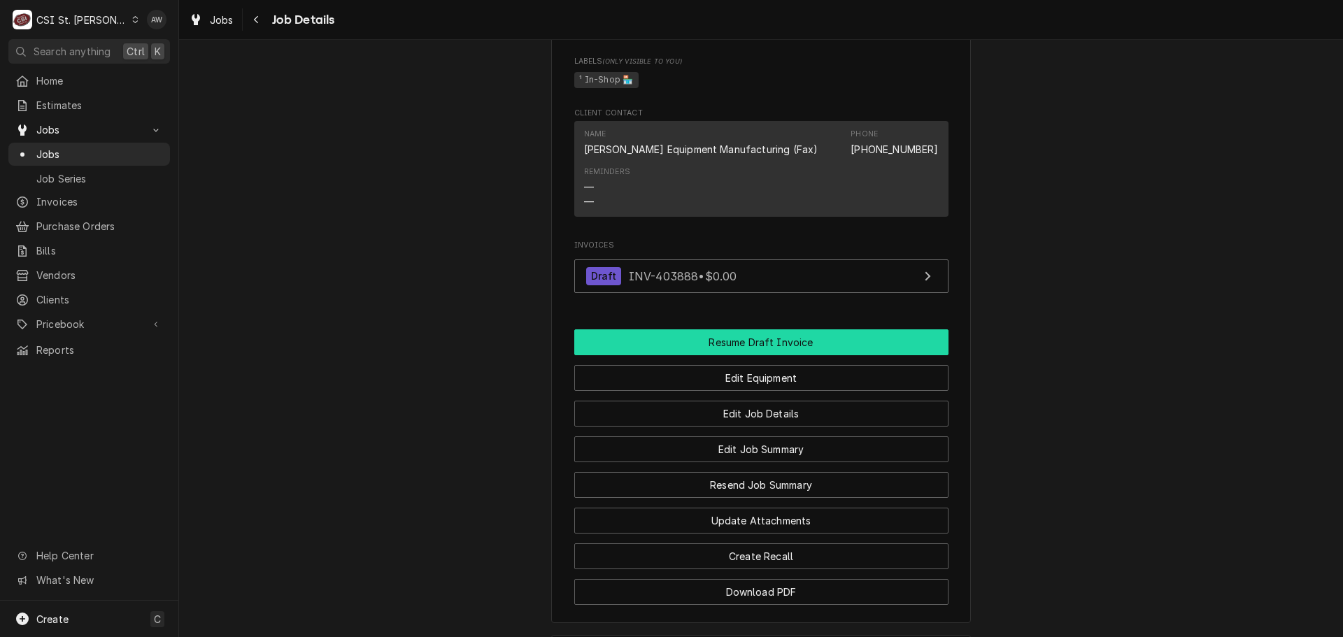
click at [794, 344] on button "Resume Draft Invoice" at bounding box center [761, 342] width 374 height 26
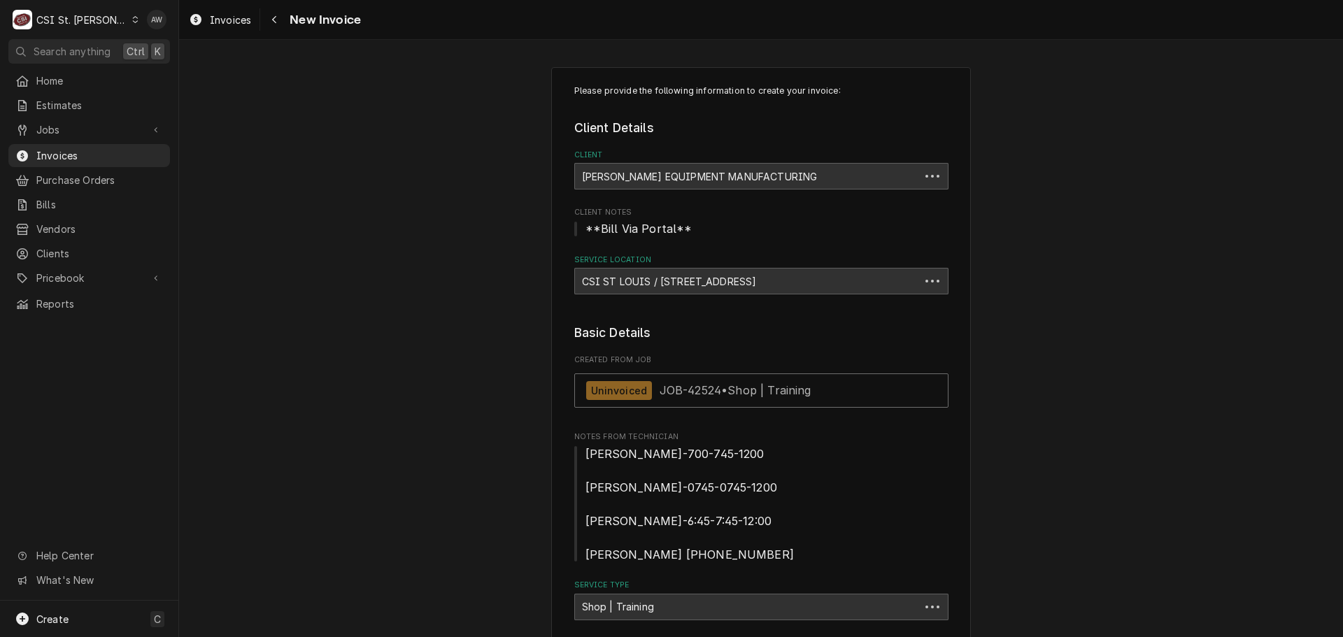
type textarea "x"
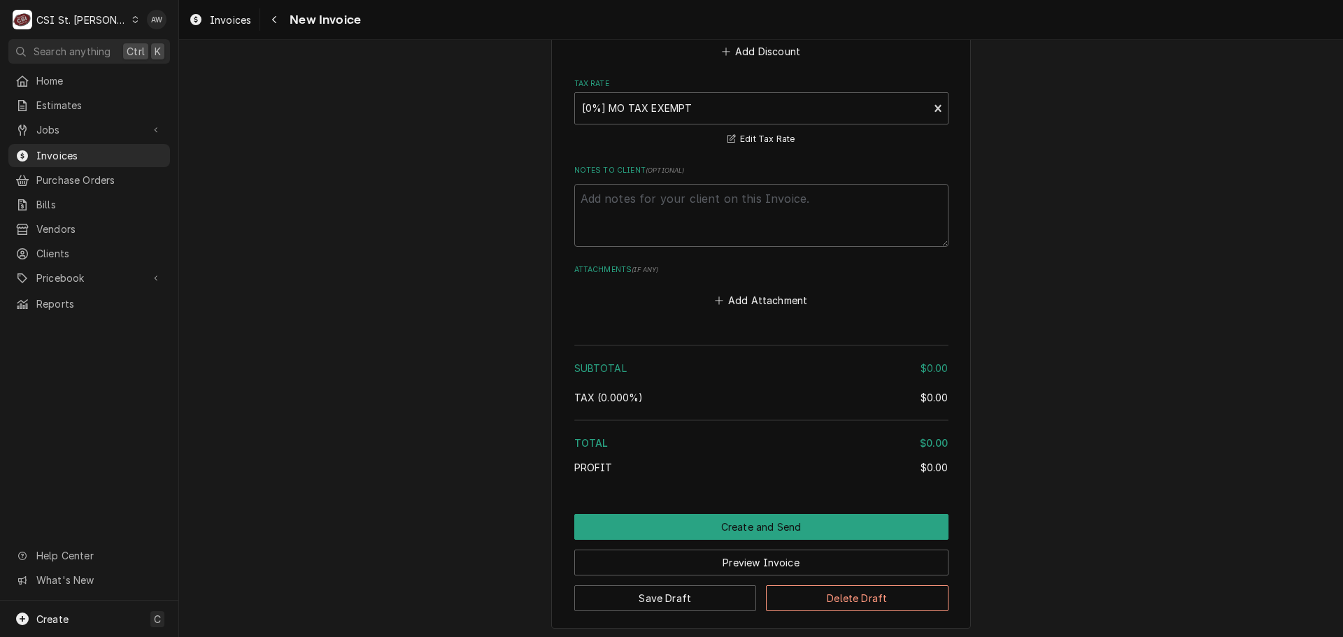
scroll to position [1848, 0]
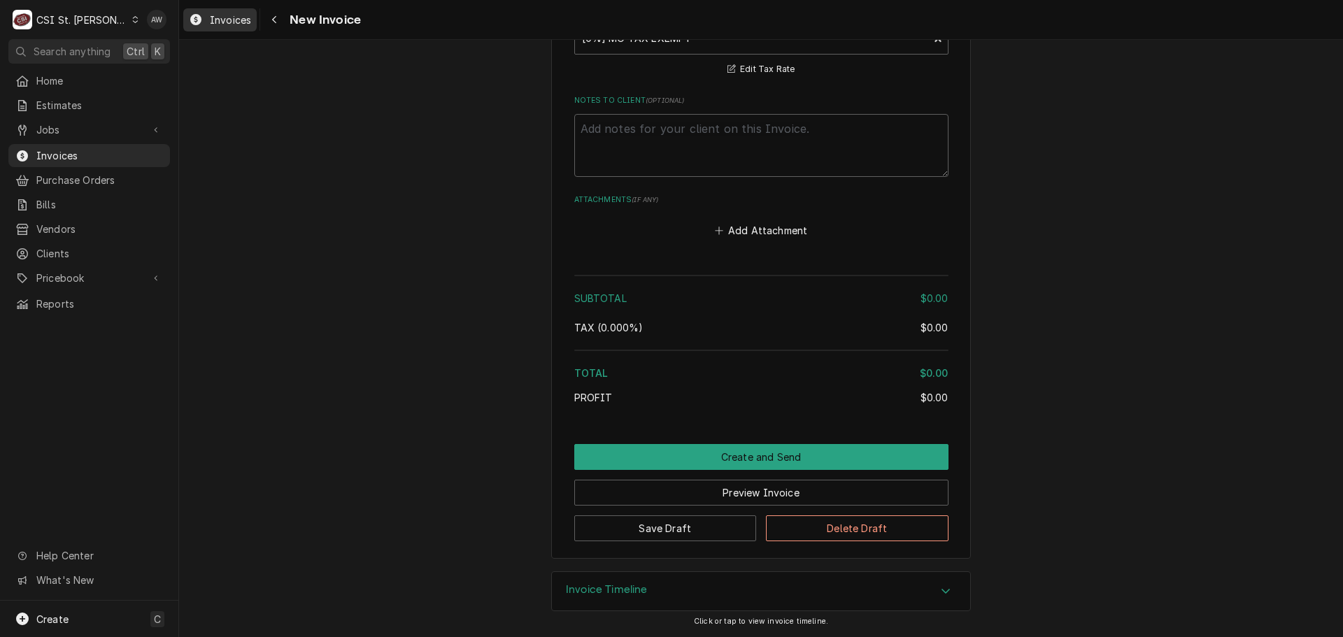
drag, startPoint x: 204, startPoint y: 20, endPoint x: 219, endPoint y: 20, distance: 14.7
click at [204, 20] on div "Invoices" at bounding box center [220, 19] width 68 height 17
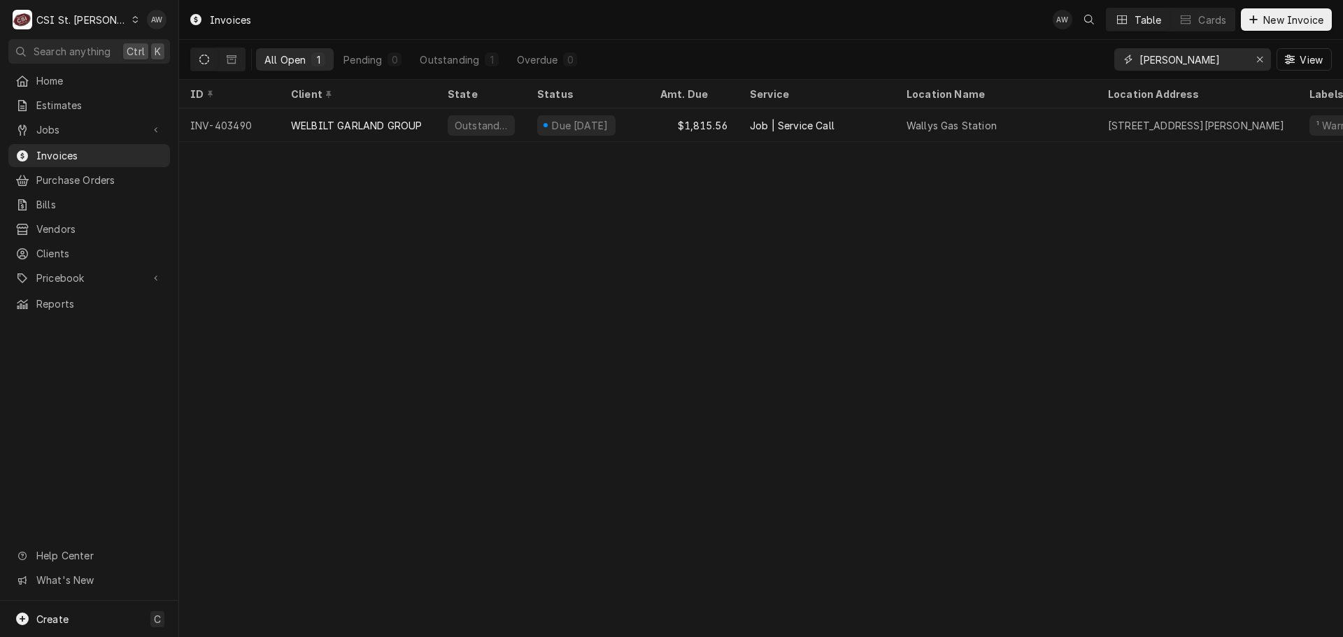
drag, startPoint x: 1029, startPoint y: 52, endPoint x: 1009, endPoint y: 53, distance: 20.3
click at [1009, 53] on div "All Open 1 Pending 0 Outstanding 1 Overdue 0 [PERSON_NAME] View" at bounding box center [761, 59] width 1142 height 39
click at [125, 130] on span "Jobs" at bounding box center [89, 129] width 106 height 15
click at [112, 148] on span "Jobs" at bounding box center [99, 154] width 127 height 15
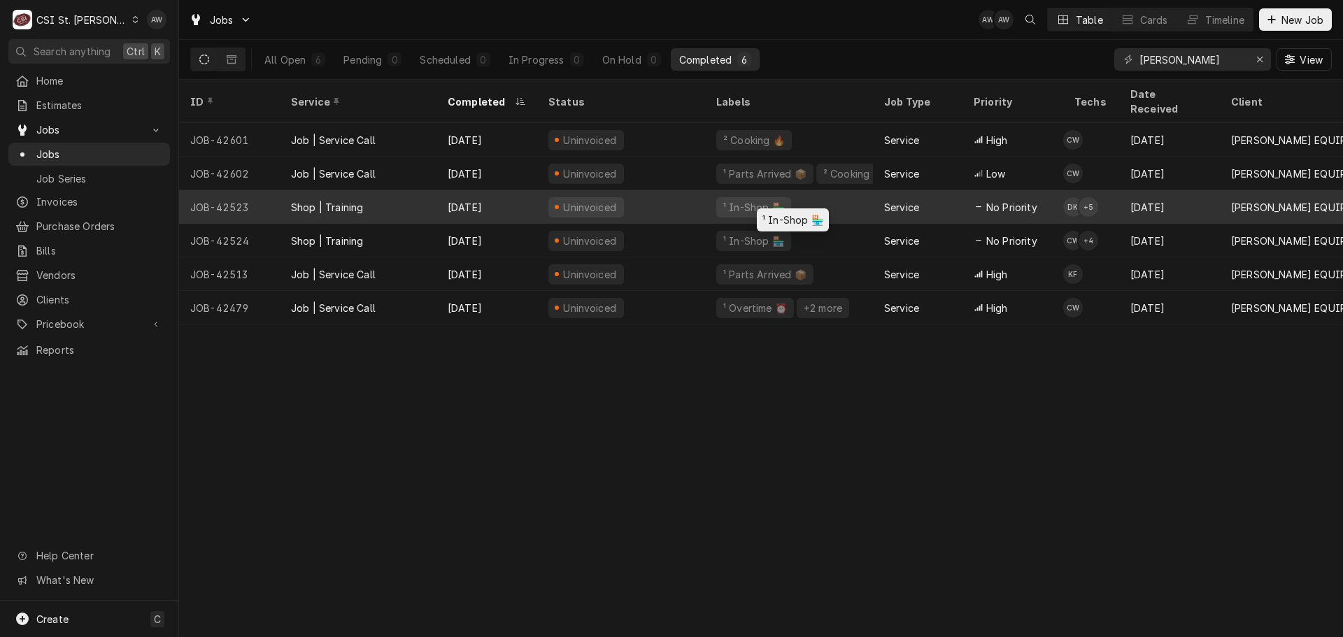
click at [791, 190] on div "¹ In-Shop 🏪" at bounding box center [789, 207] width 168 height 34
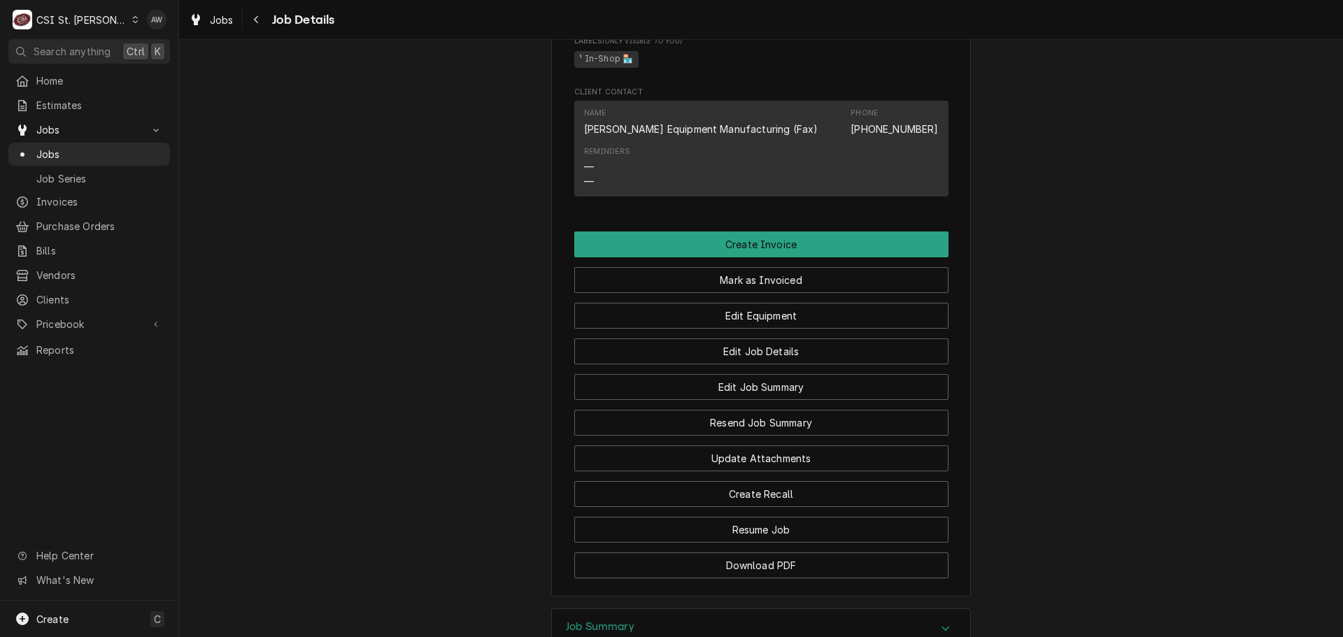
scroll to position [1116, 0]
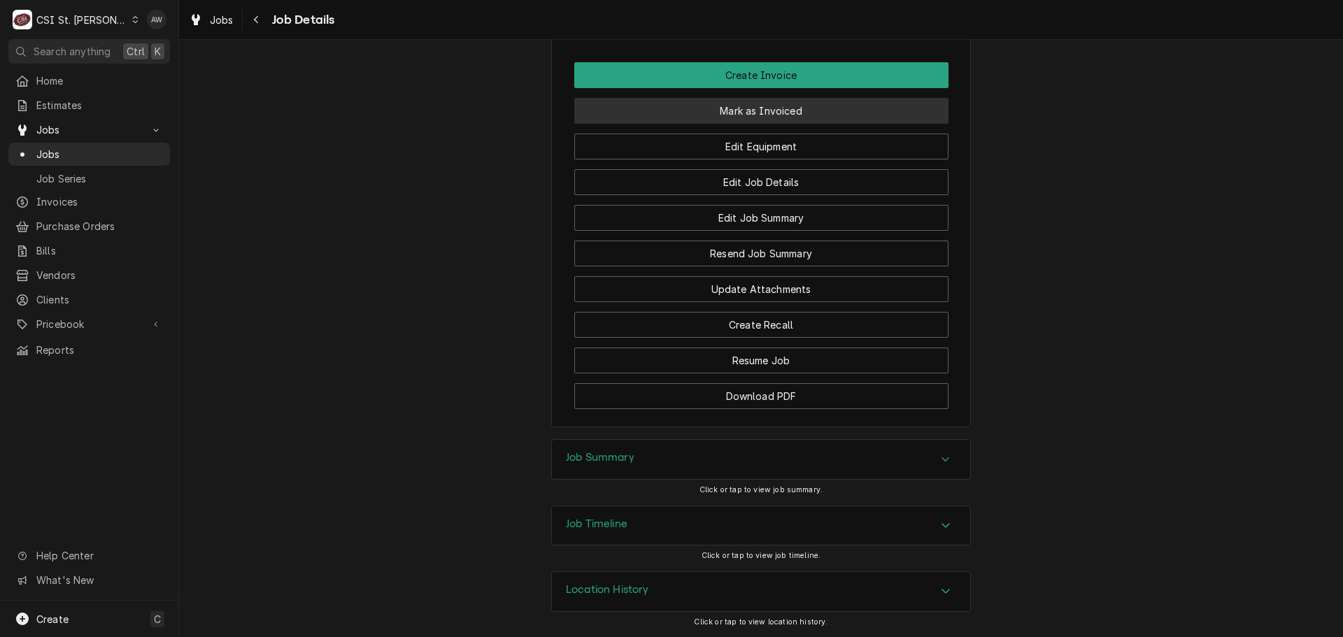
click at [811, 114] on button "Mark as Invoiced" at bounding box center [761, 111] width 374 height 26
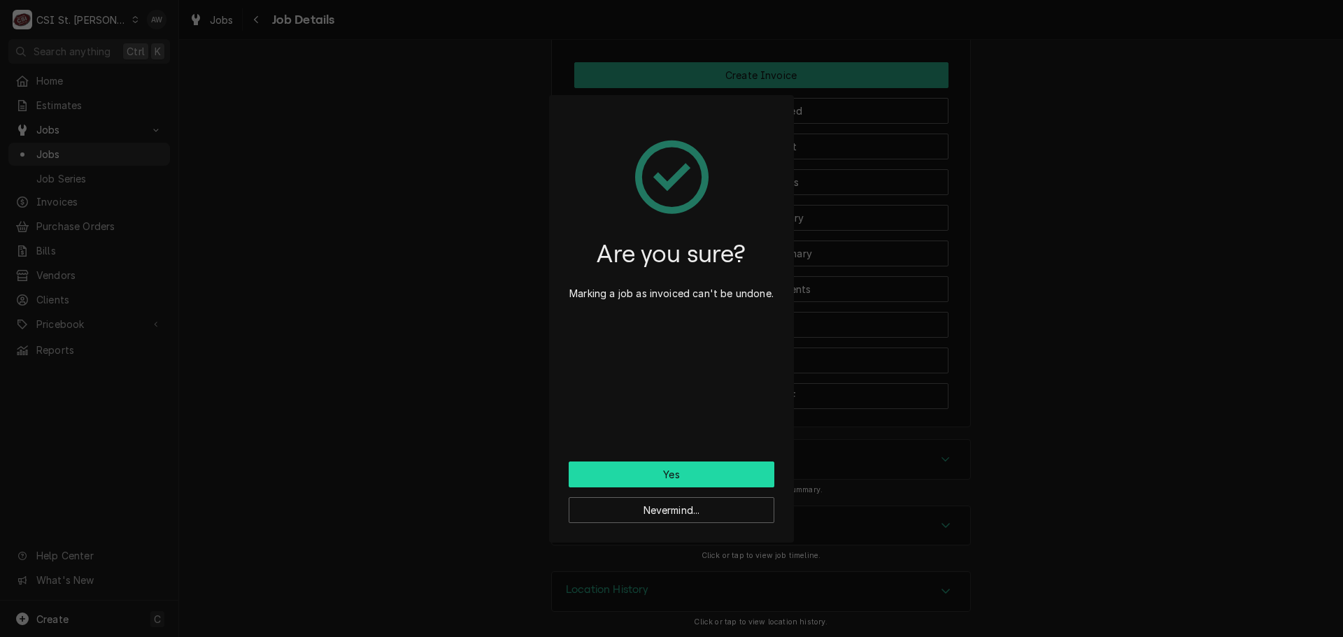
click at [702, 465] on button "Yes" at bounding box center [672, 475] width 206 height 26
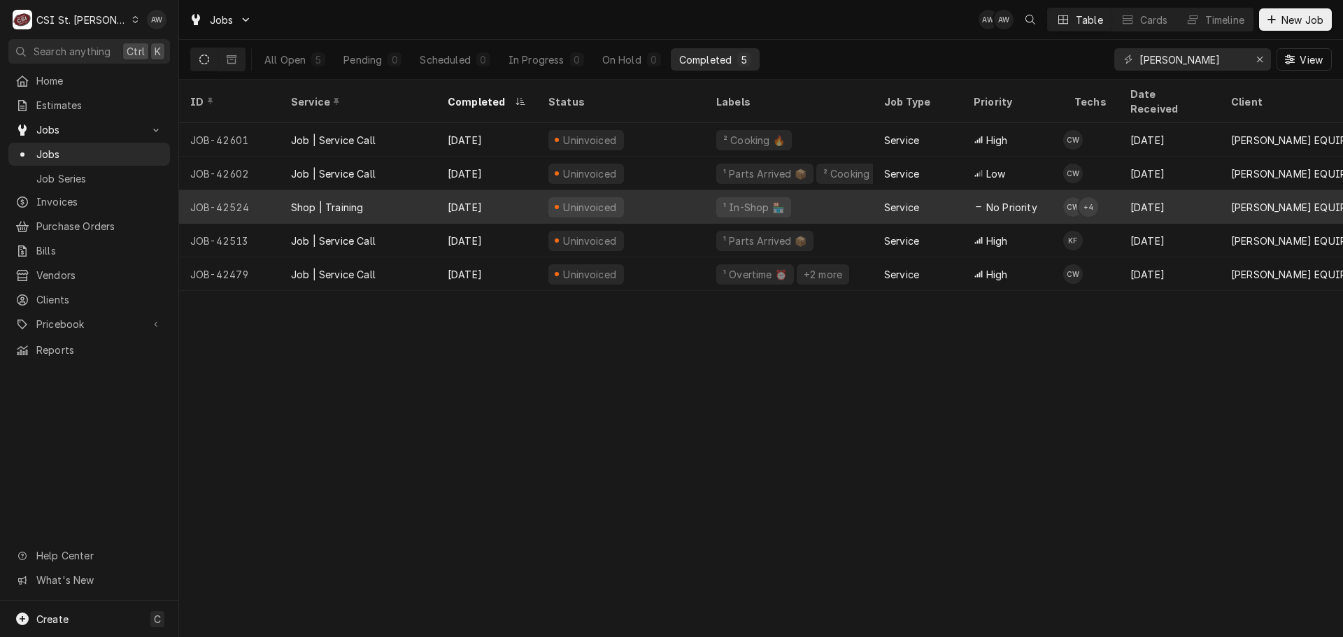
click at [939, 194] on div "Service" at bounding box center [918, 207] width 90 height 34
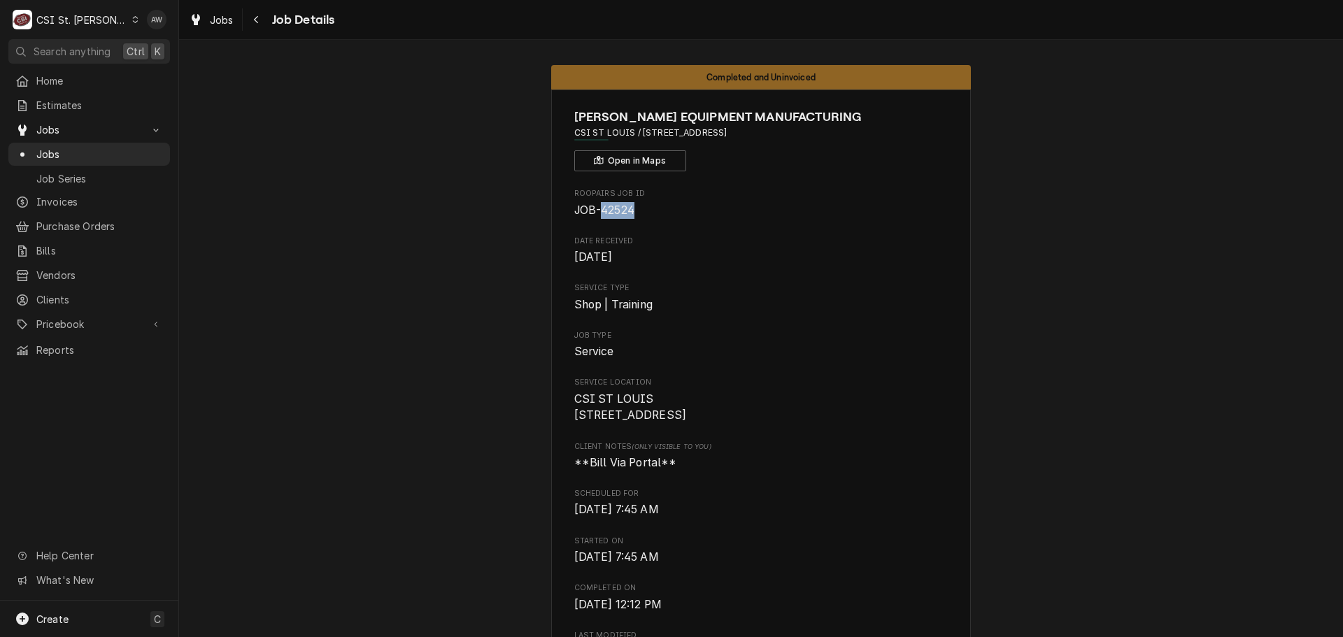
drag, startPoint x: 596, startPoint y: 216, endPoint x: 634, endPoint y: 217, distance: 37.8
click at [634, 217] on span "JOB-42524" at bounding box center [761, 210] width 374 height 17
copy span "42524"
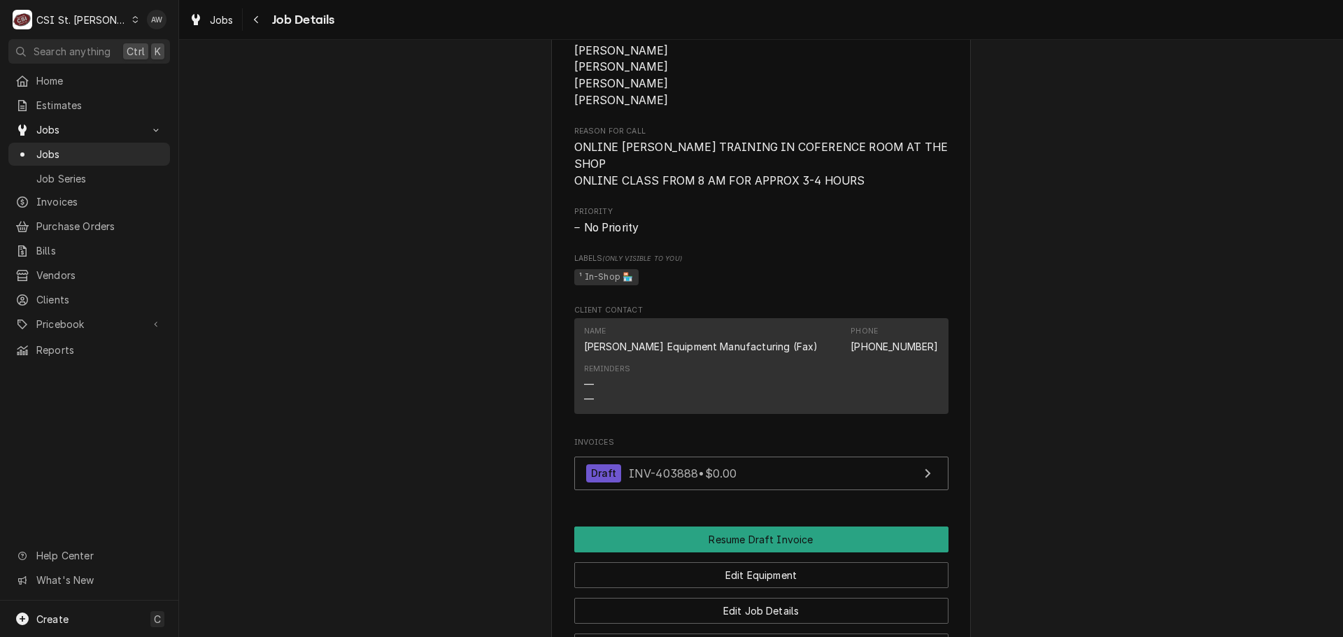
scroll to position [770, 0]
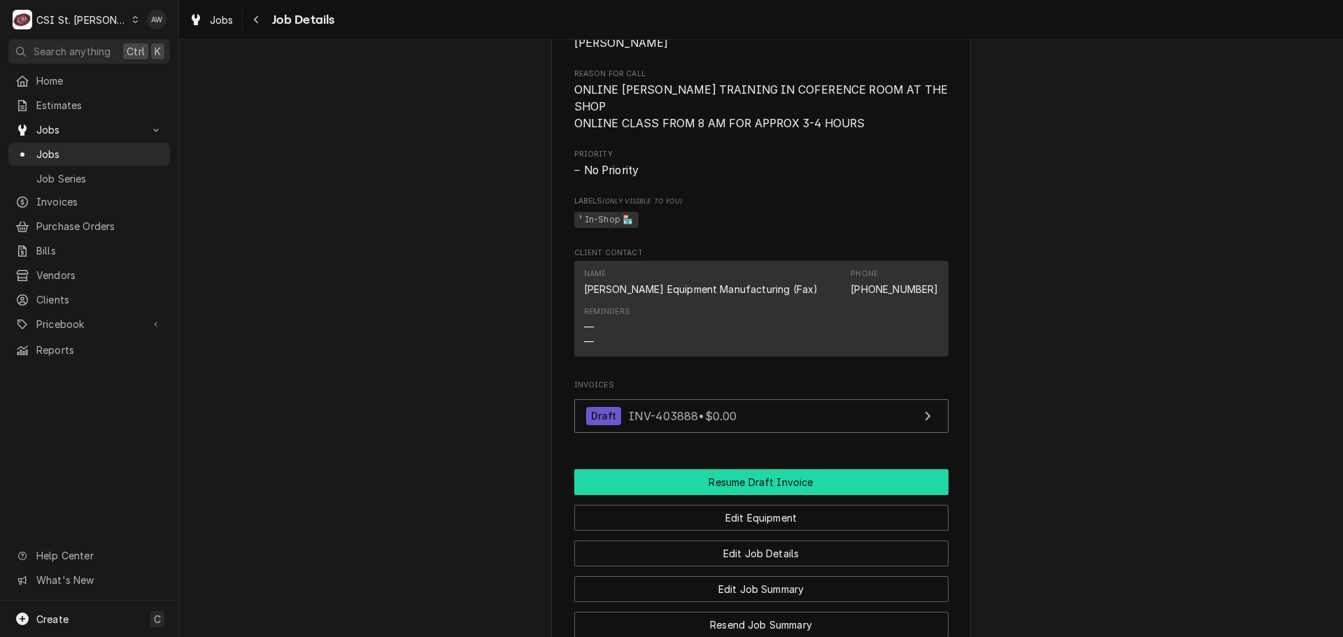
click at [751, 479] on button "Resume Draft Invoice" at bounding box center [761, 482] width 374 height 26
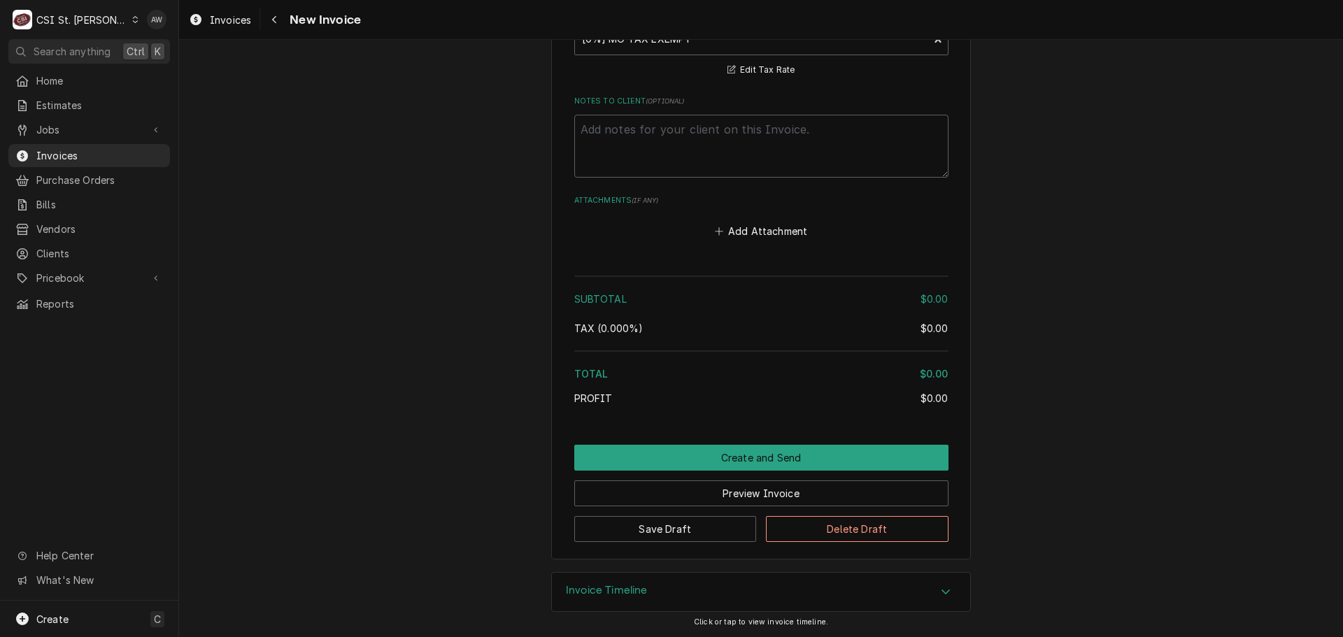
scroll to position [1848, 0]
click at [837, 529] on button "Delete Draft" at bounding box center [857, 529] width 183 height 26
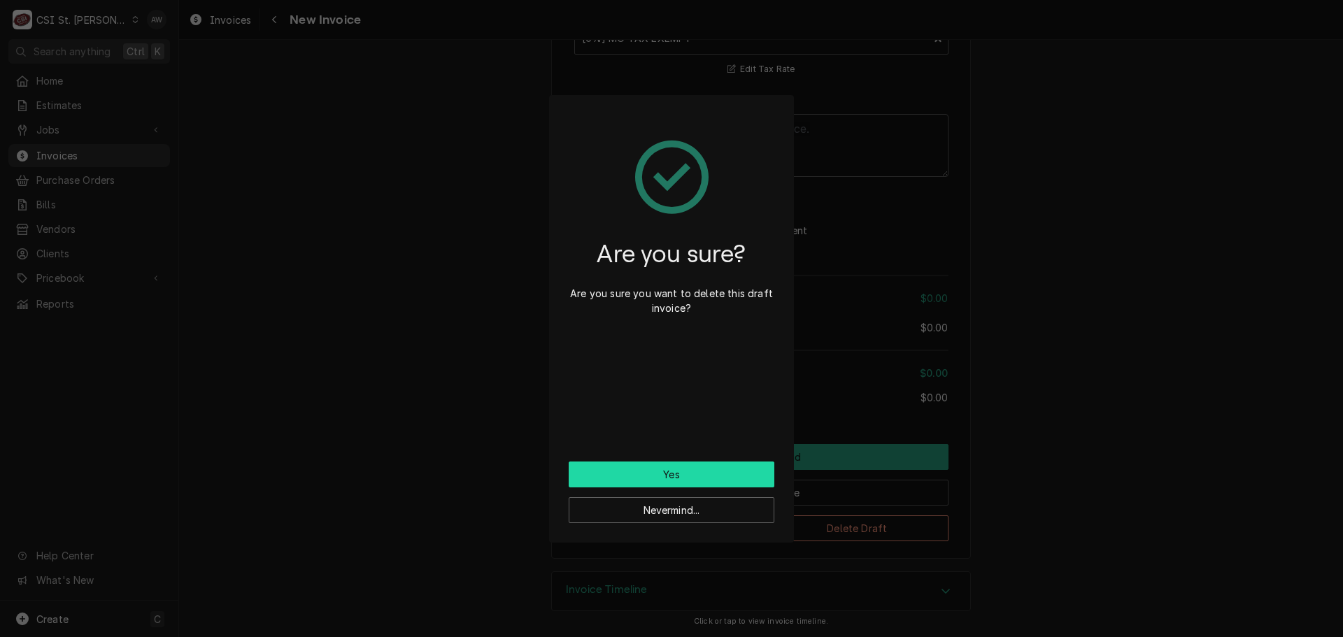
click at [628, 476] on button "Yes" at bounding box center [672, 475] width 206 height 26
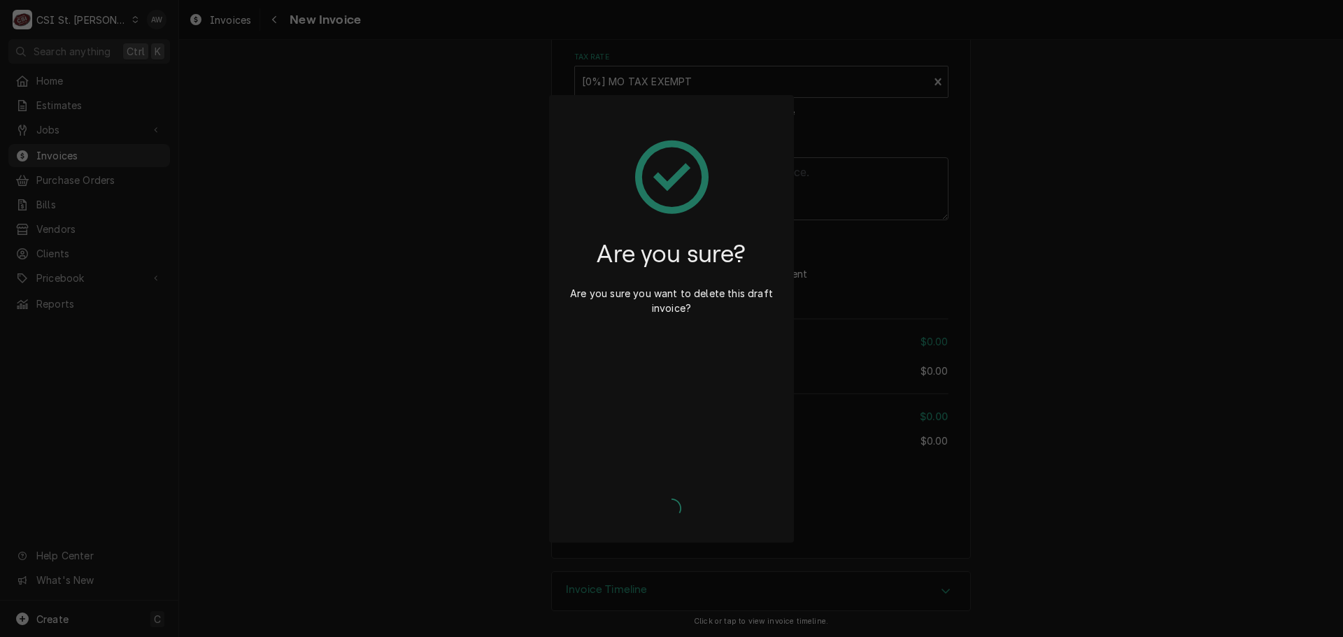
scroll to position [1804, 0]
type textarea "x"
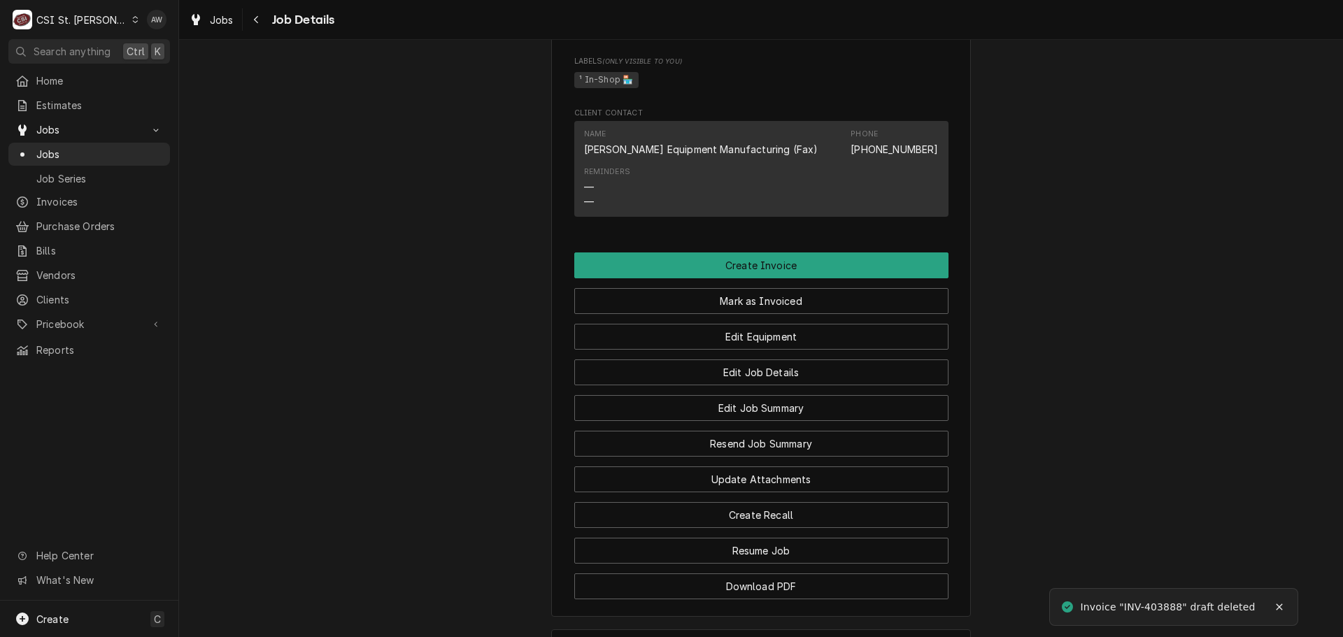
scroll to position [979, 0]
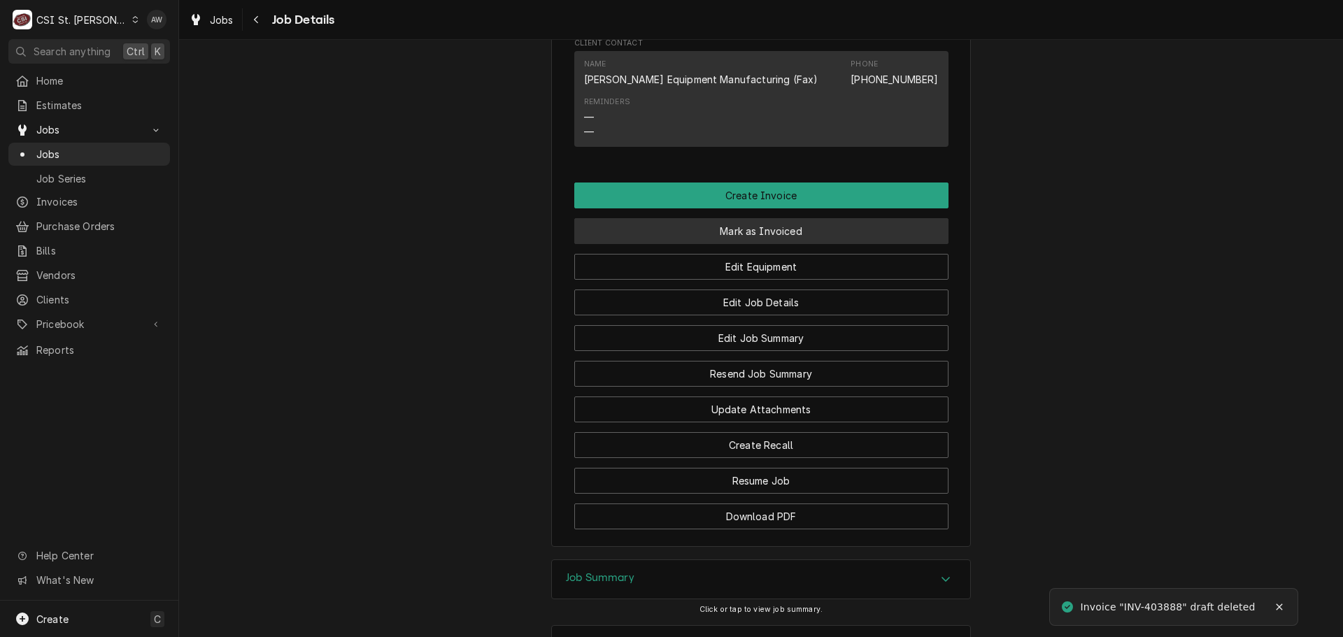
click at [790, 224] on button "Mark as Invoiced" at bounding box center [761, 231] width 374 height 26
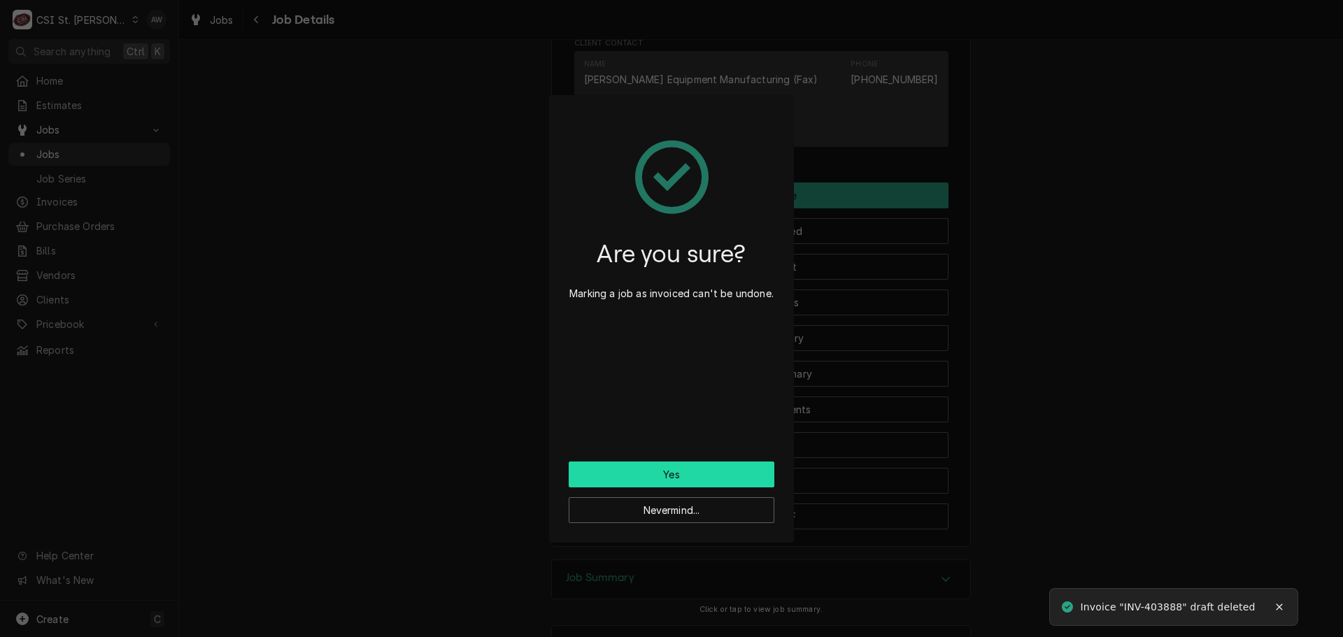
click at [703, 481] on button "Yes" at bounding box center [672, 475] width 206 height 26
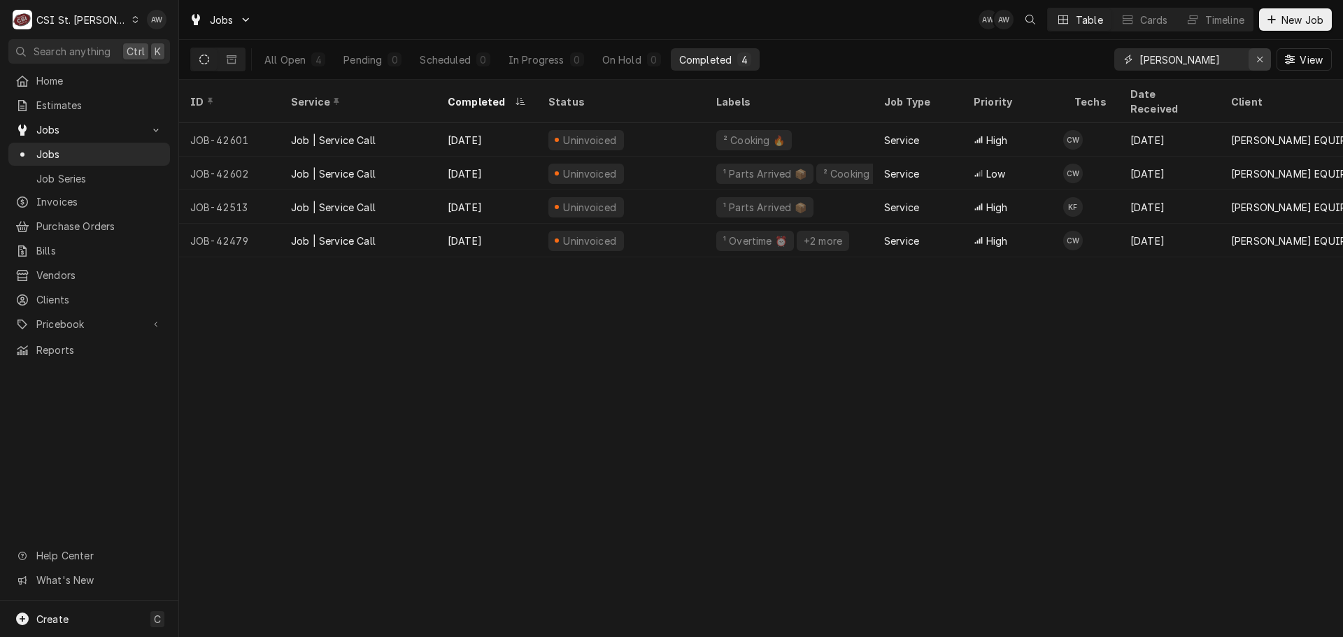
click at [1259, 58] on icon "Erase input" at bounding box center [1260, 60] width 8 height 10
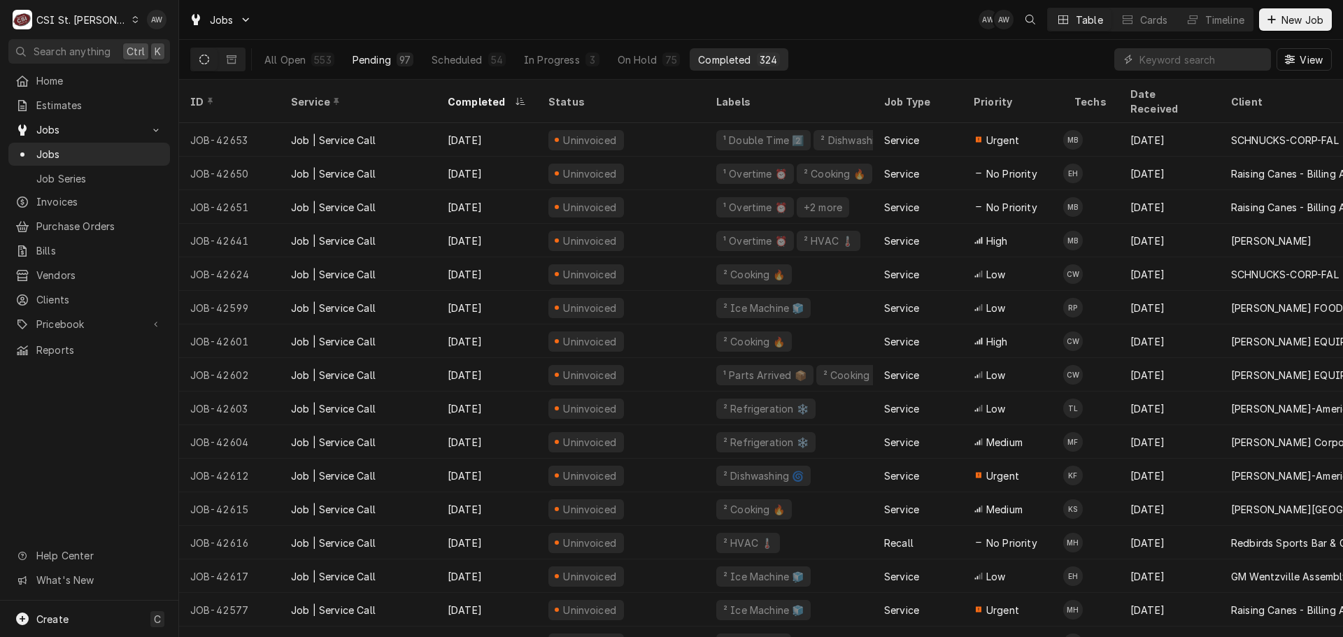
click at [385, 61] on div "Pending" at bounding box center [372, 59] width 38 height 15
